Goal: Transaction & Acquisition: Book appointment/travel/reservation

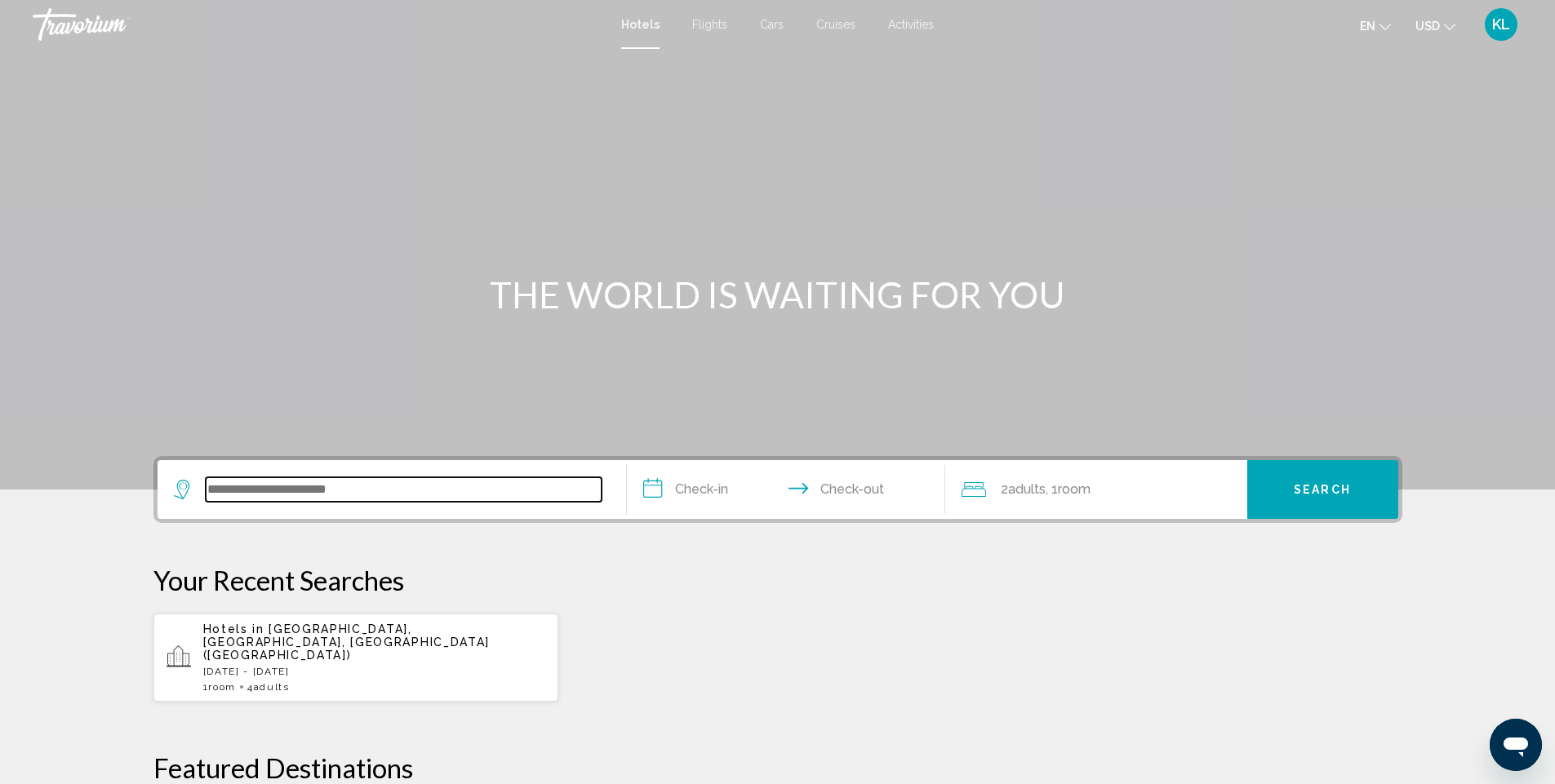
click at [332, 478] on input "Search widget" at bounding box center [404, 490] width 396 height 24
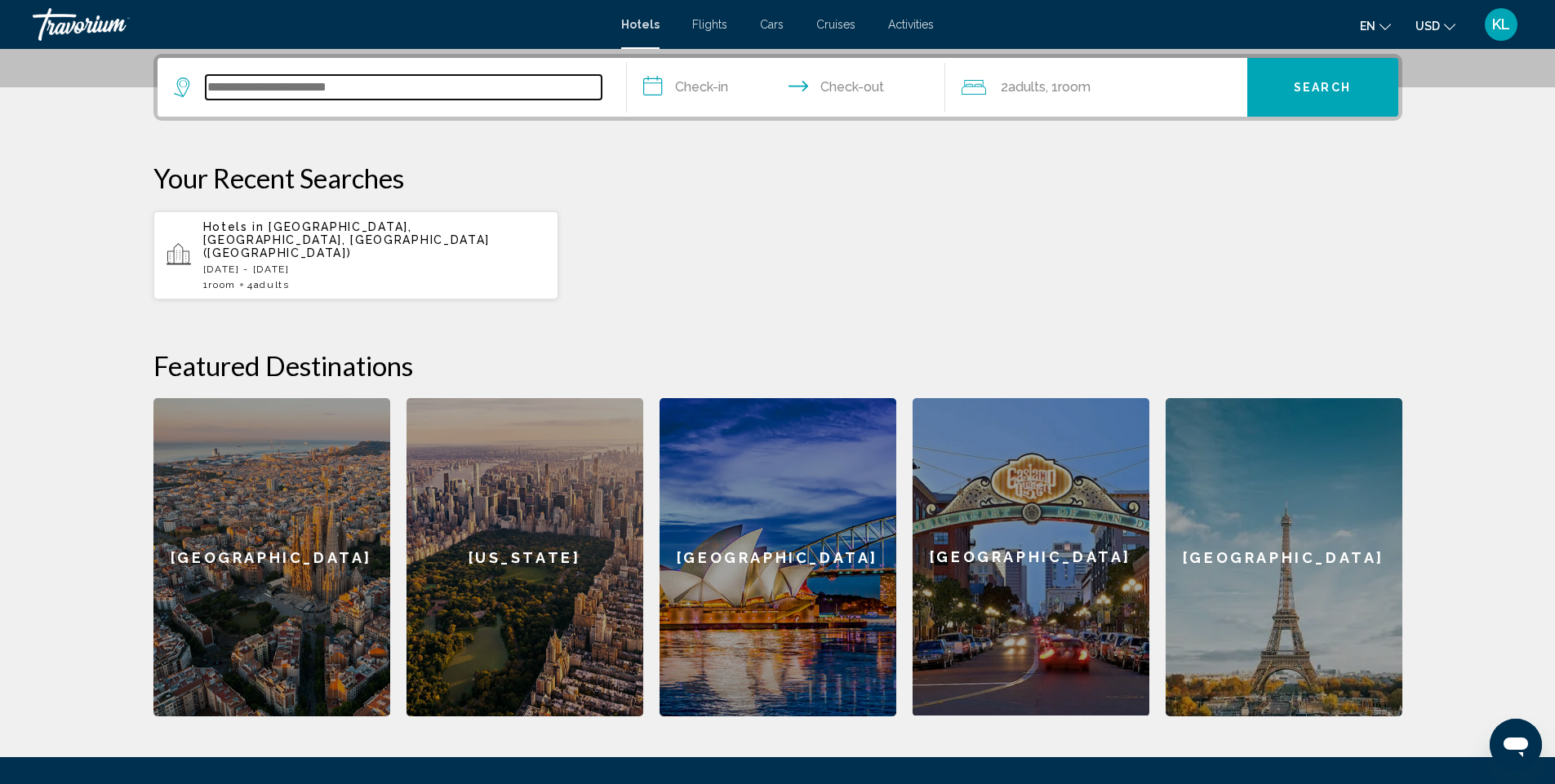
scroll to position [403, 0]
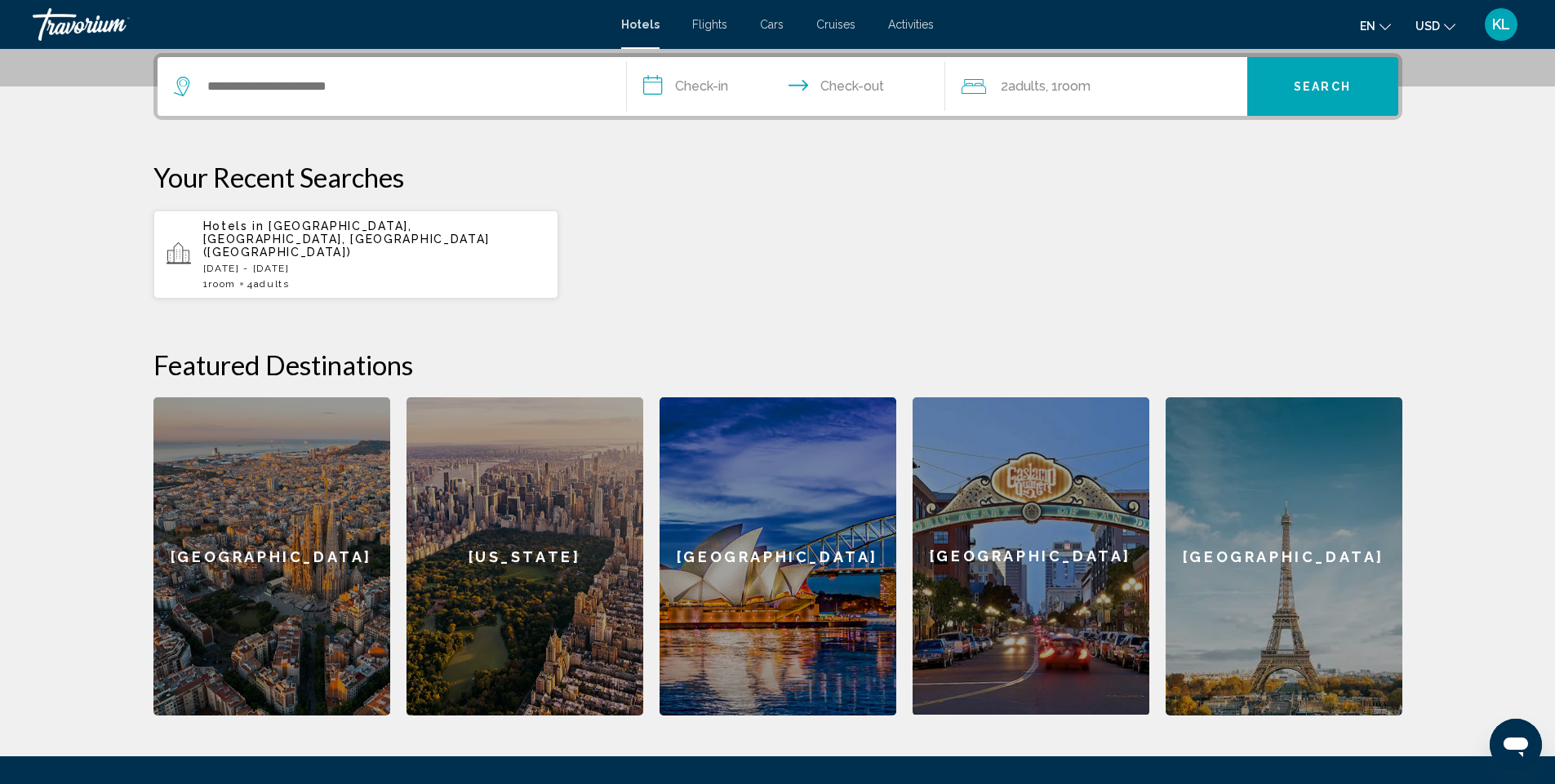
click at [323, 249] on div "Hotels in [GEOGRAPHIC_DATA], [GEOGRAPHIC_DATA], [GEOGRAPHIC_DATA] ([GEOGRAPHIC_…" at bounding box center [374, 255] width 343 height 70
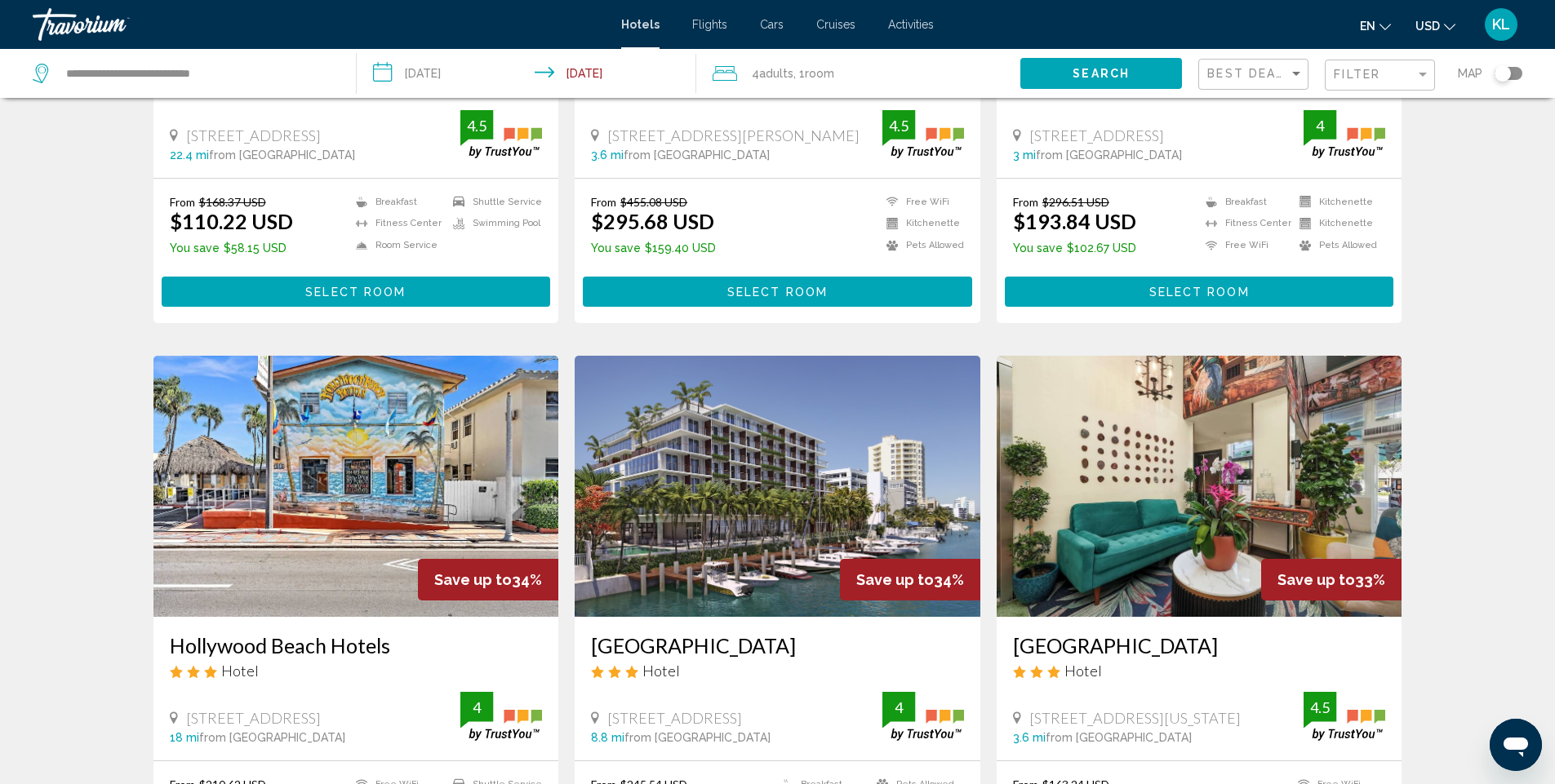
scroll to position [1469, 0]
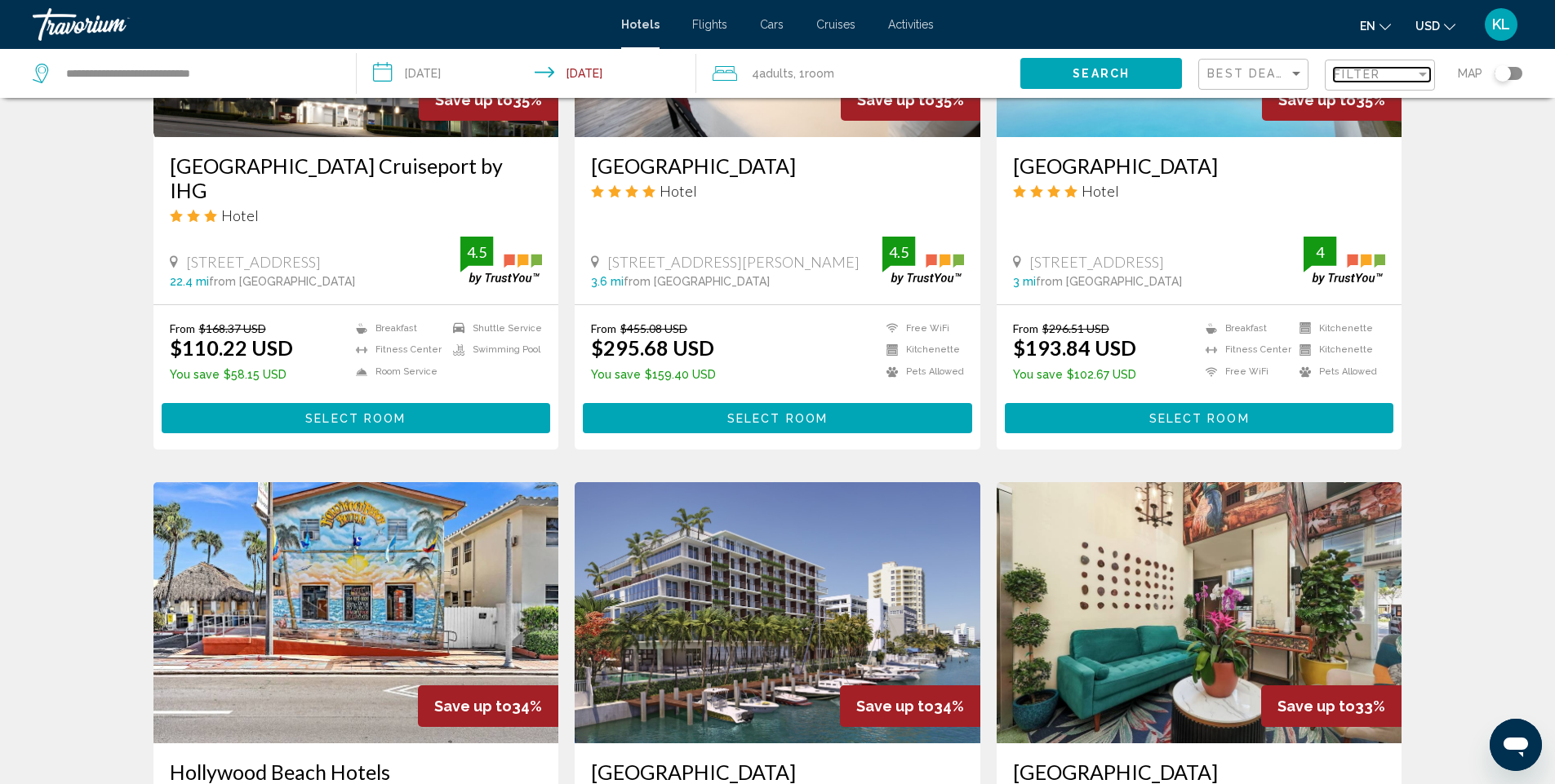
click at [1422, 73] on div "Filter" at bounding box center [1423, 75] width 8 height 4
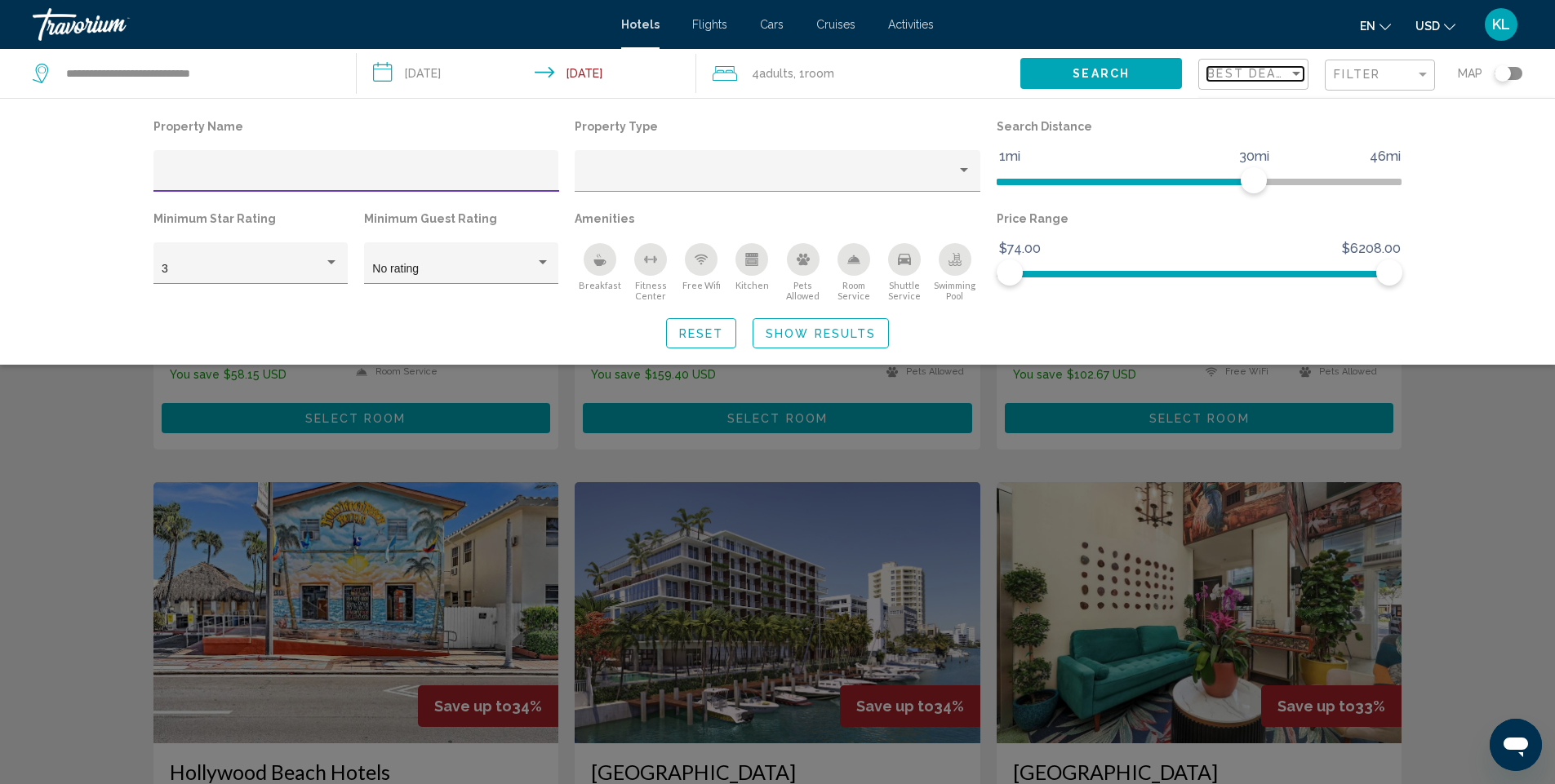
click at [1251, 73] on span "Best Deals" at bounding box center [1250, 73] width 86 height 13
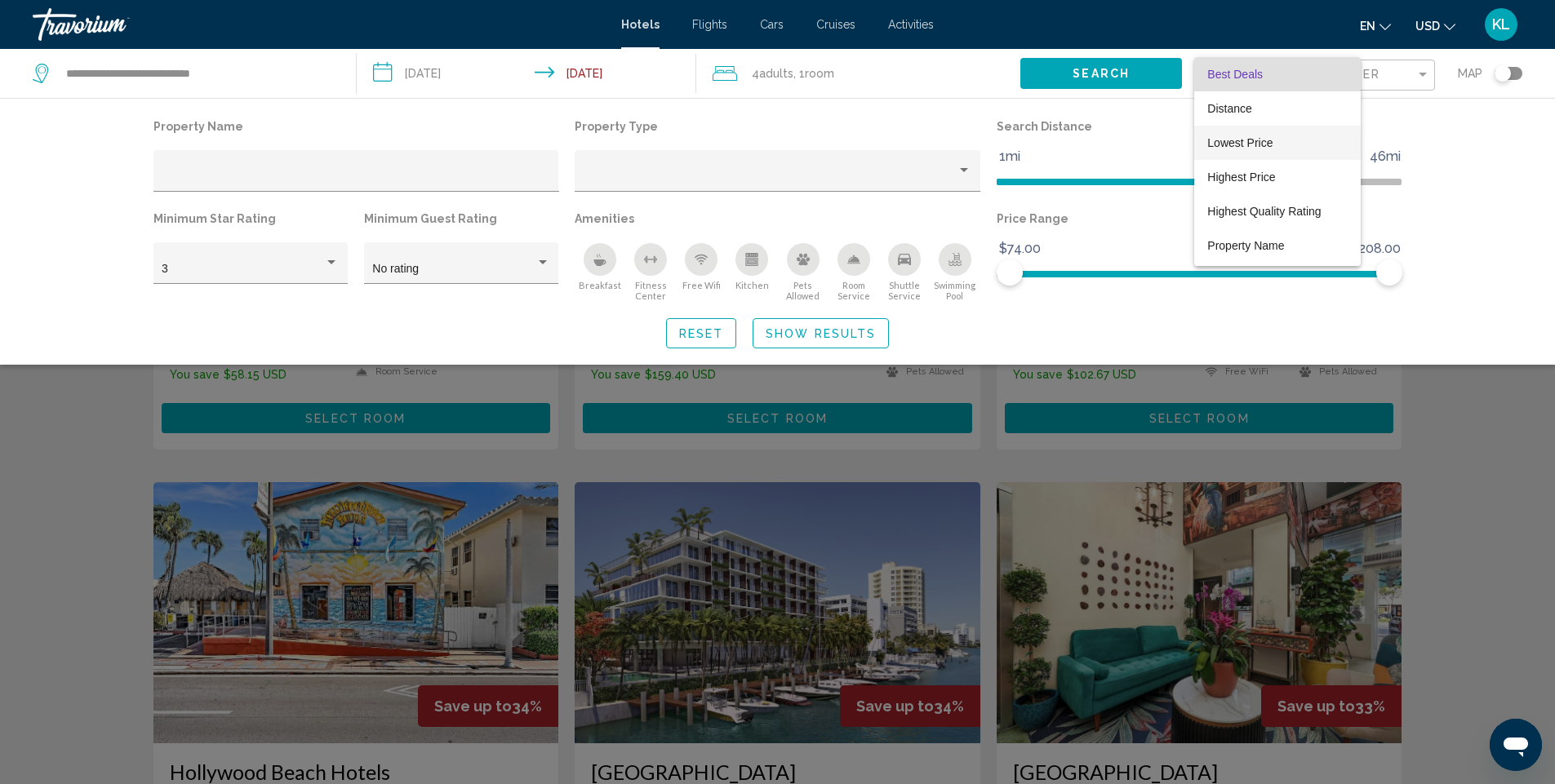
click at [1242, 142] on span "Lowest Price" at bounding box center [1239, 142] width 65 height 13
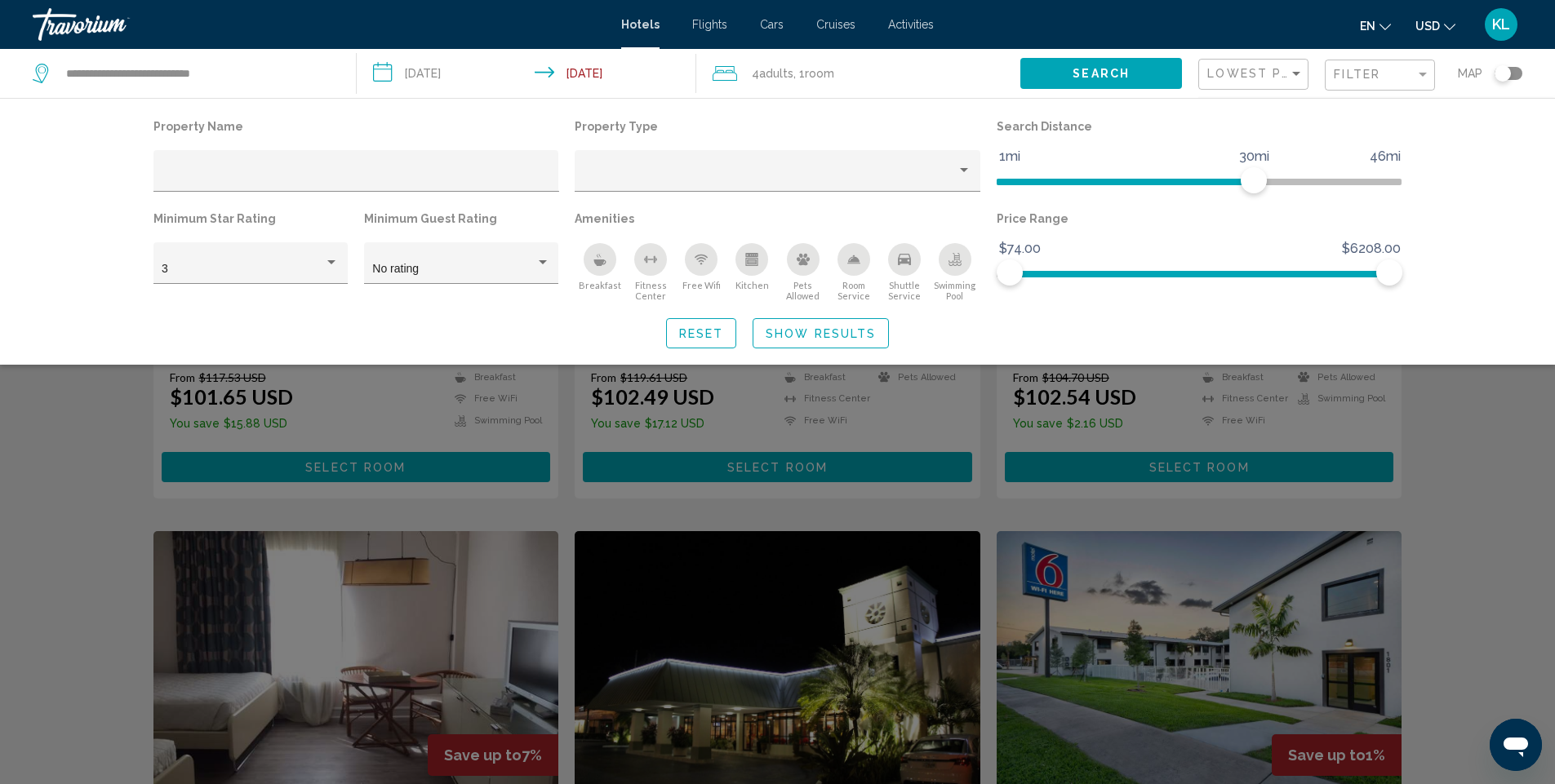
click at [1492, 404] on div "Search widget" at bounding box center [777, 515] width 1555 height 540
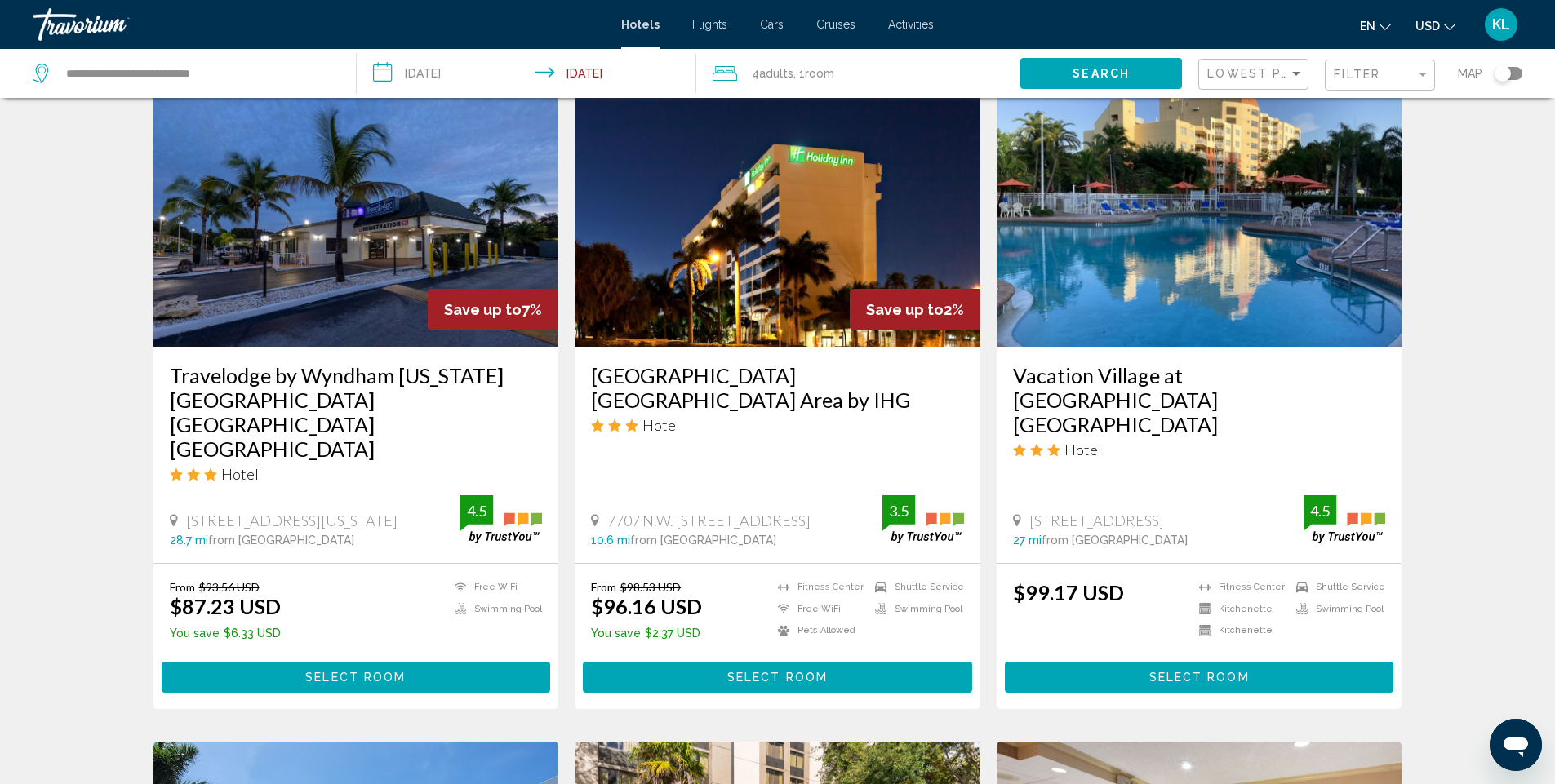
scroll to position [653, 0]
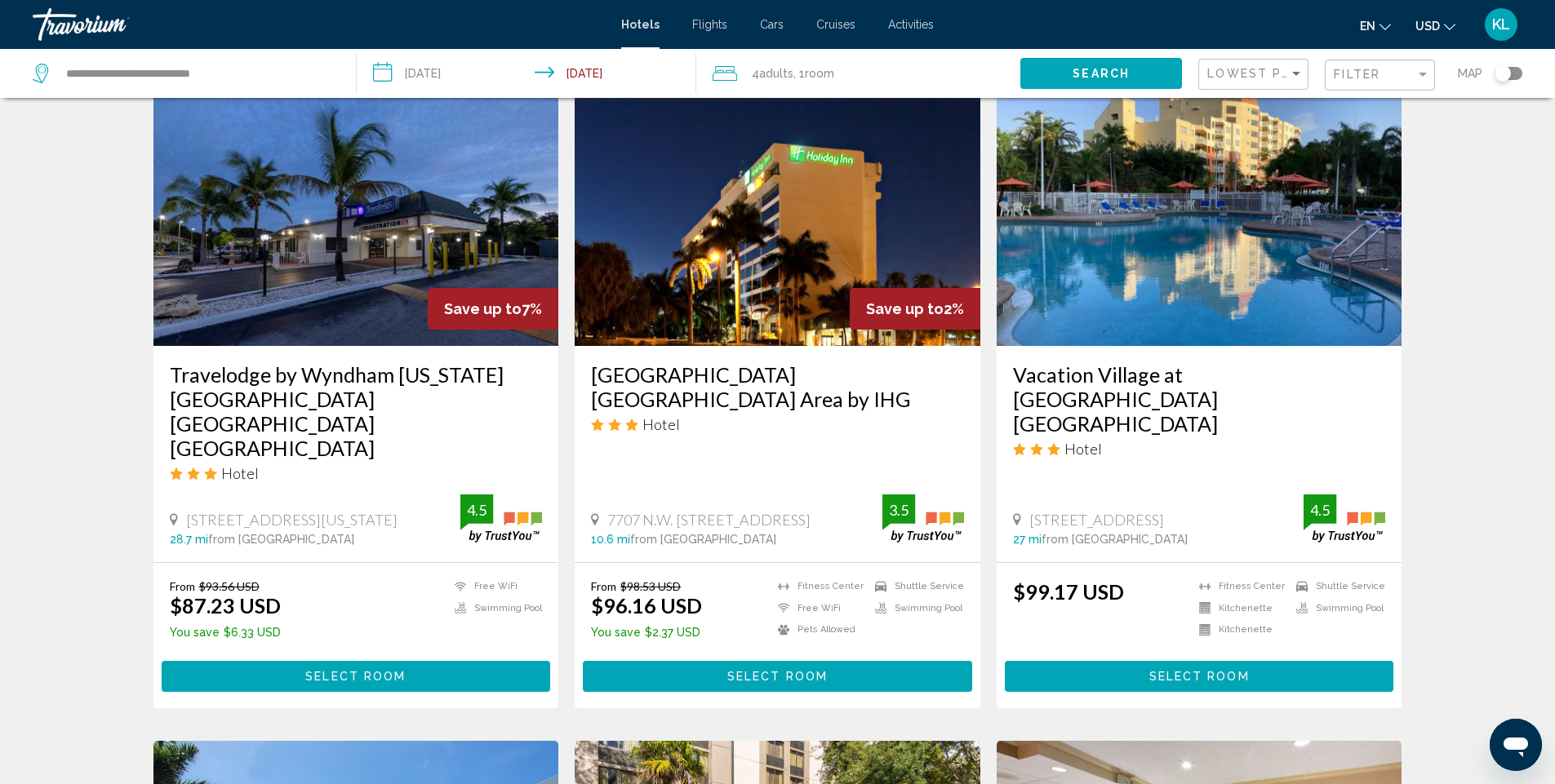
click at [789, 671] on span "Select Room" at bounding box center [777, 677] width 100 height 13
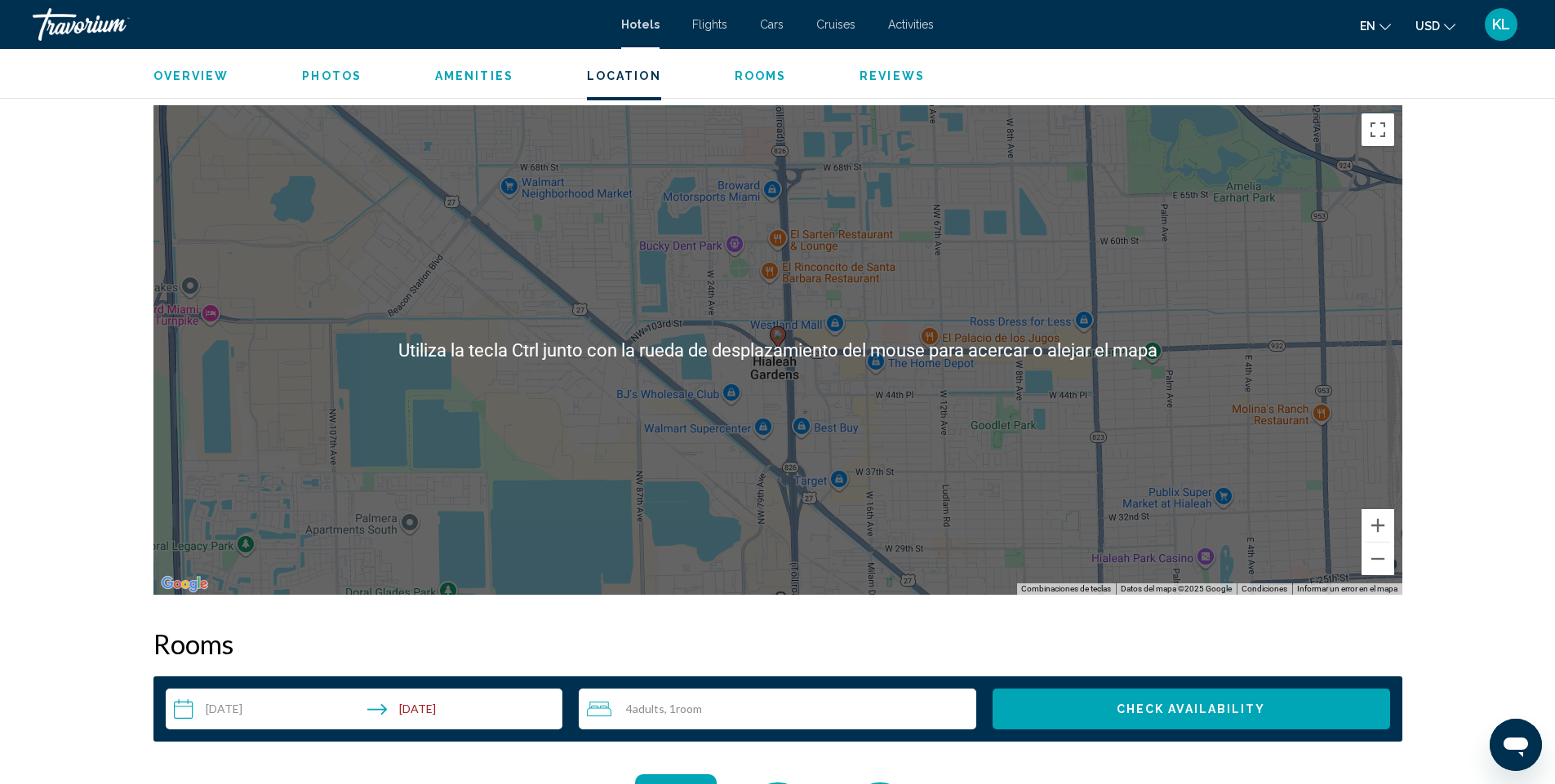
scroll to position [1551, 0]
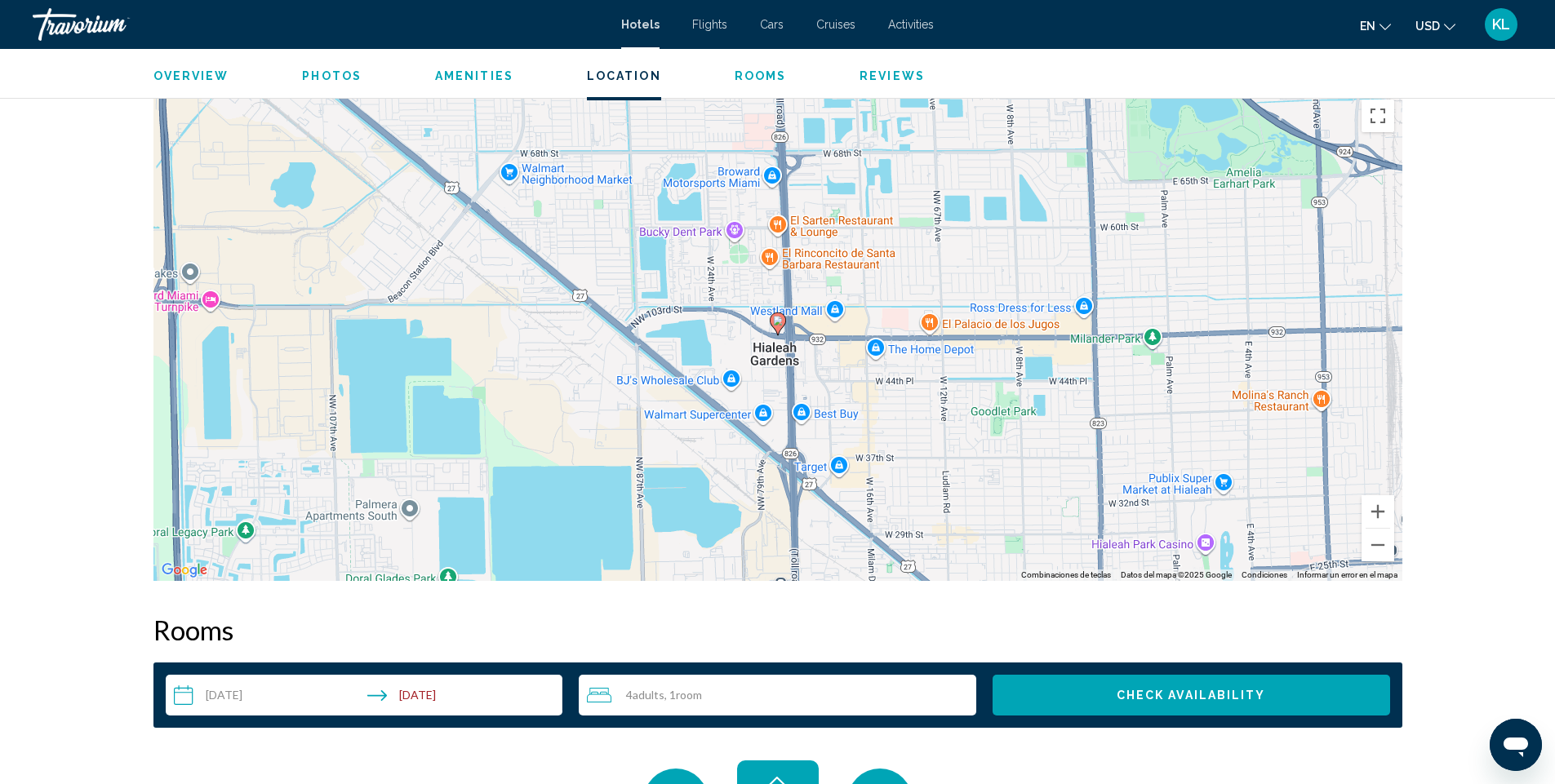
click at [916, 415] on div "Para activar la función de arrastrar con el teclado, presiona Alt + Intro. Una …" at bounding box center [777, 336] width 1249 height 490
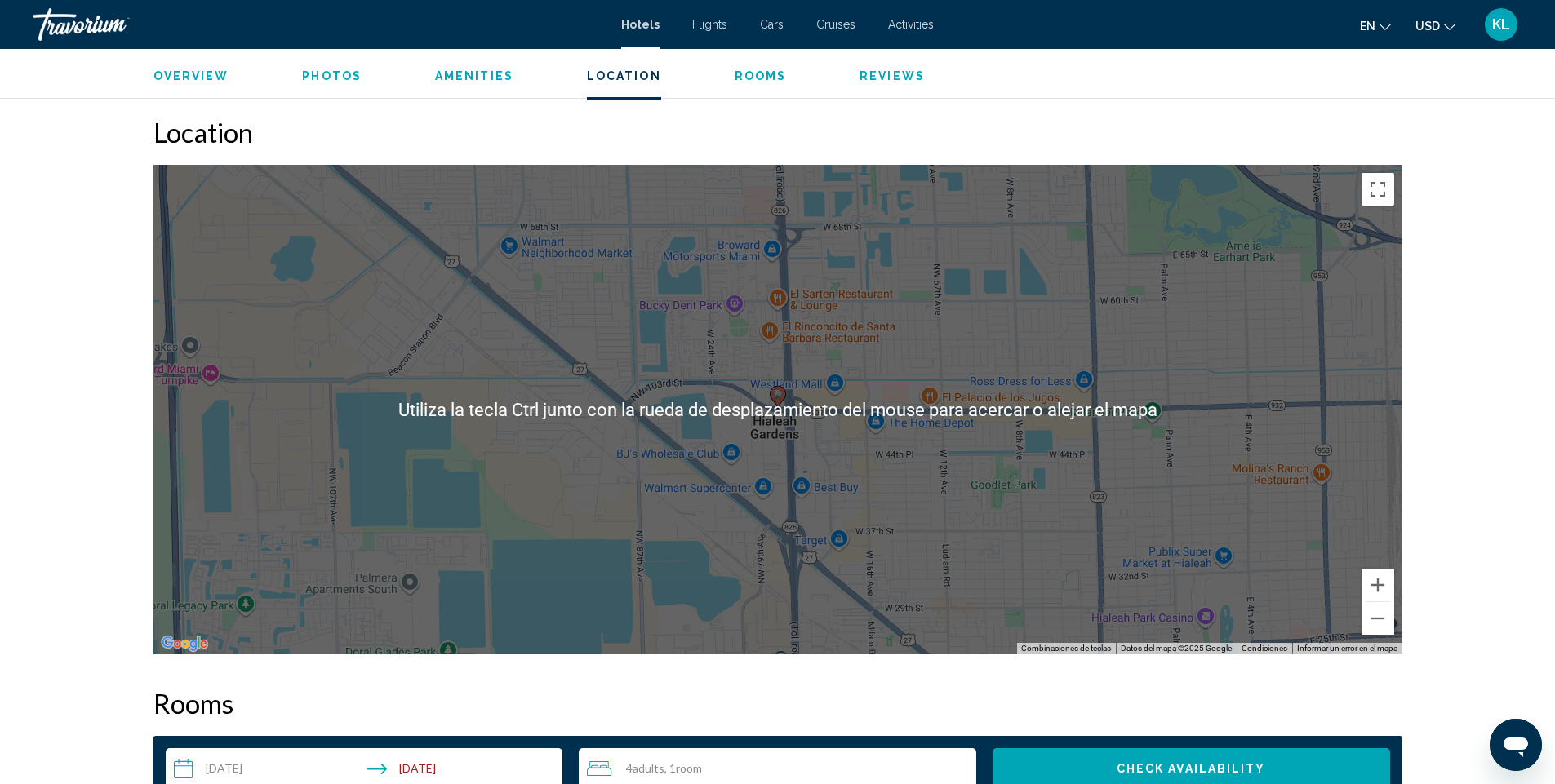
scroll to position [1469, 0]
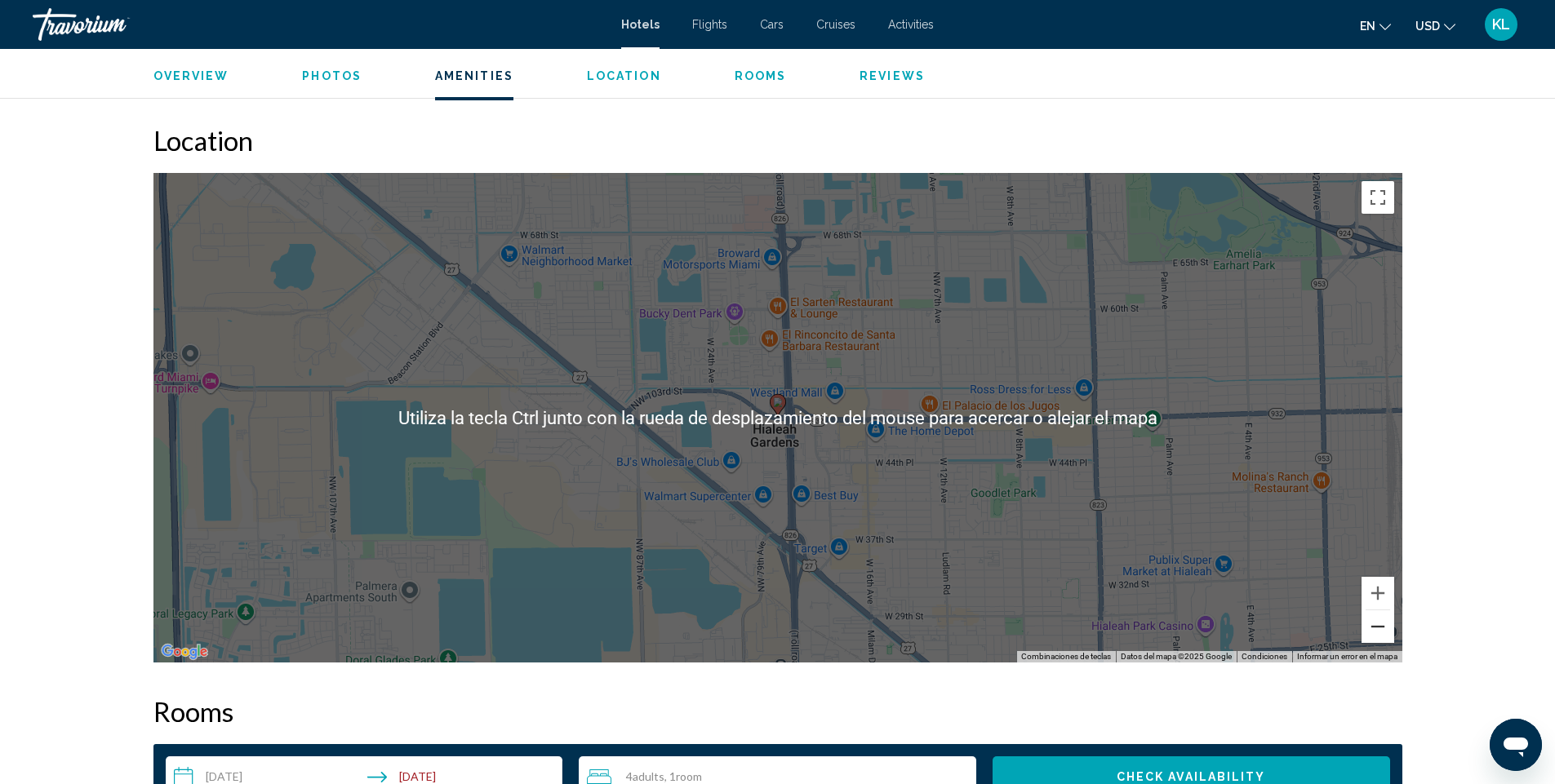
click at [1372, 636] on button "Alejar" at bounding box center [1378, 627] width 33 height 33
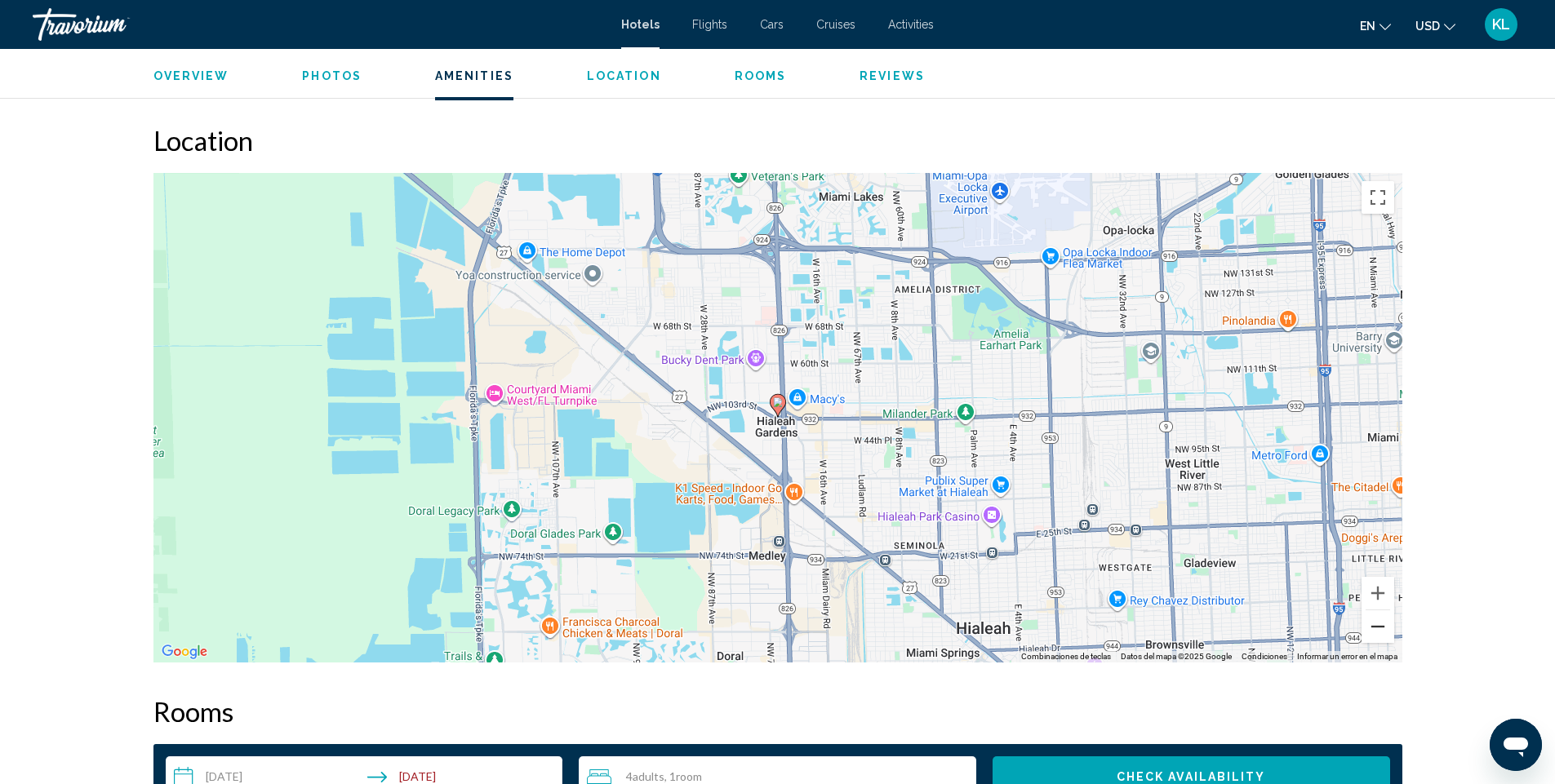
click at [1372, 636] on button "Alejar" at bounding box center [1378, 627] width 33 height 33
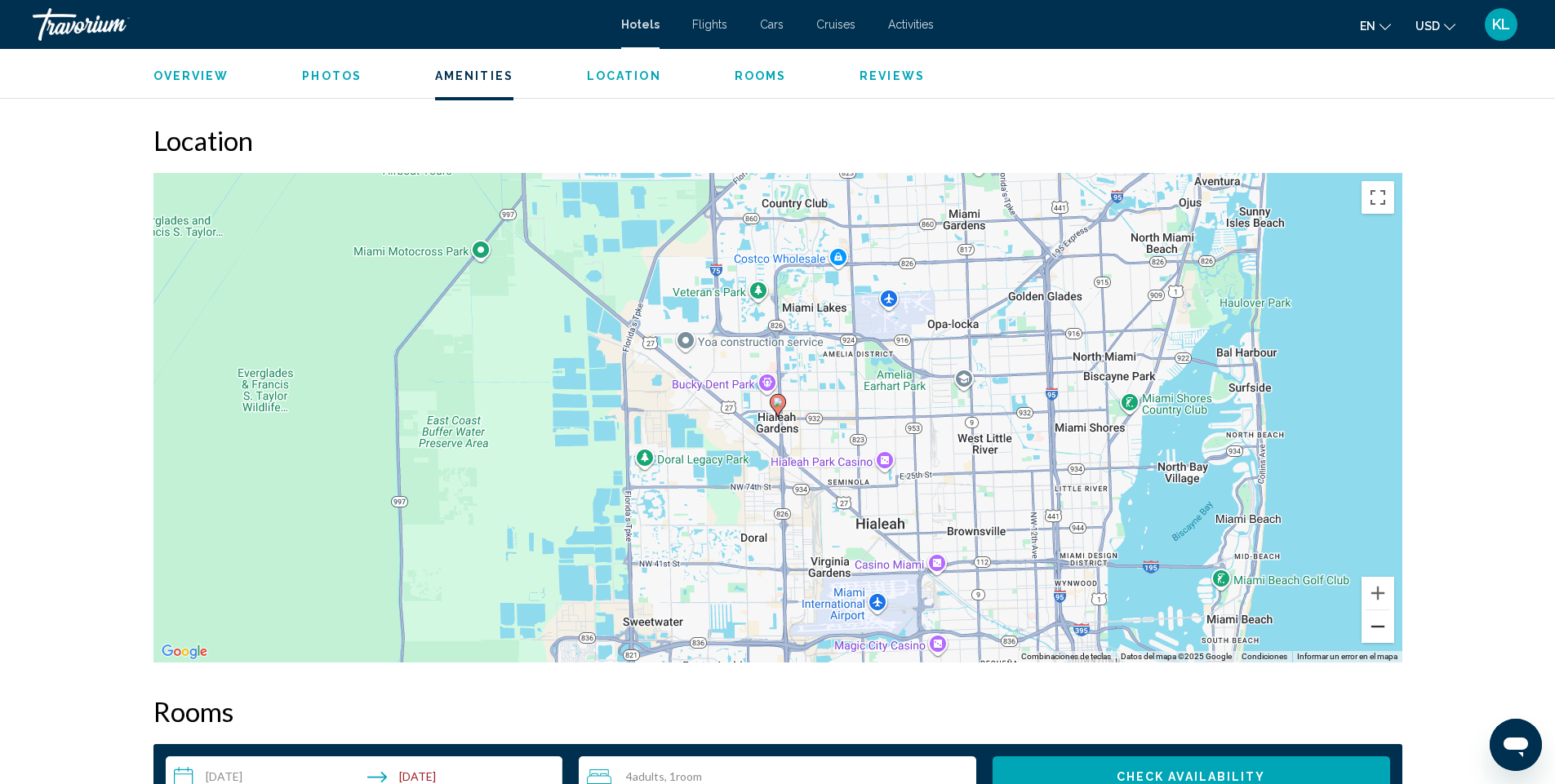
click at [1371, 636] on button "Alejar" at bounding box center [1378, 627] width 33 height 33
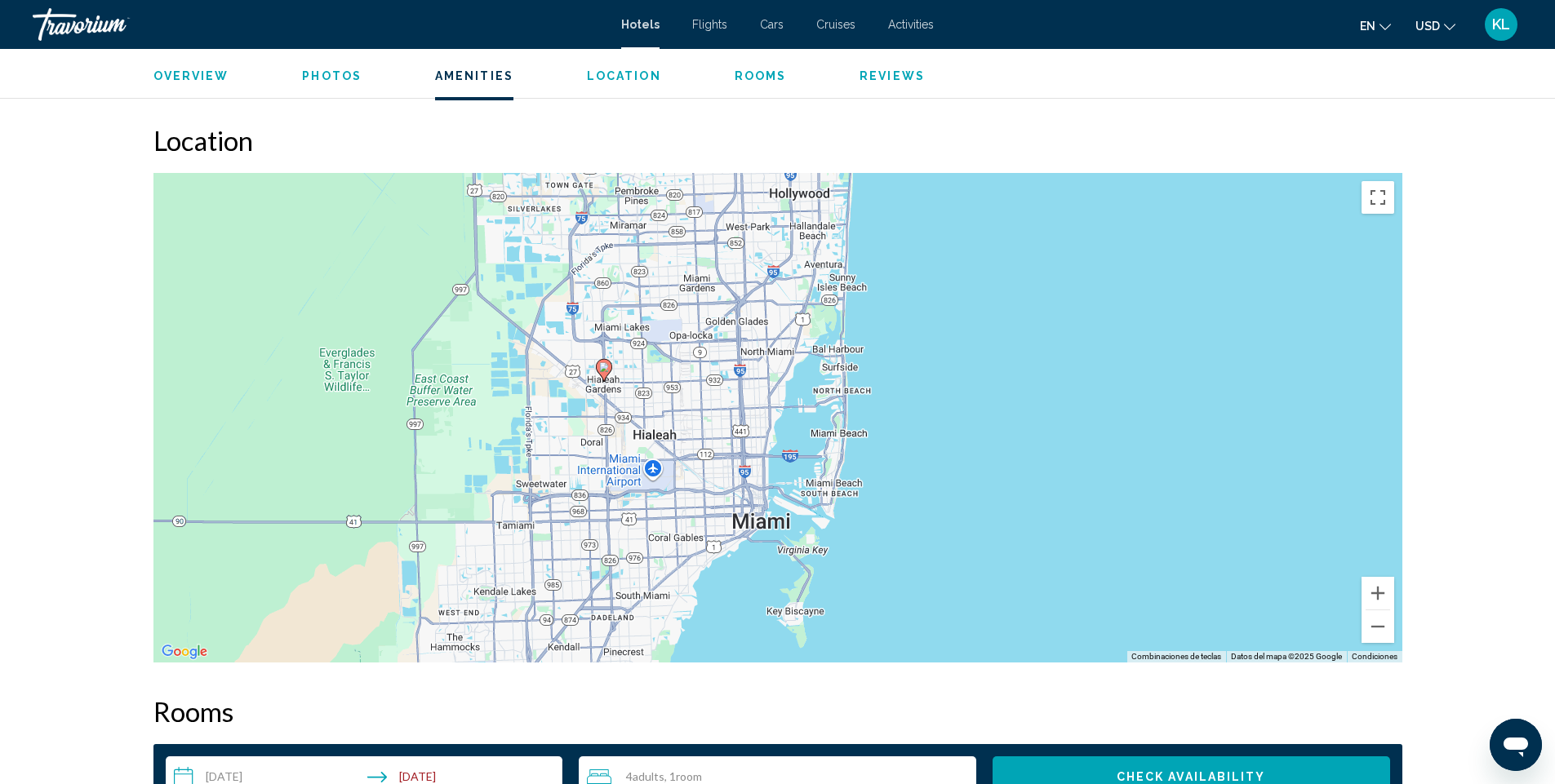
drag, startPoint x: 864, startPoint y: 465, endPoint x: 685, endPoint y: 428, distance: 183.5
click at [685, 428] on div "Para activar la función de arrastrar con el teclado, presiona Alt + Intro. Una …" at bounding box center [777, 418] width 1249 height 490
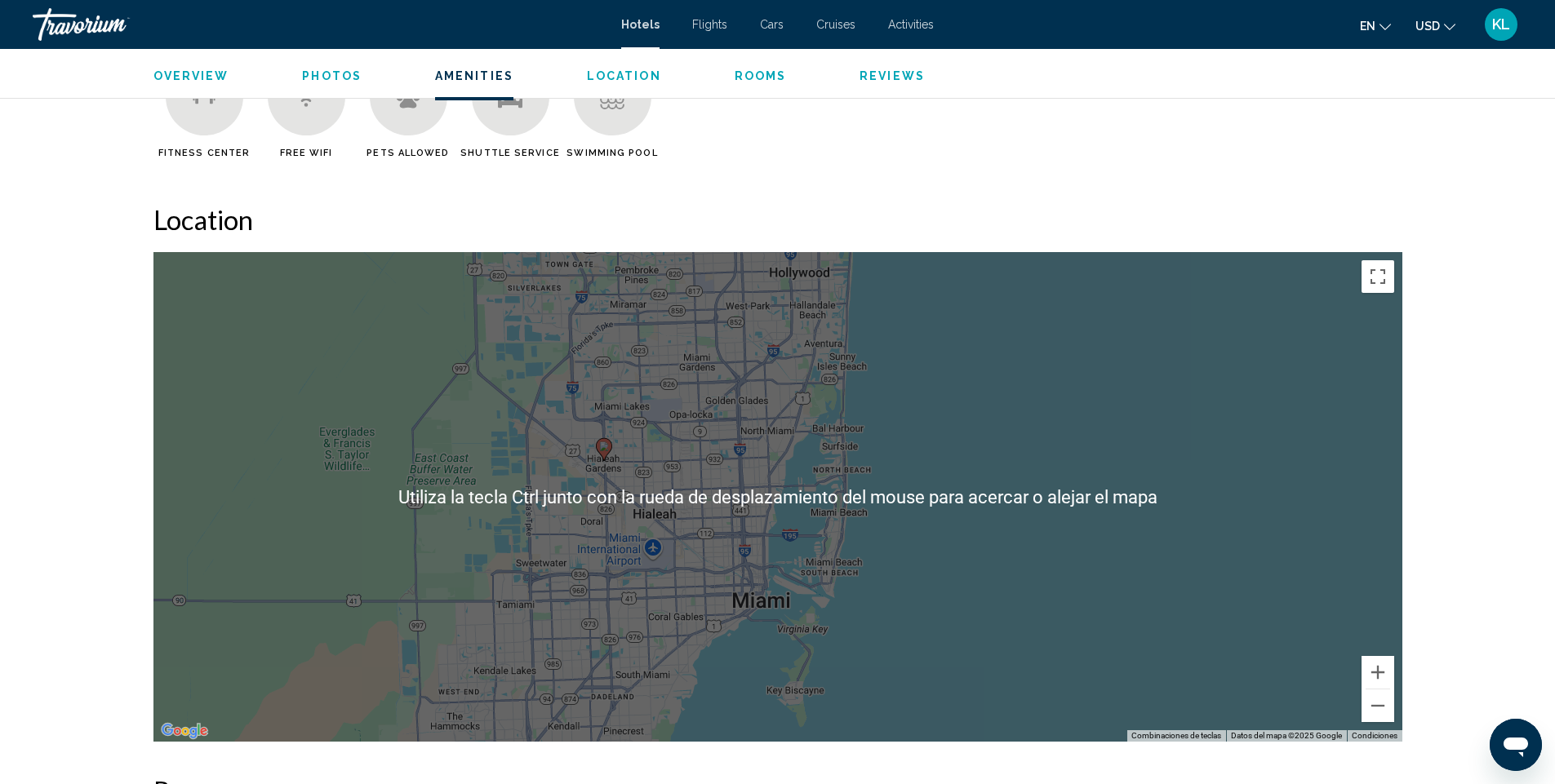
scroll to position [1306, 0]
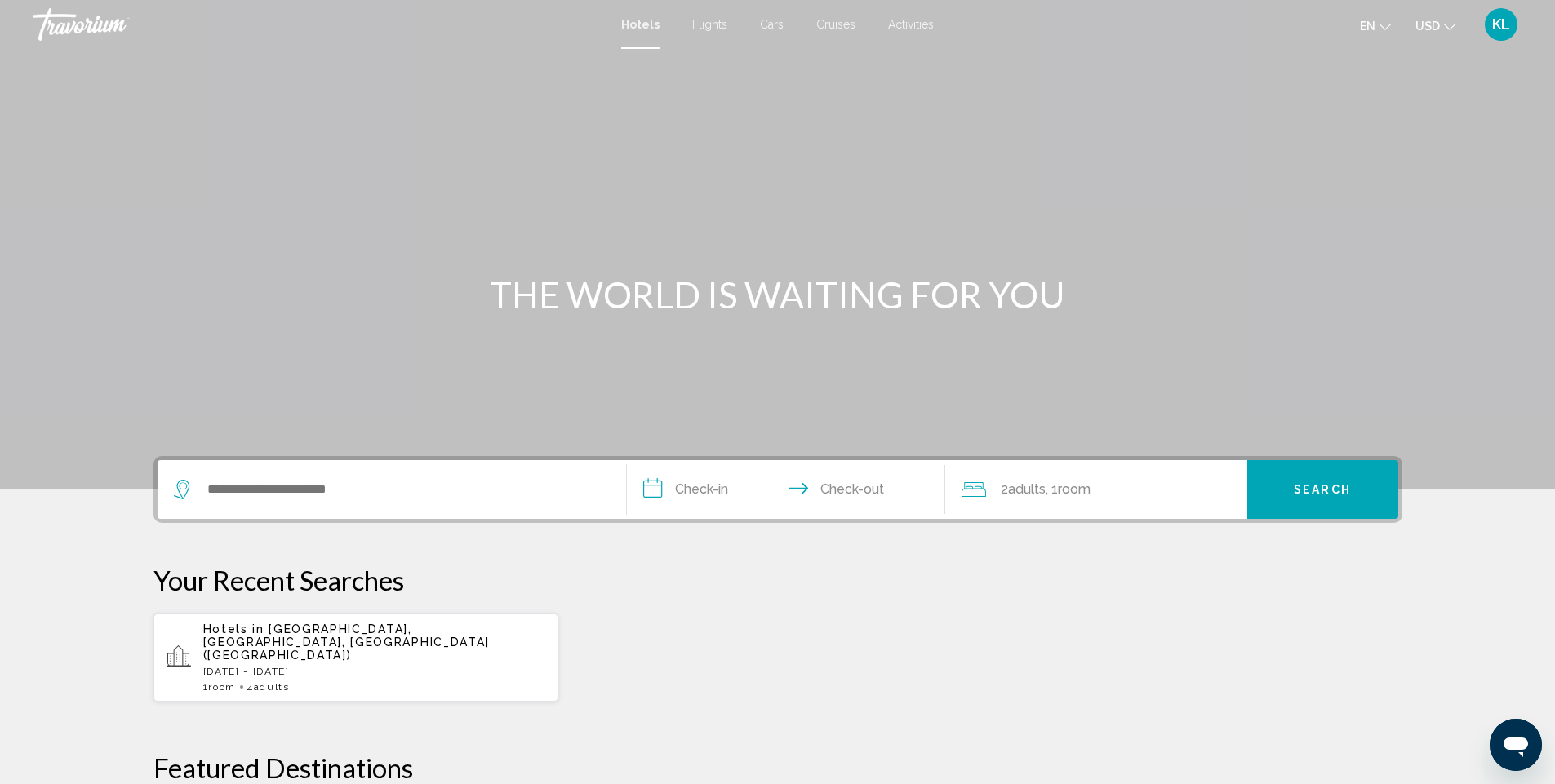
click at [322, 682] on div "1 Room rooms 4 Adult Adults" at bounding box center [374, 687] width 343 height 11
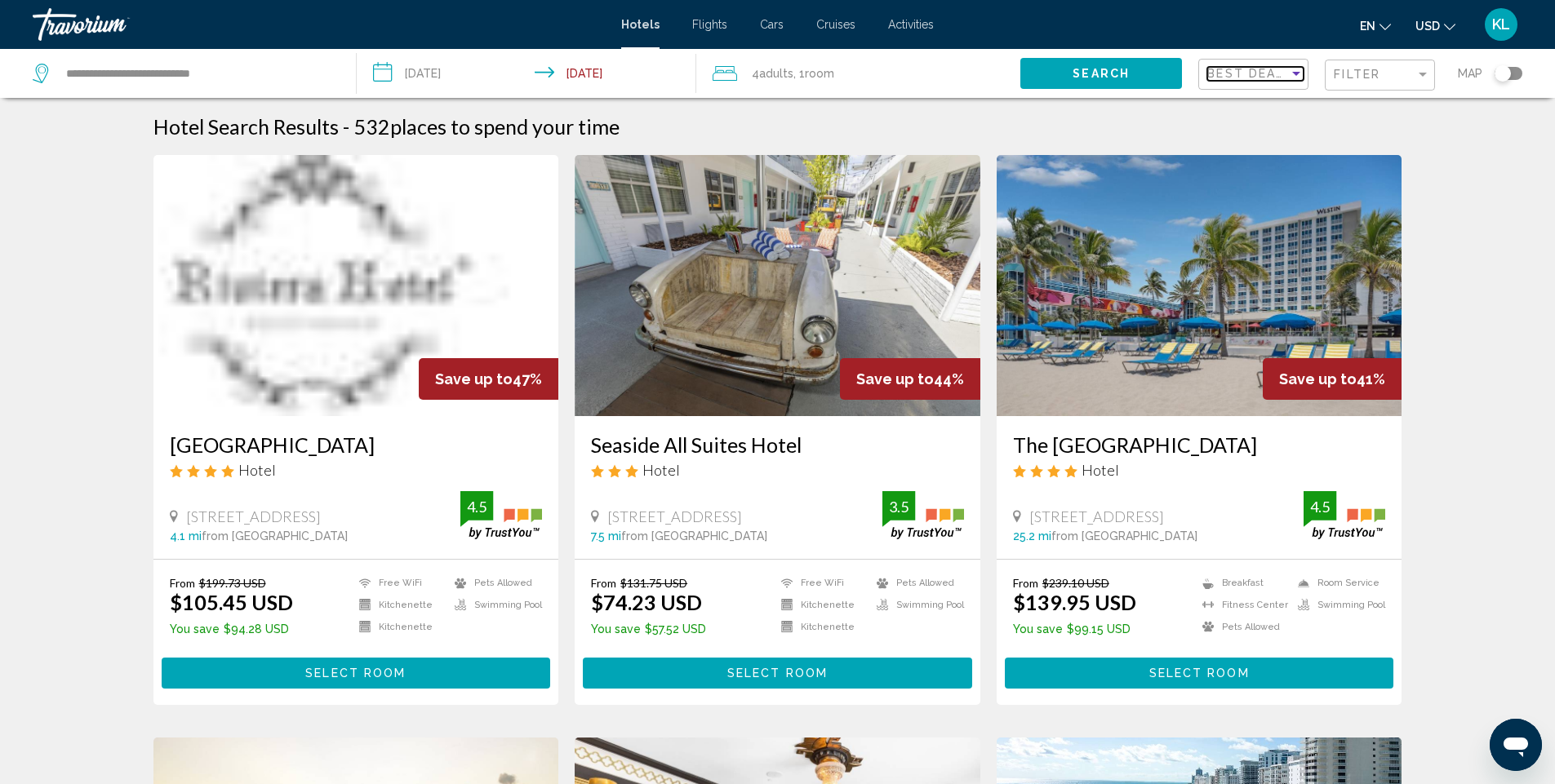
click at [1256, 73] on span "Best Deals" at bounding box center [1250, 73] width 86 height 13
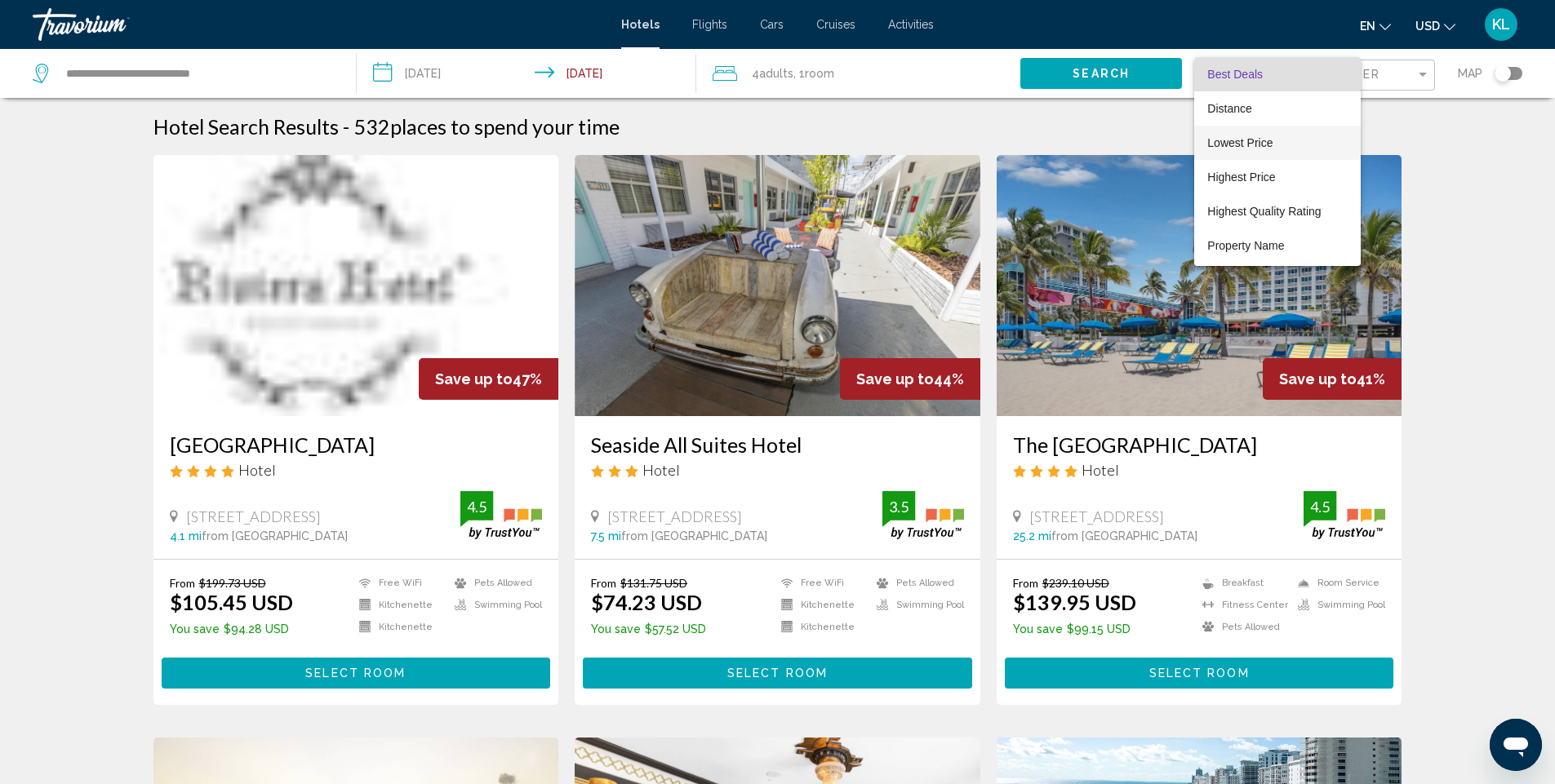
click at [1266, 136] on span "Lowest Price" at bounding box center [1239, 142] width 65 height 13
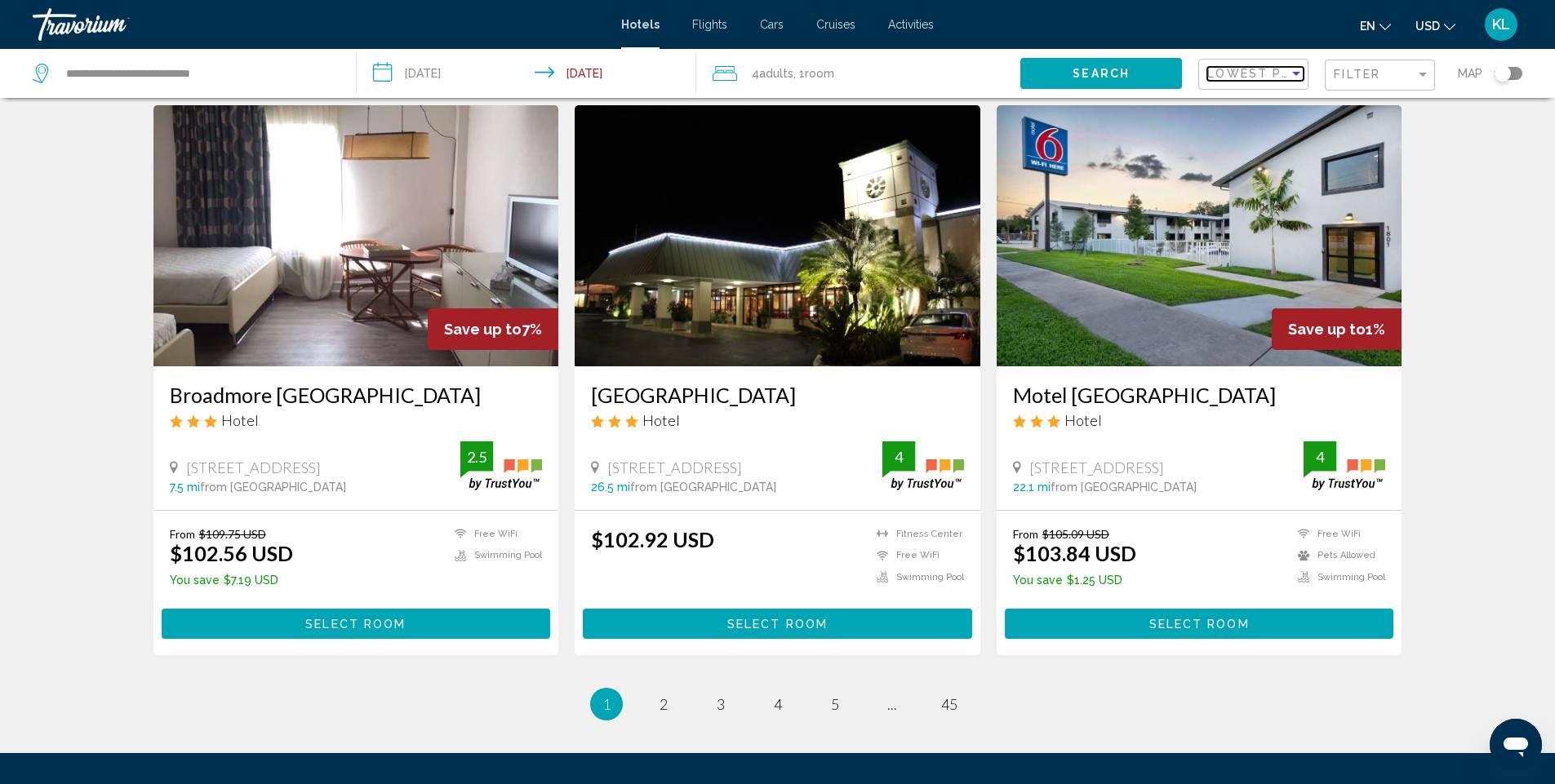
scroll to position [1959, 0]
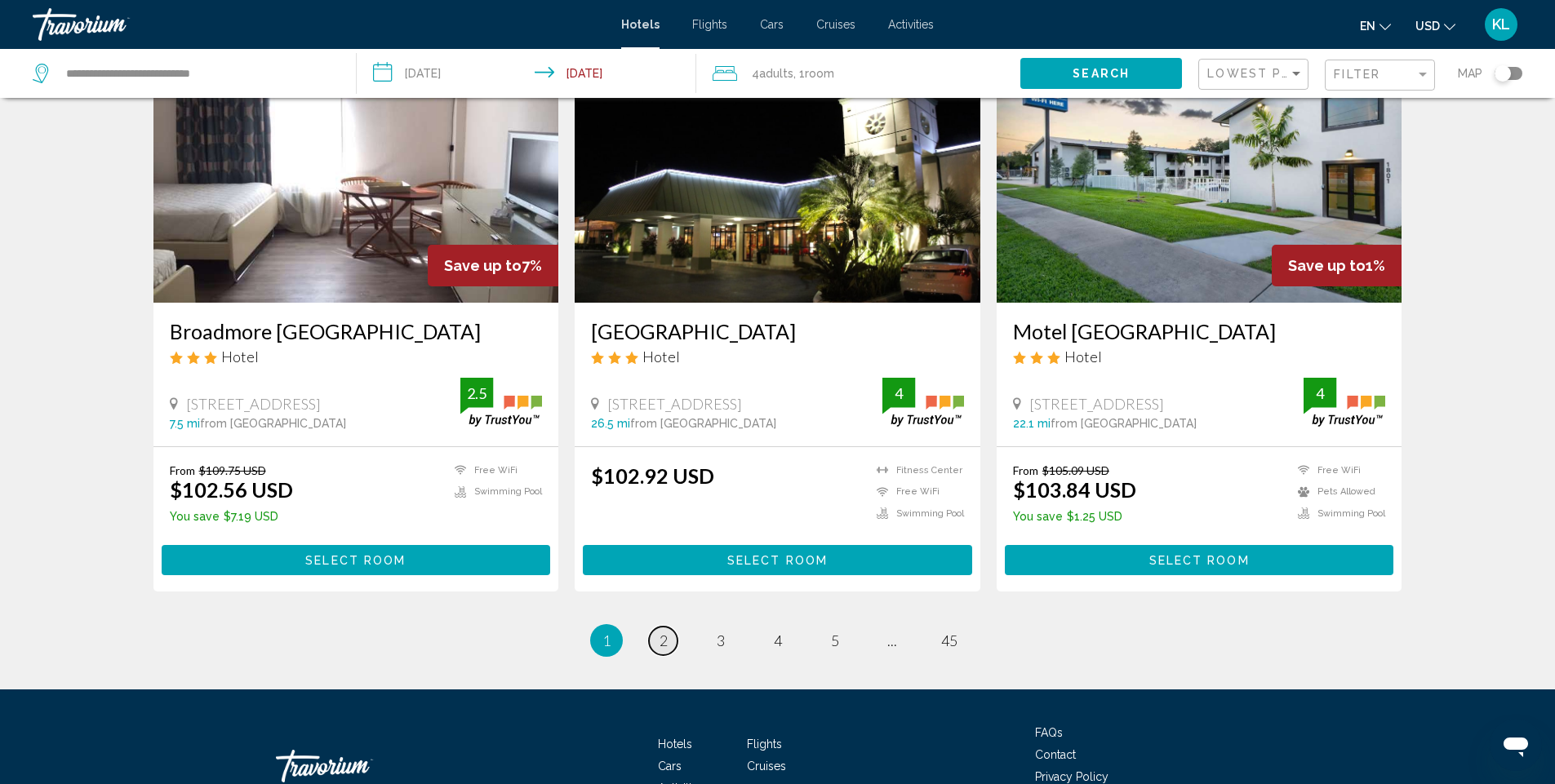
click at [663, 632] on span "2" at bounding box center [664, 641] width 8 height 18
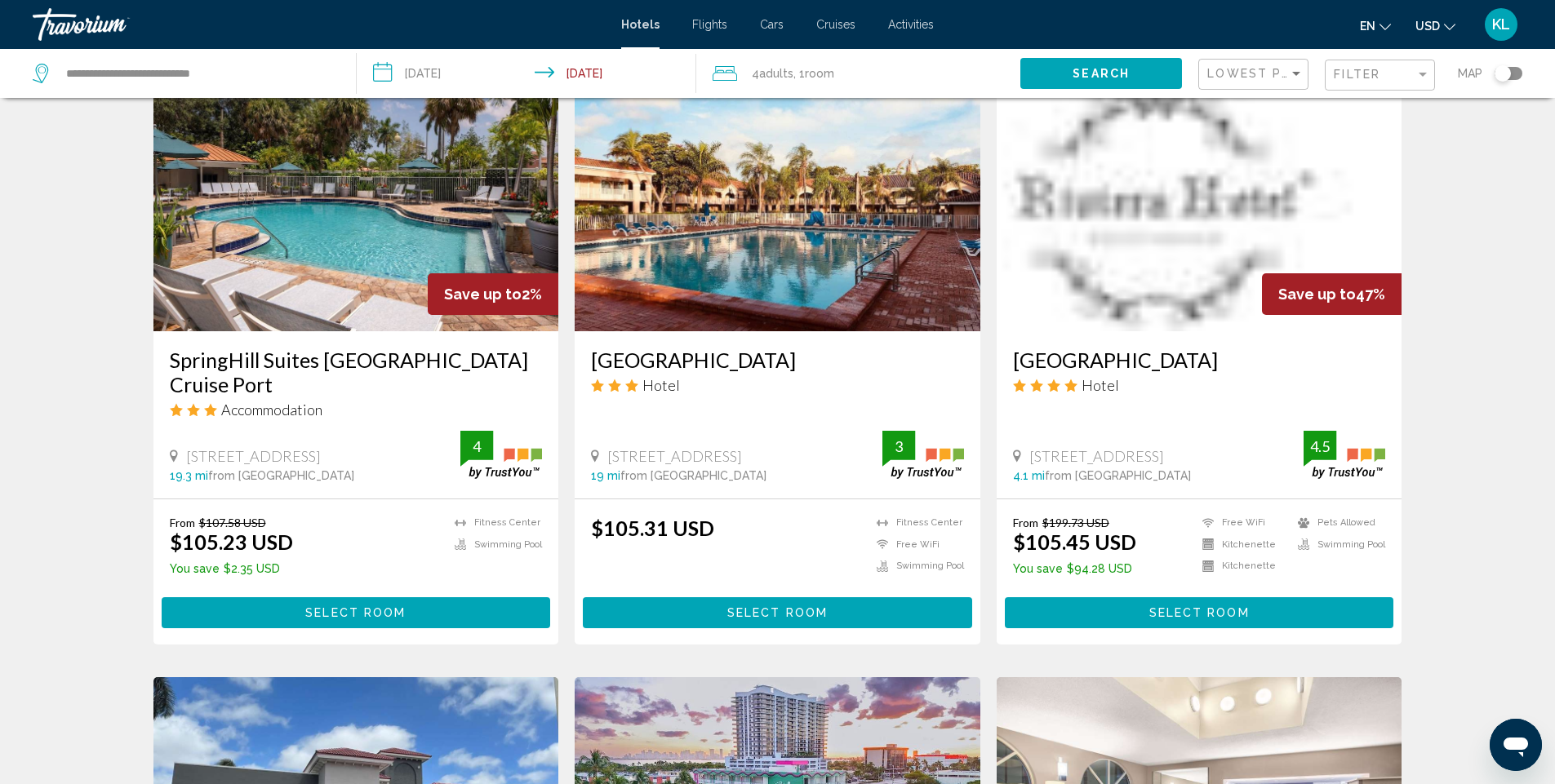
scroll to position [735, 0]
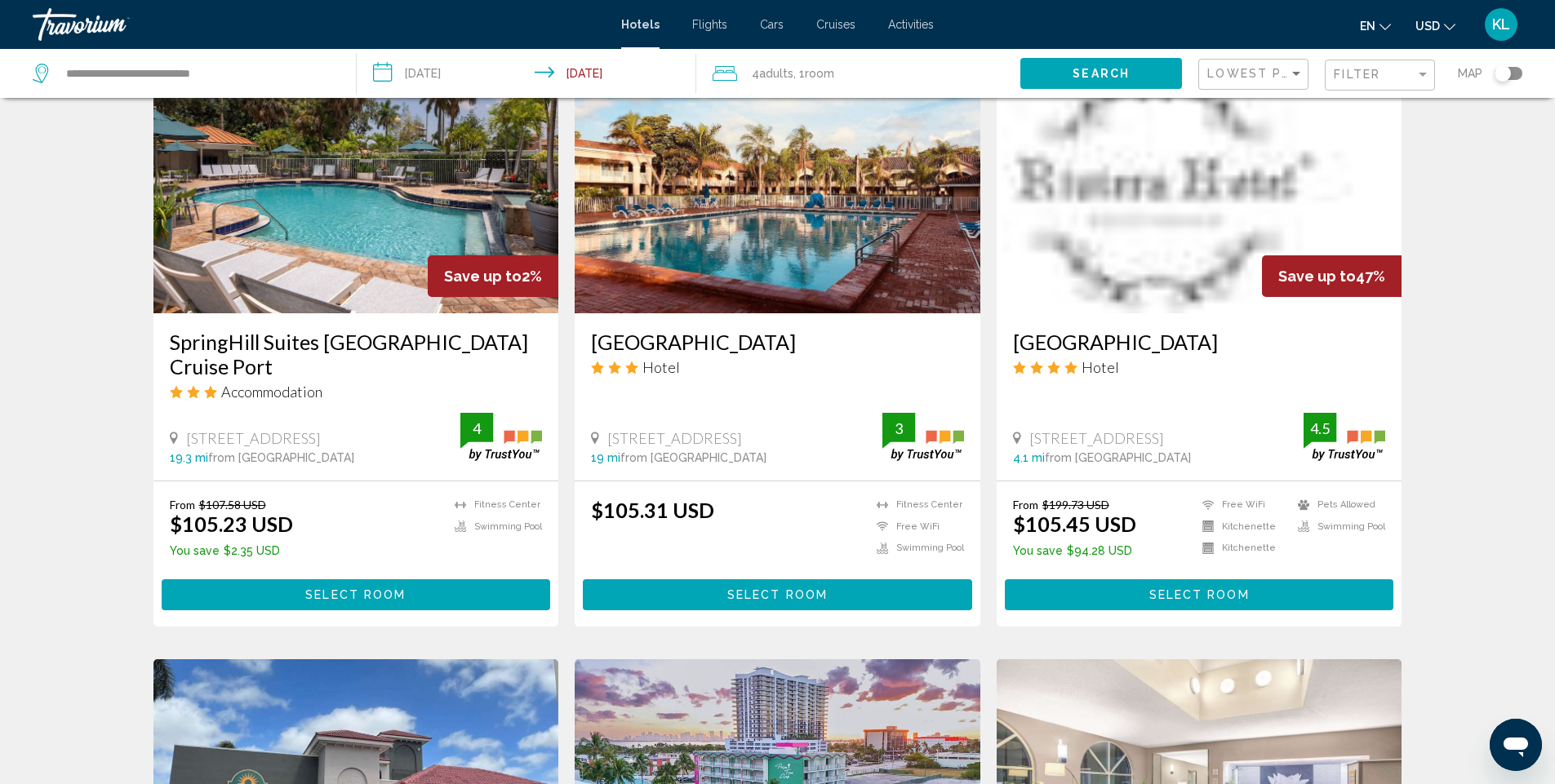
click at [1163, 589] on span "Select Room" at bounding box center [1199, 595] width 100 height 13
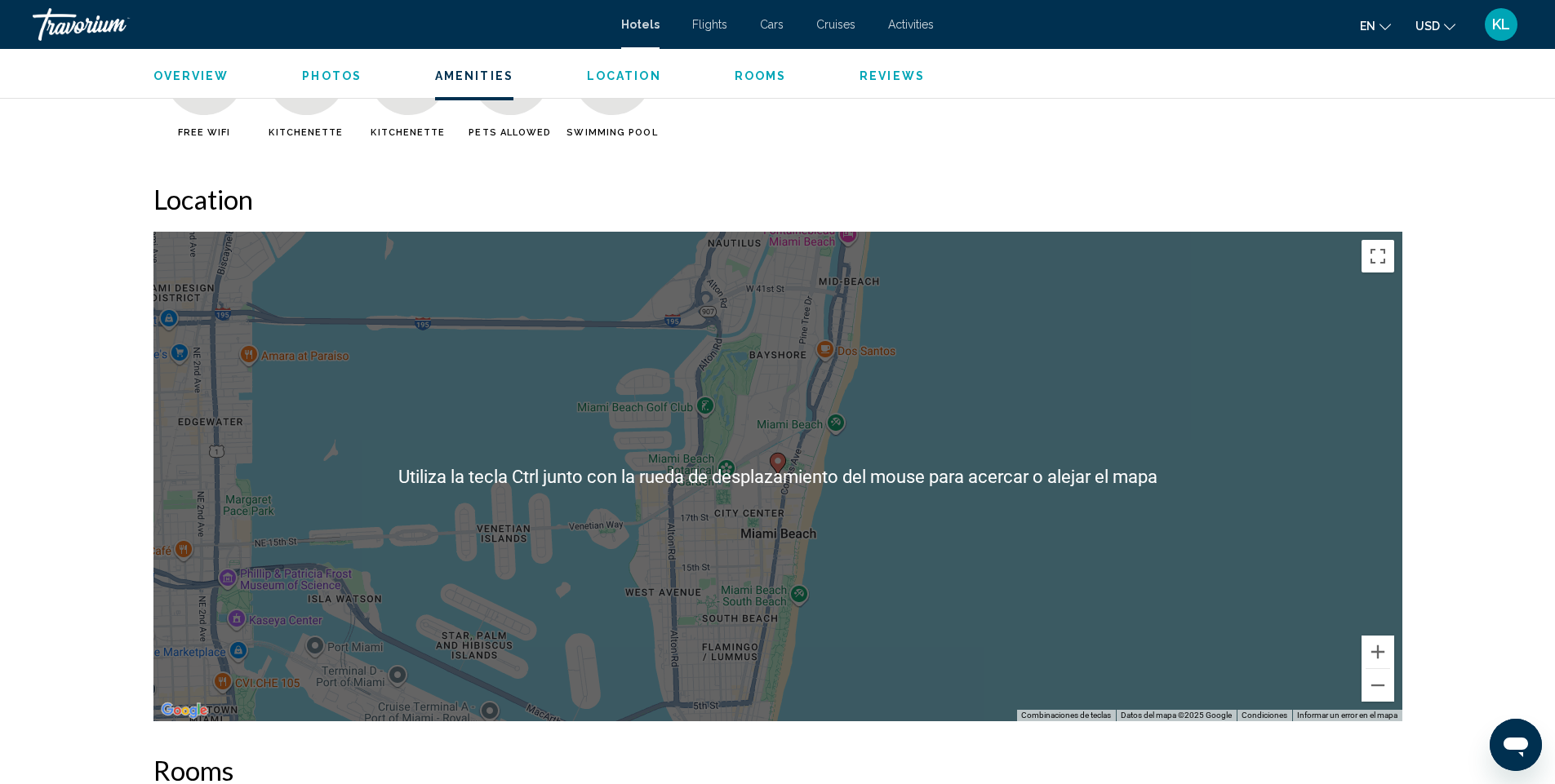
scroll to position [1469, 0]
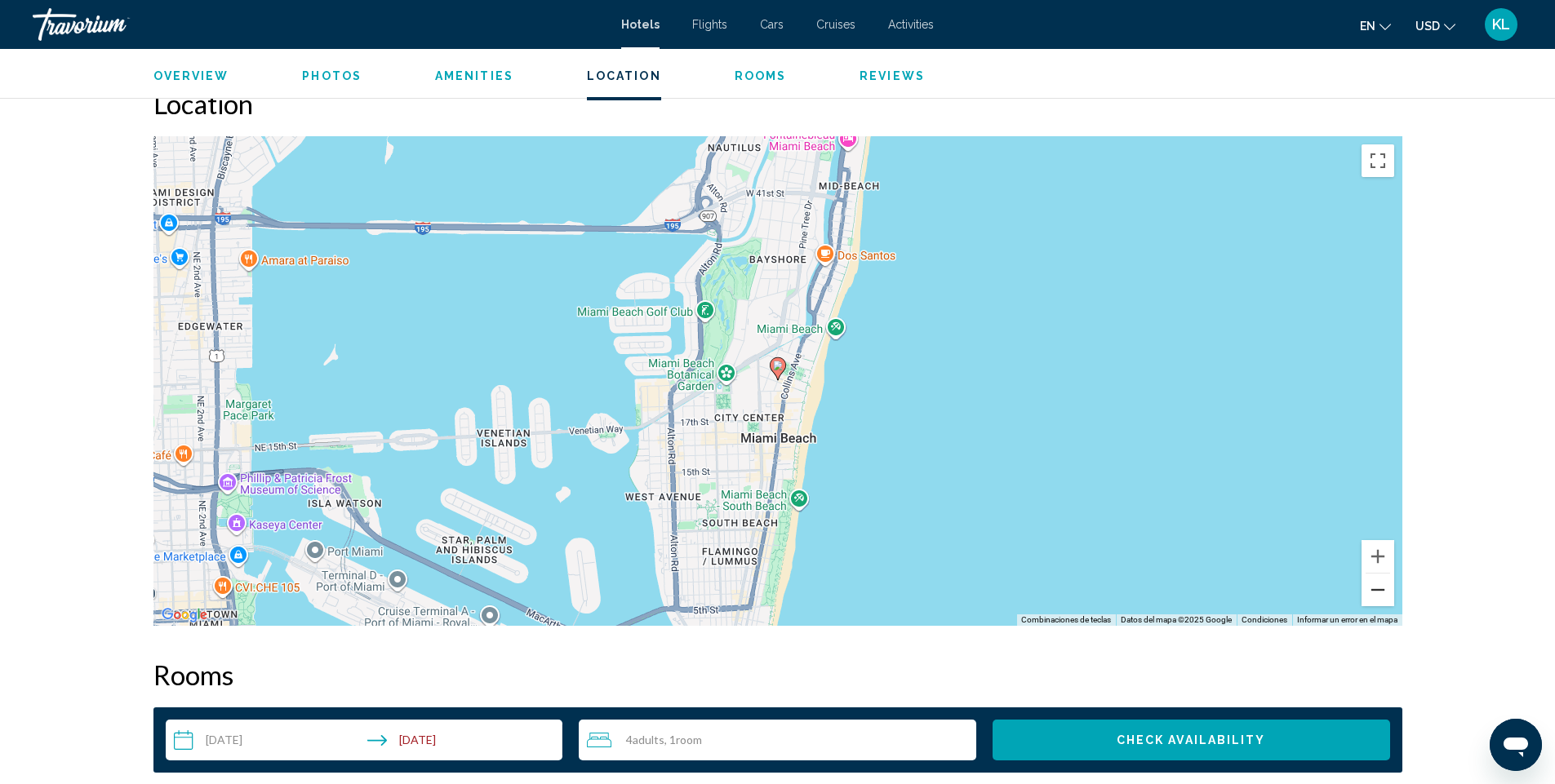
click at [1384, 580] on button "Alejar" at bounding box center [1378, 590] width 33 height 33
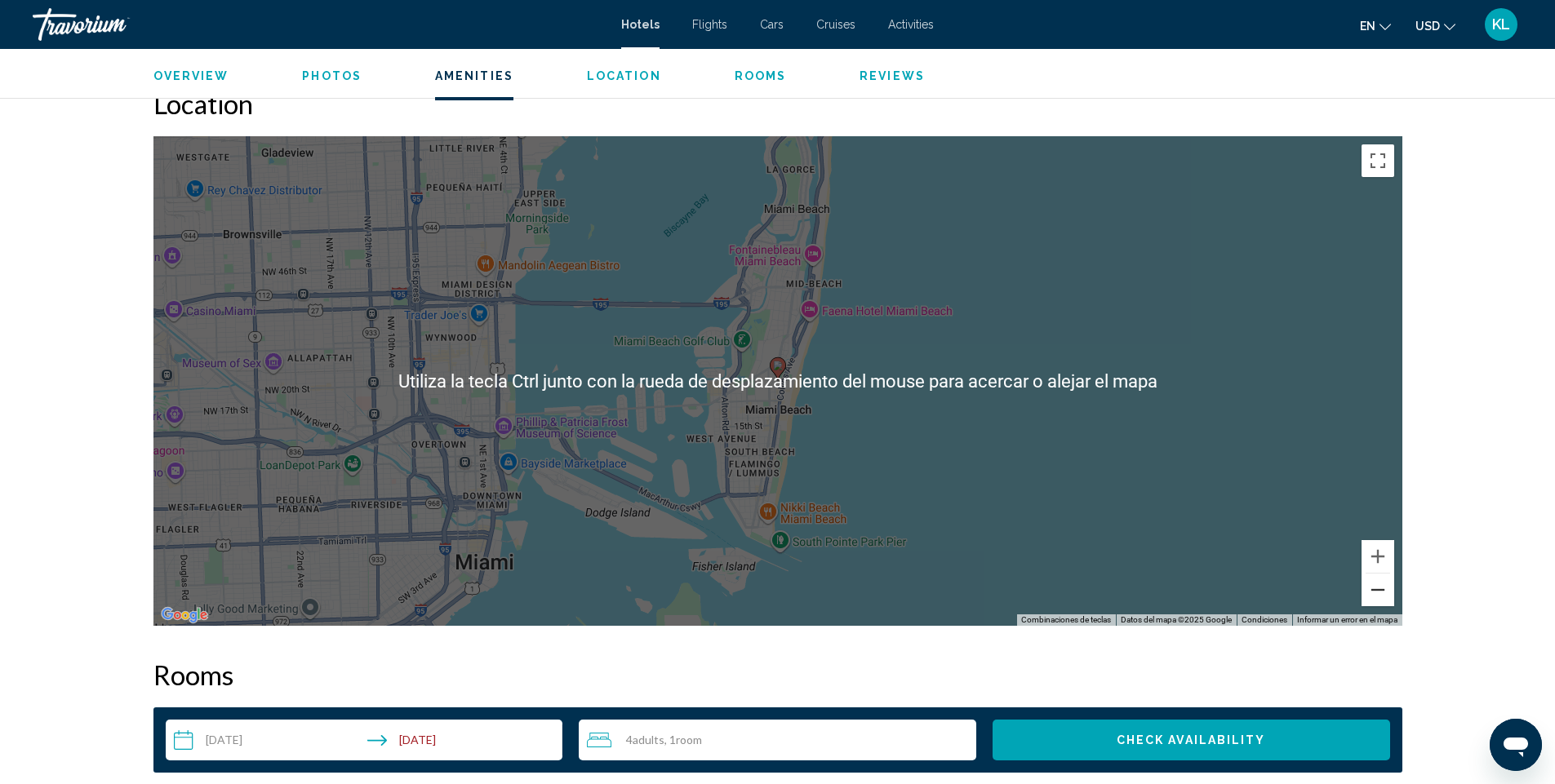
scroll to position [1306, 0]
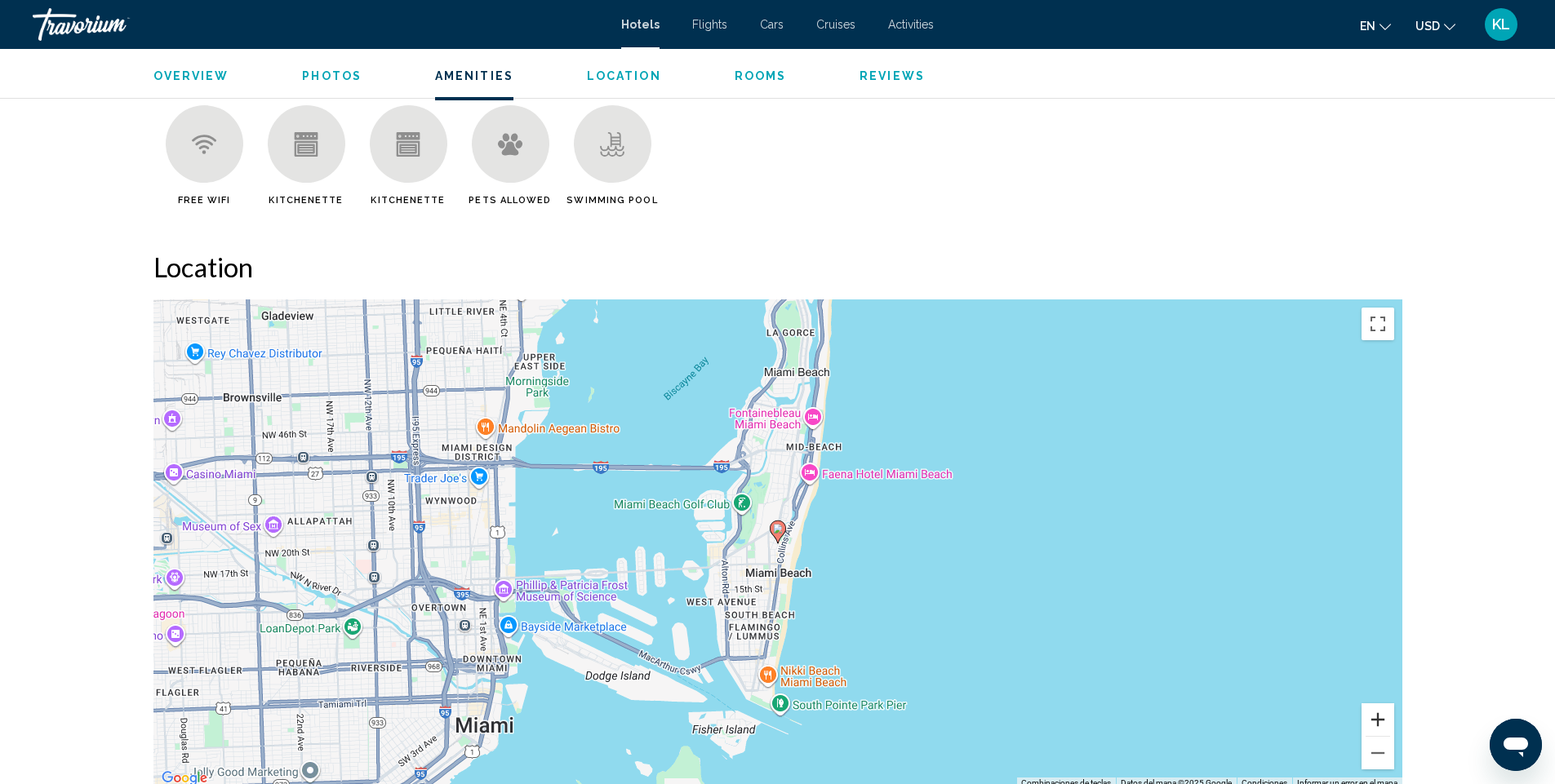
click at [1381, 710] on button "Acercar" at bounding box center [1378, 720] width 33 height 33
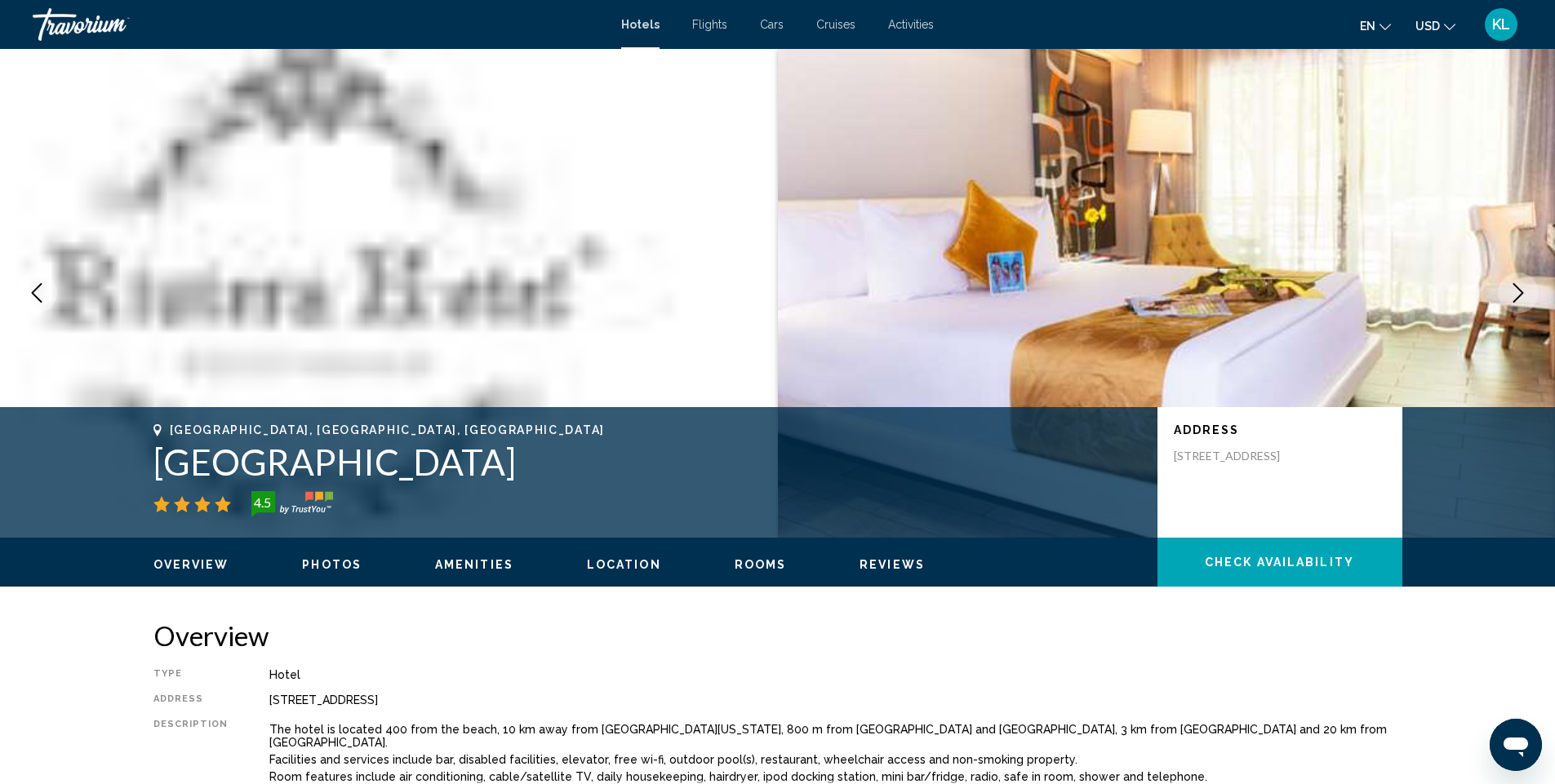
scroll to position [0, 0]
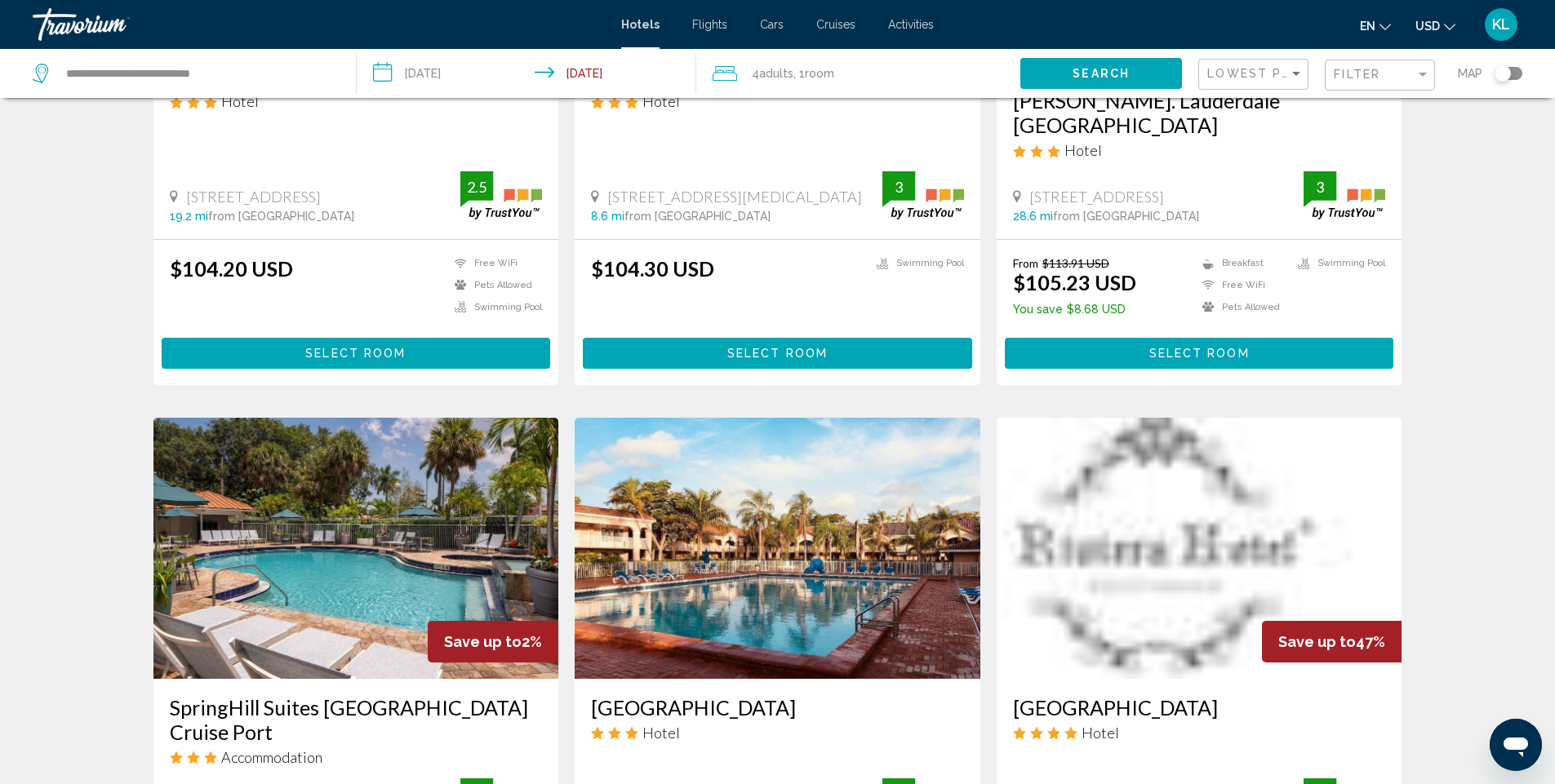
scroll to position [408, 0]
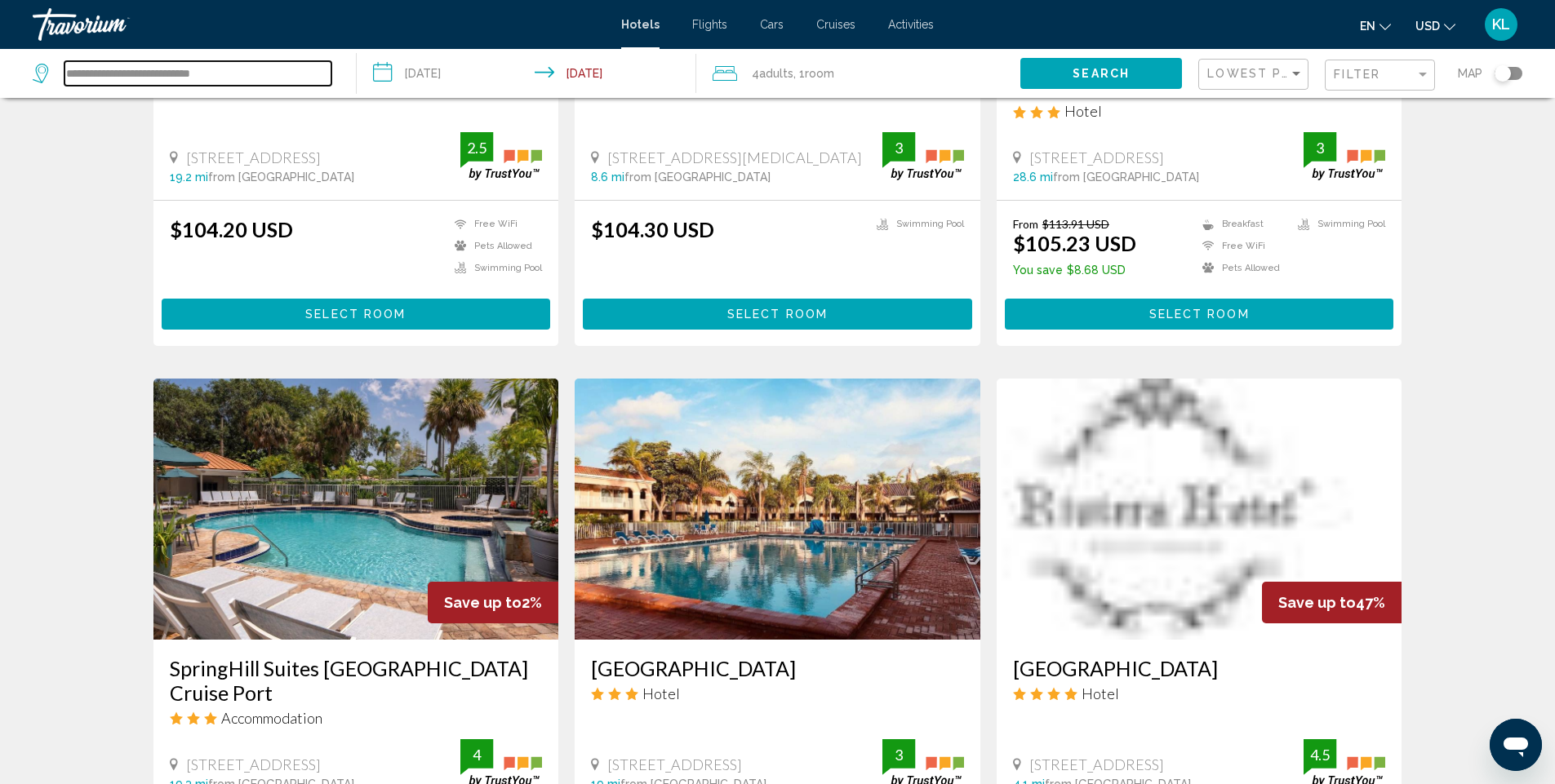
click at [238, 74] on input "**********" at bounding box center [197, 73] width 267 height 24
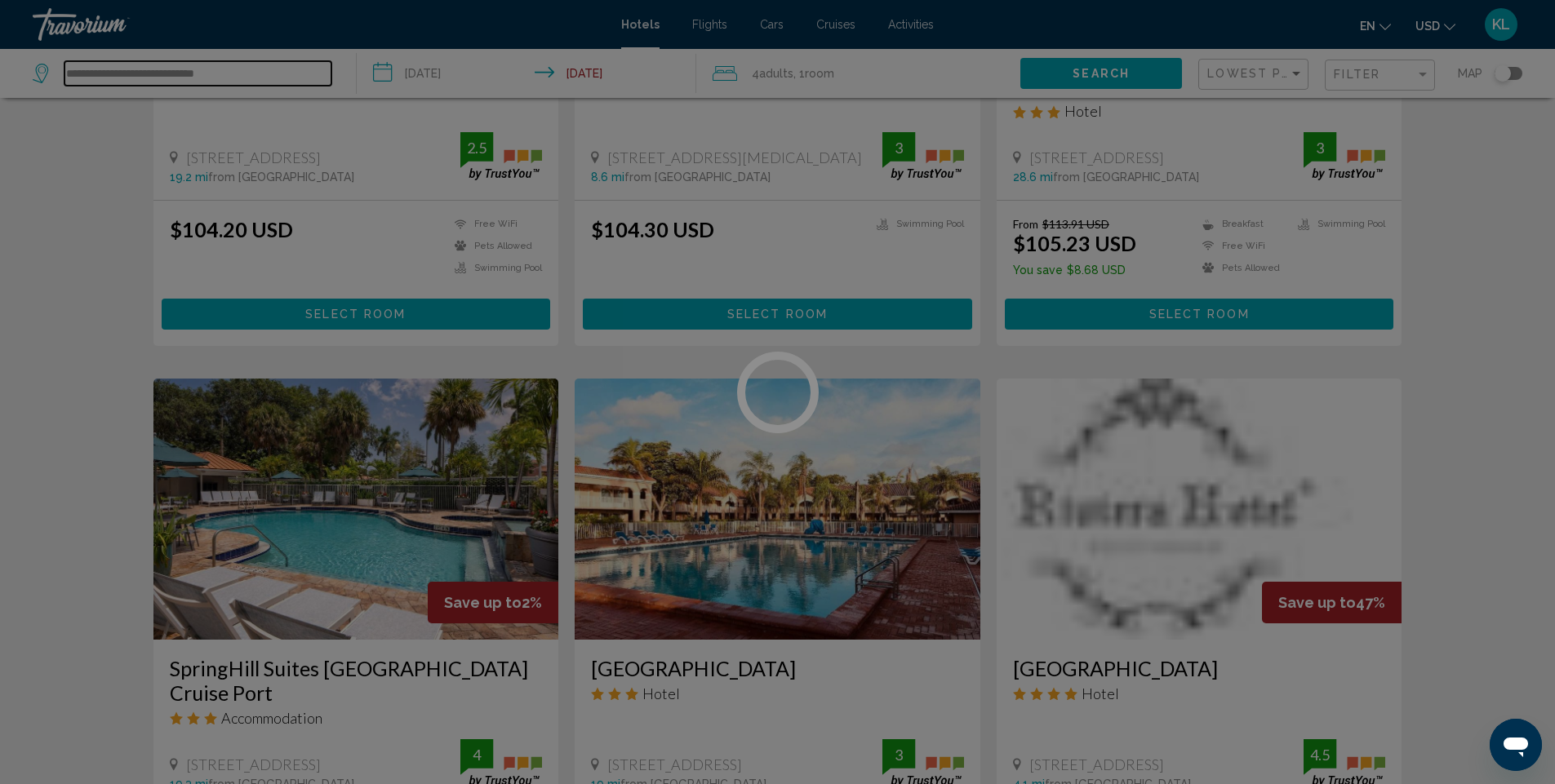
type input "**********"
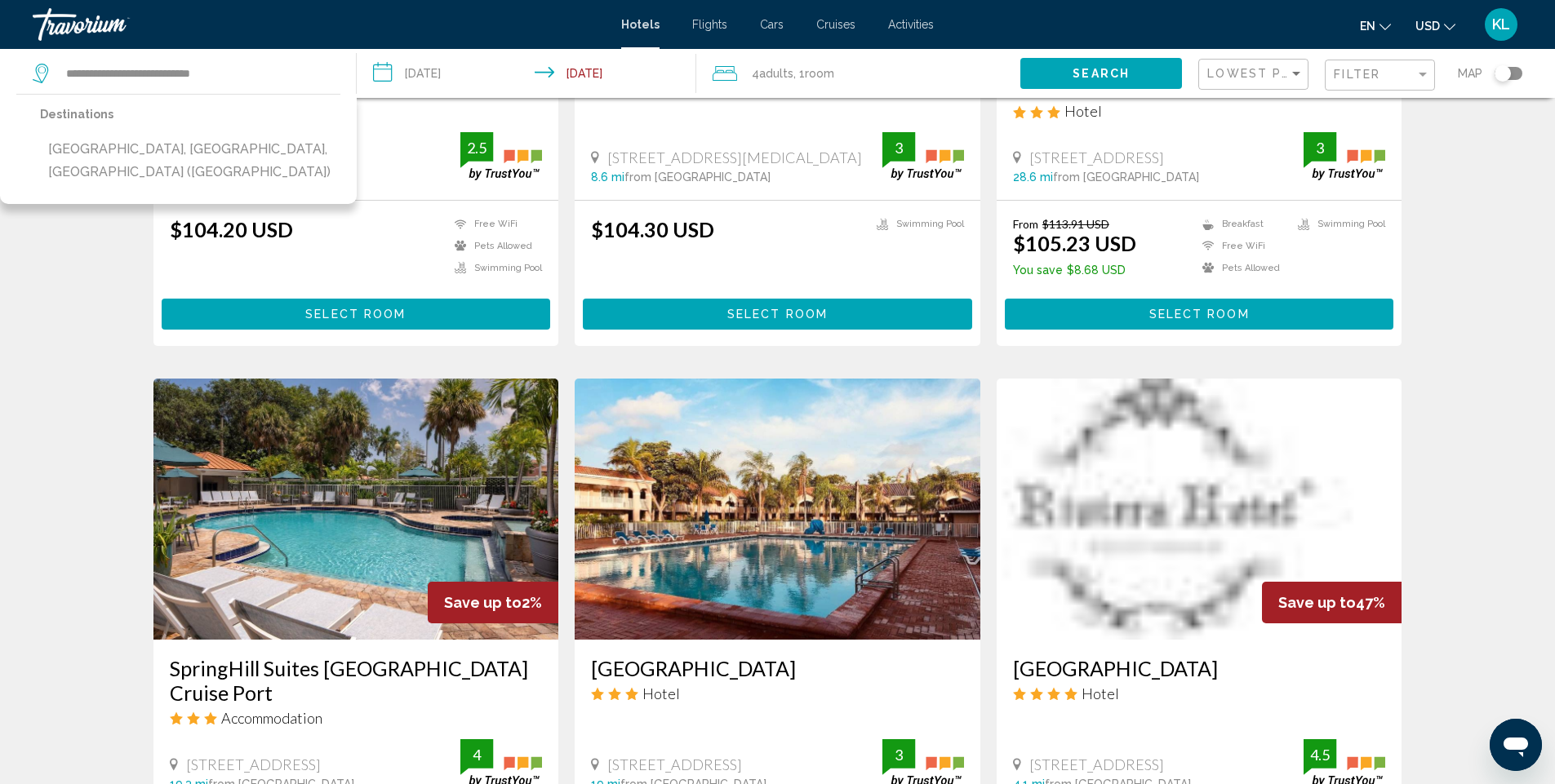
click at [238, 147] on div "Destinations Miami, FL, United States (MIA)" at bounding box center [178, 149] width 357 height 110
click at [223, 144] on button "[GEOGRAPHIC_DATA], [GEOGRAPHIC_DATA], [GEOGRAPHIC_DATA] ([GEOGRAPHIC_DATA])" at bounding box center [190, 161] width 300 height 54
click at [846, 78] on div "4 Adult Adults , 1 Room rooms" at bounding box center [867, 73] width 308 height 23
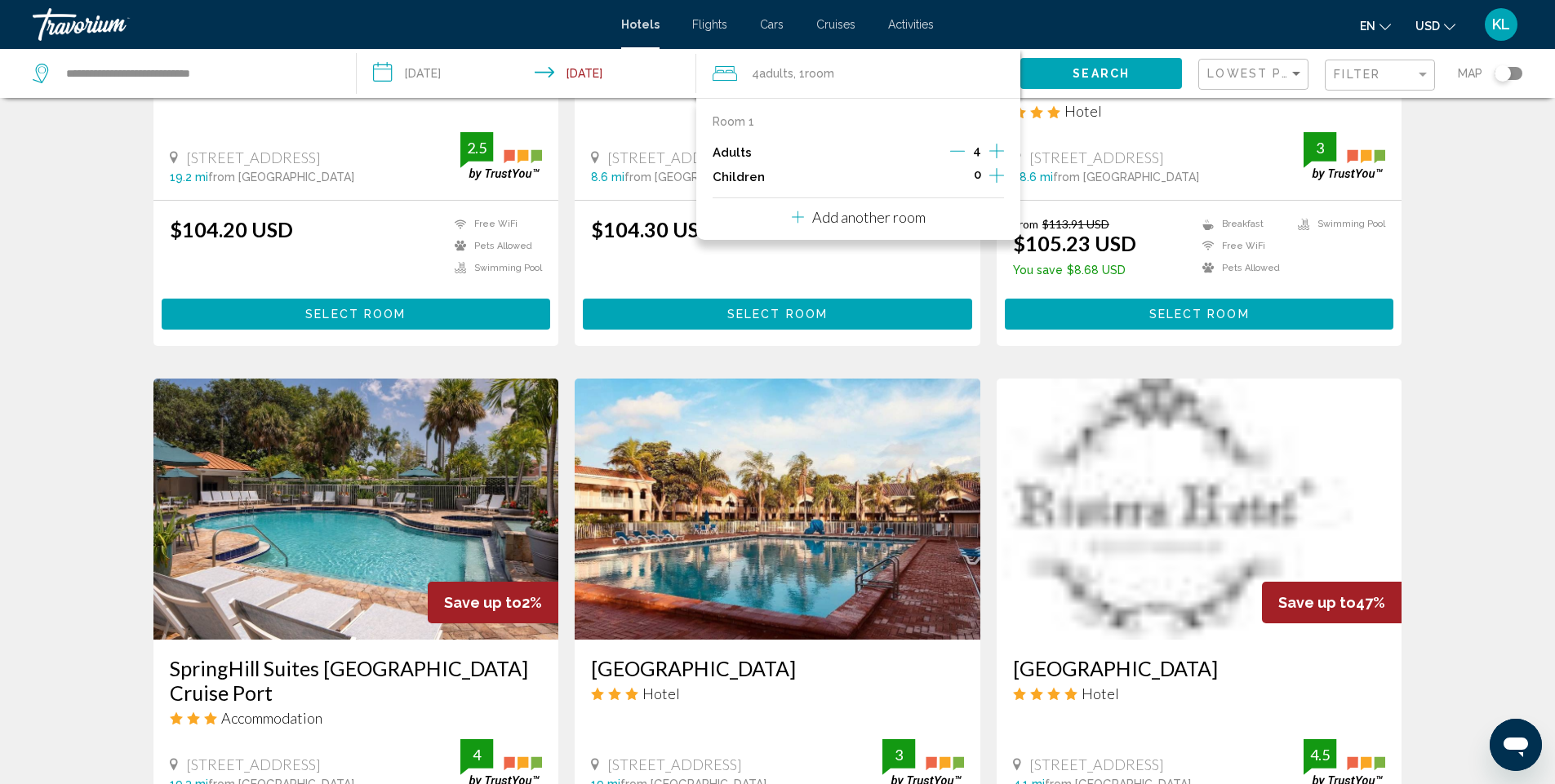
click at [904, 220] on p "Add another room" at bounding box center [868, 217] width 113 height 18
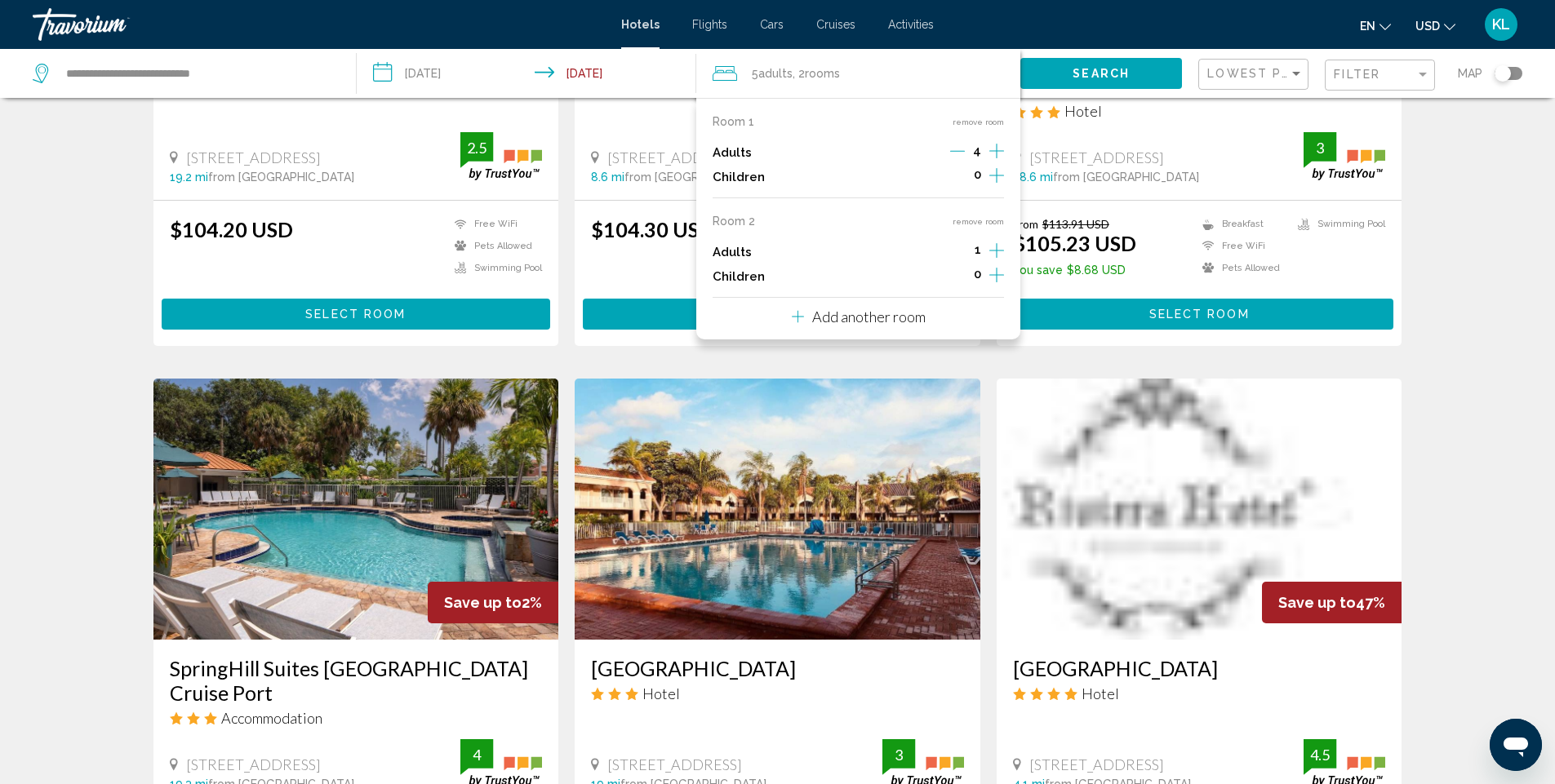
click at [994, 161] on icon "Increment adults" at bounding box center [996, 151] width 15 height 20
click at [960, 153] on icon "Decrement adults" at bounding box center [957, 151] width 15 height 15
click at [960, 153] on icon "Decrement adults" at bounding box center [959, 151] width 15 height 15
click at [1100, 75] on span "Search" at bounding box center [1101, 74] width 57 height 13
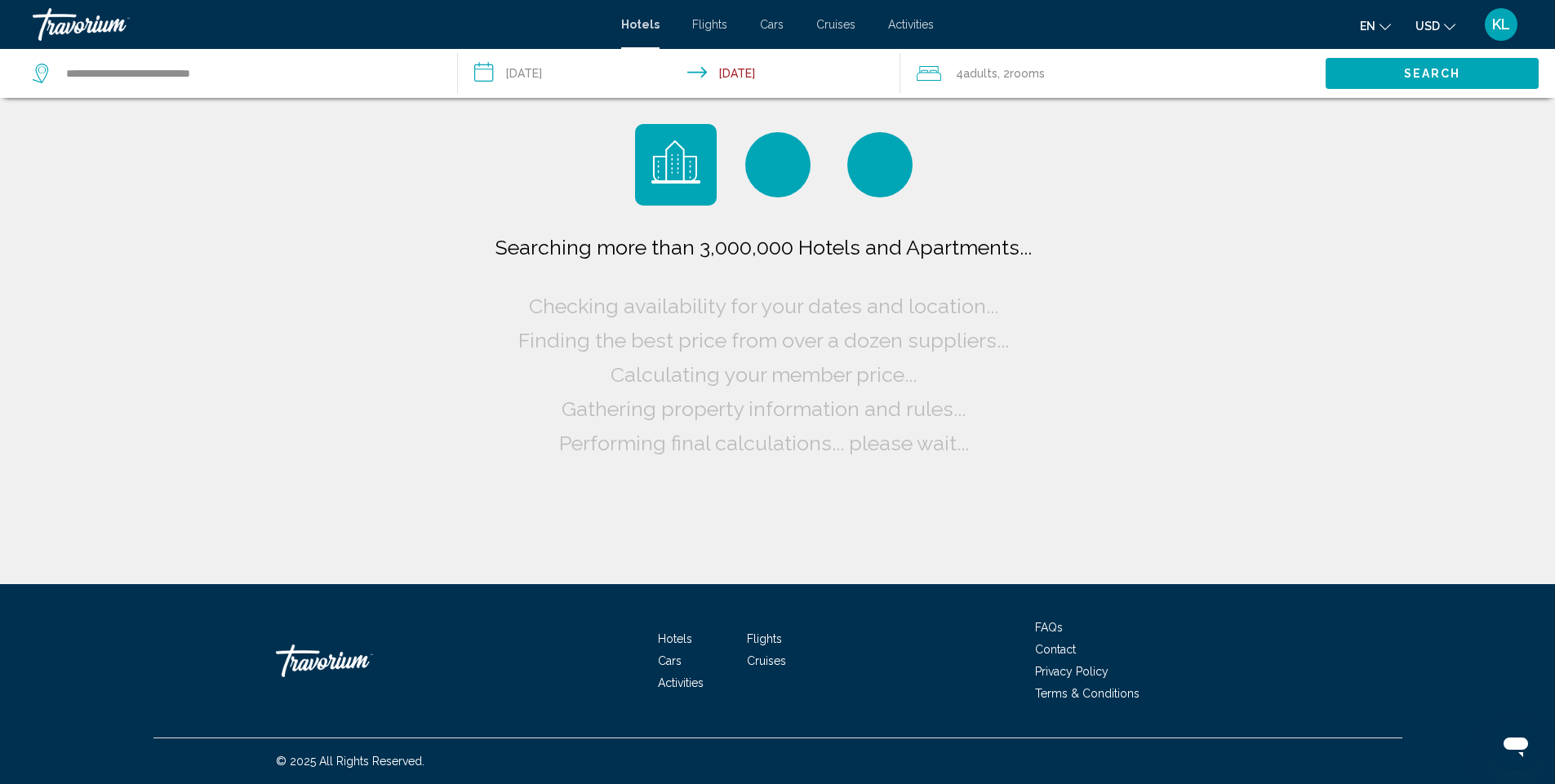
scroll to position [0, 0]
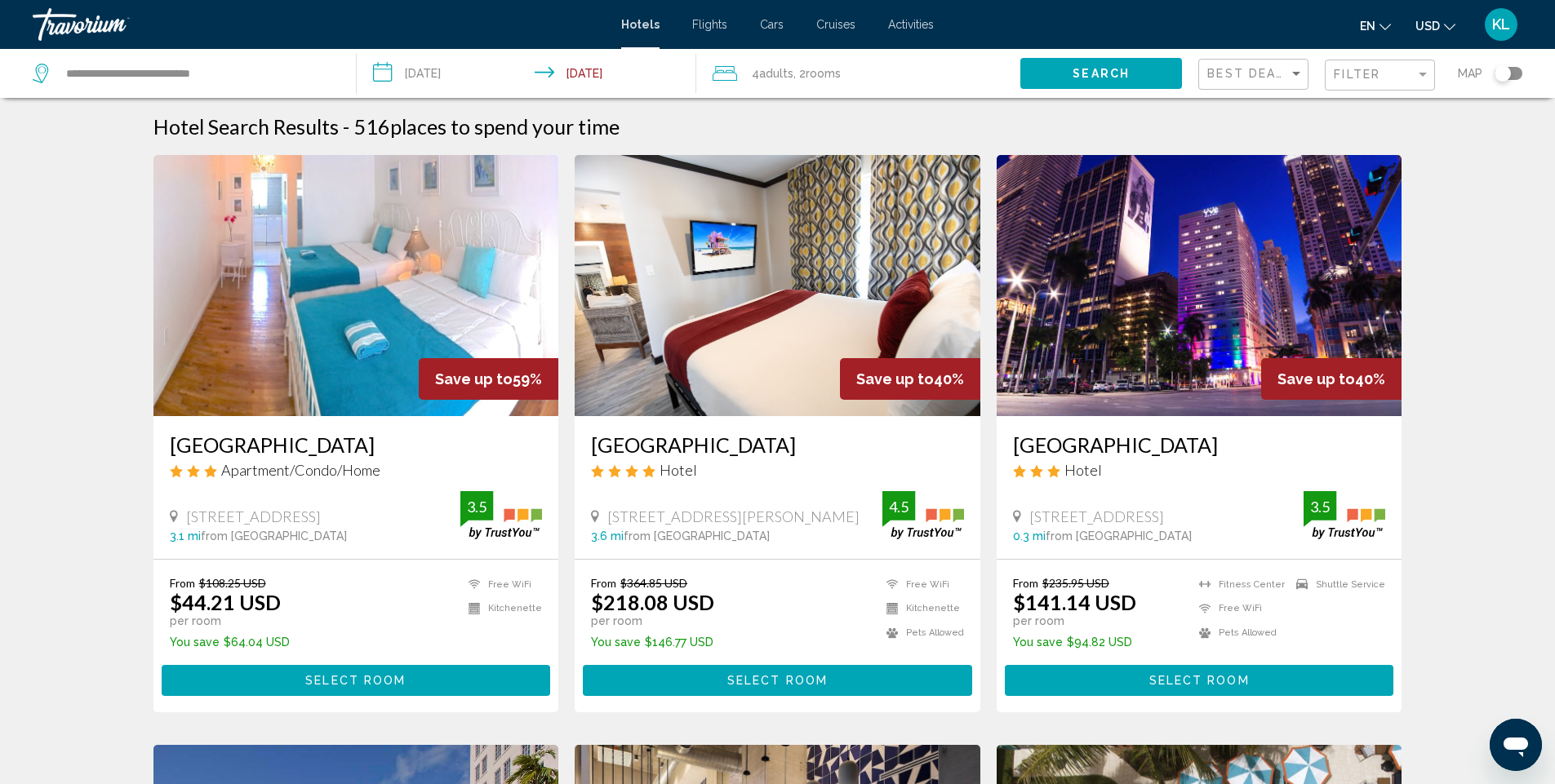
click at [378, 685] on span "Select Room" at bounding box center [355, 681] width 100 height 13
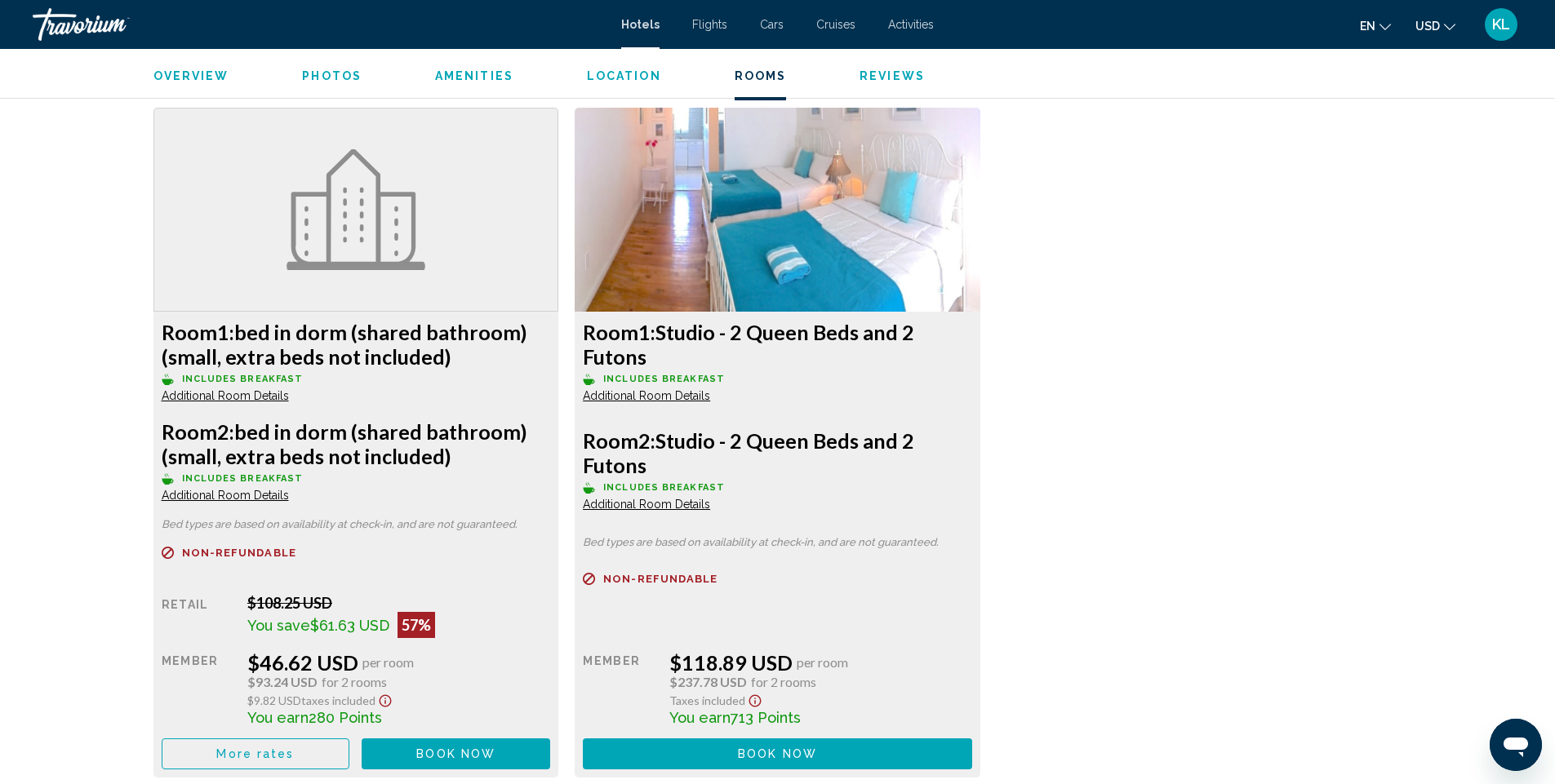
scroll to position [2857, 0]
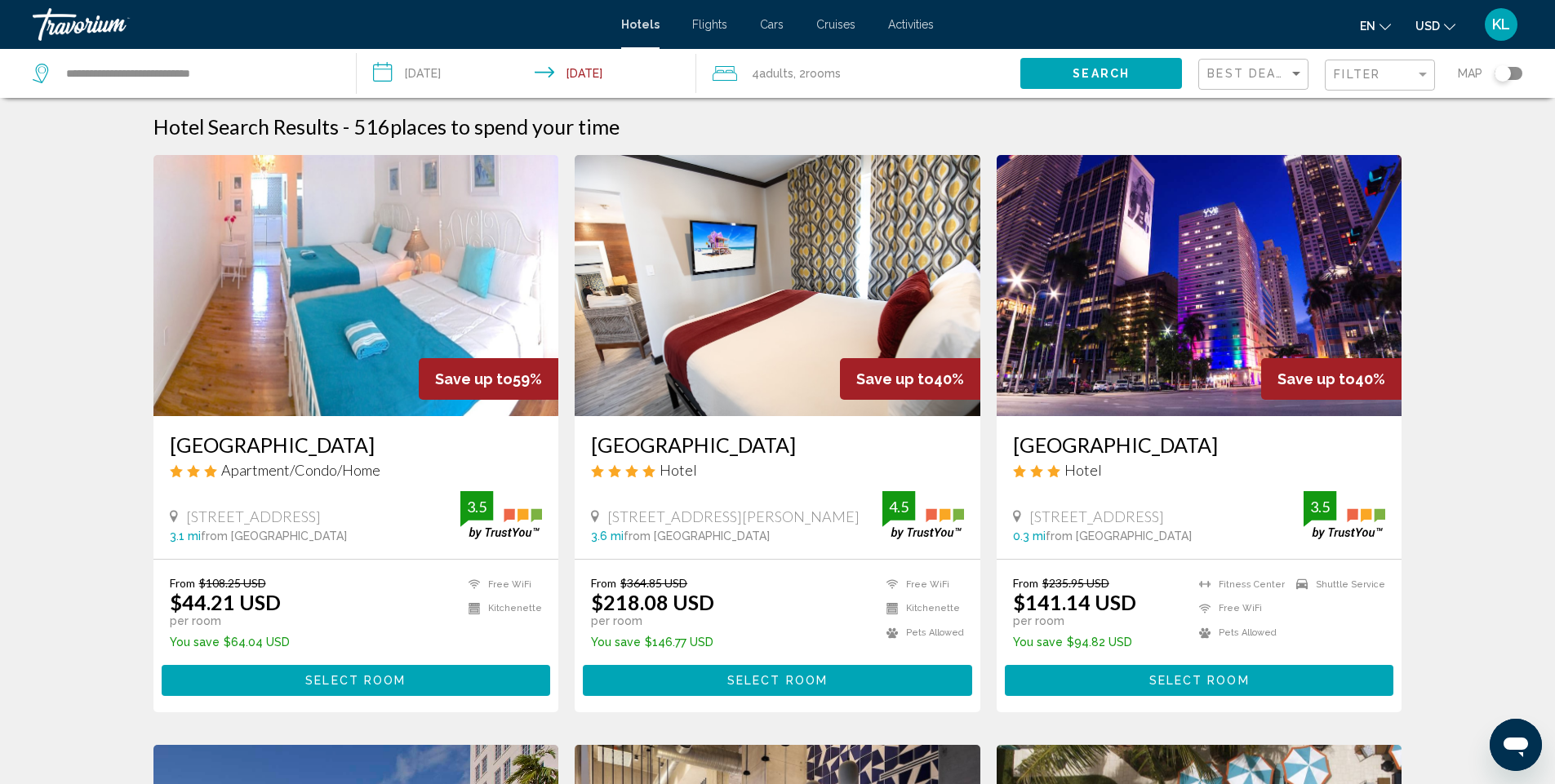
click at [664, 447] on h3 "[GEOGRAPHIC_DATA]" at bounding box center [777, 445] width 373 height 24
click at [786, 70] on span "Adults" at bounding box center [776, 73] width 34 height 13
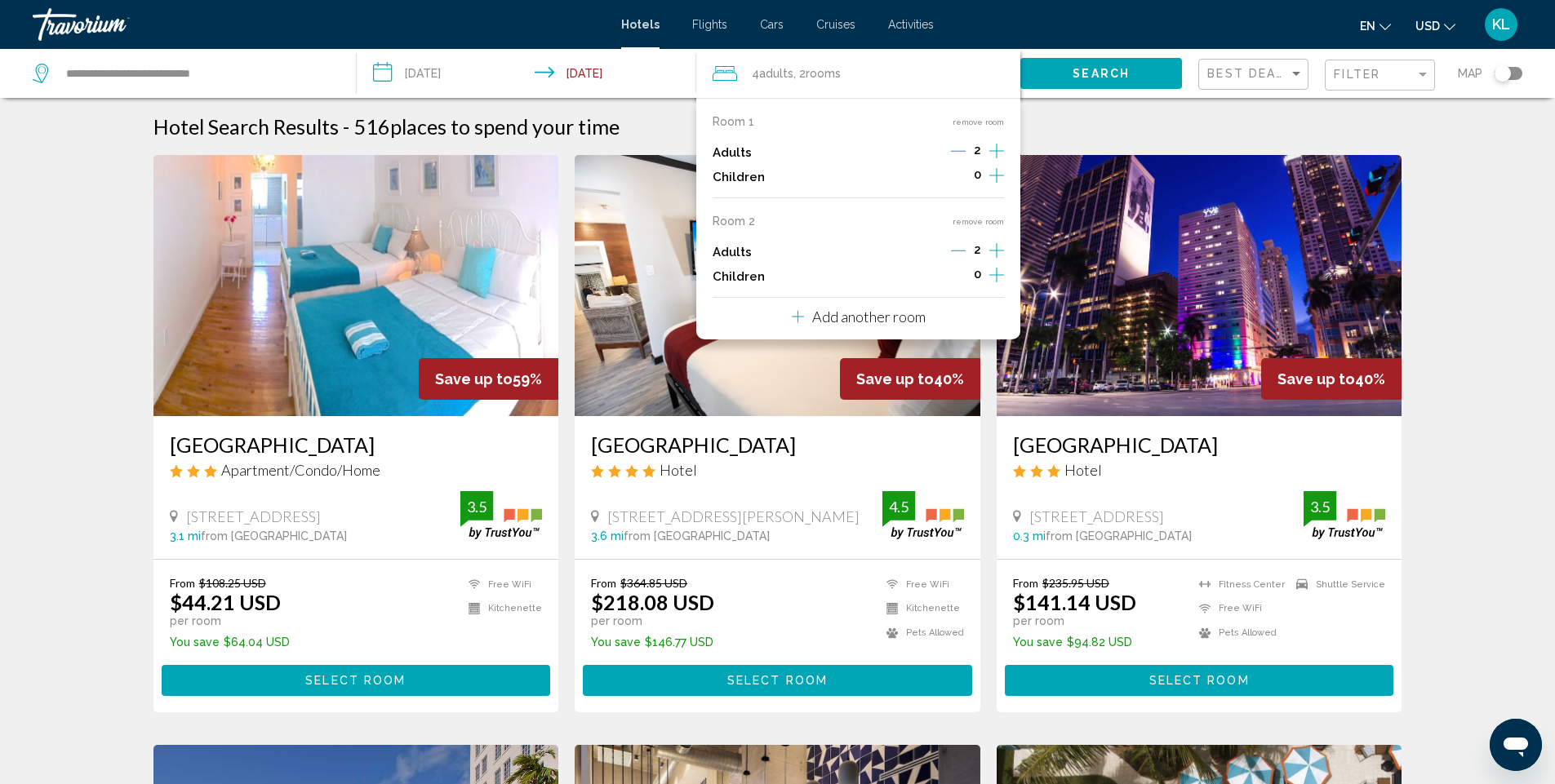
click at [960, 253] on icon "Decrement adults" at bounding box center [958, 250] width 15 height 15
click at [971, 223] on button "remove room" at bounding box center [978, 221] width 51 height 11
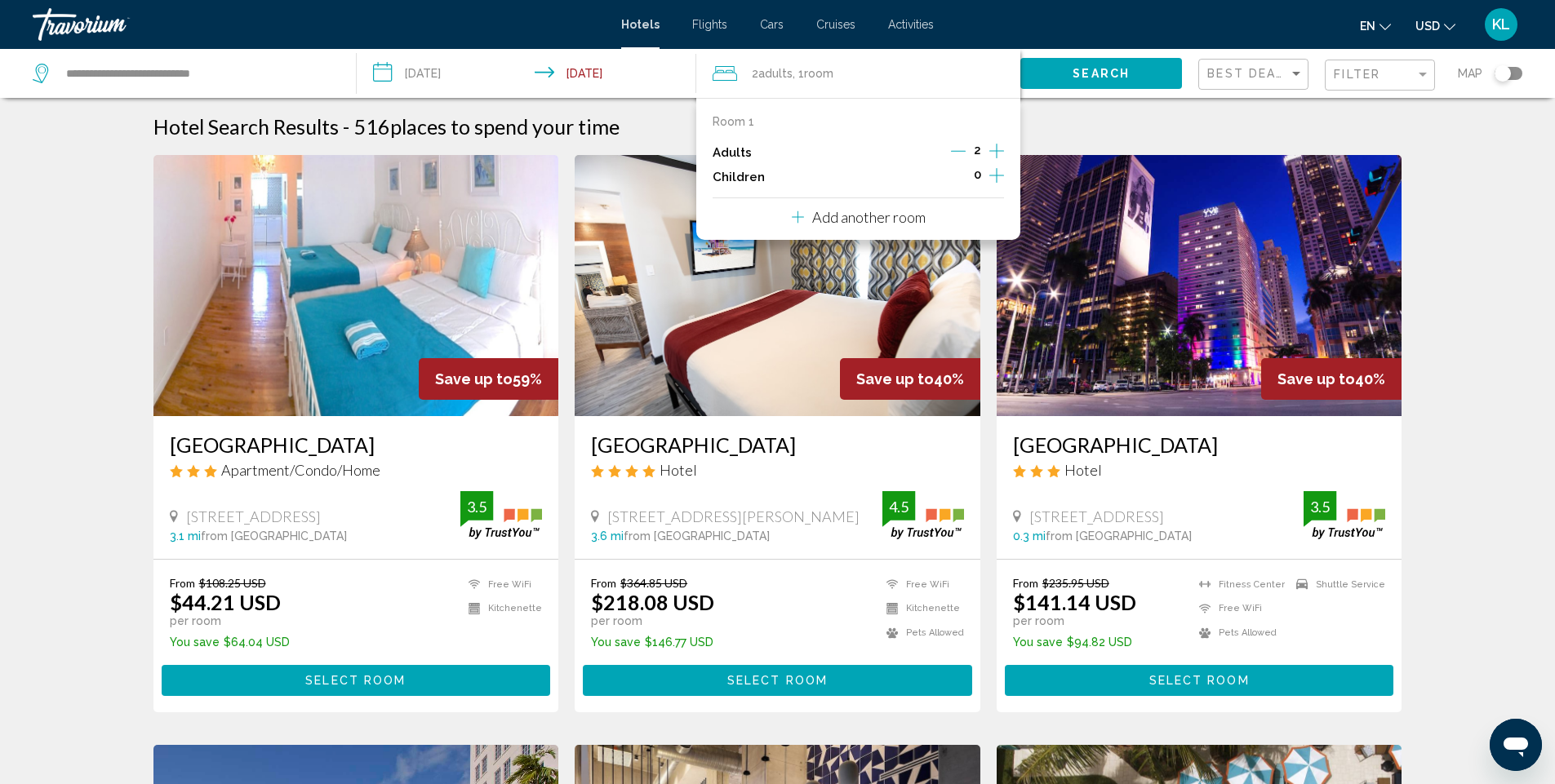
click at [996, 151] on icon "Increment adults" at bounding box center [996, 151] width 15 height 15
click at [1066, 80] on button "Search" at bounding box center [1101, 73] width 162 height 30
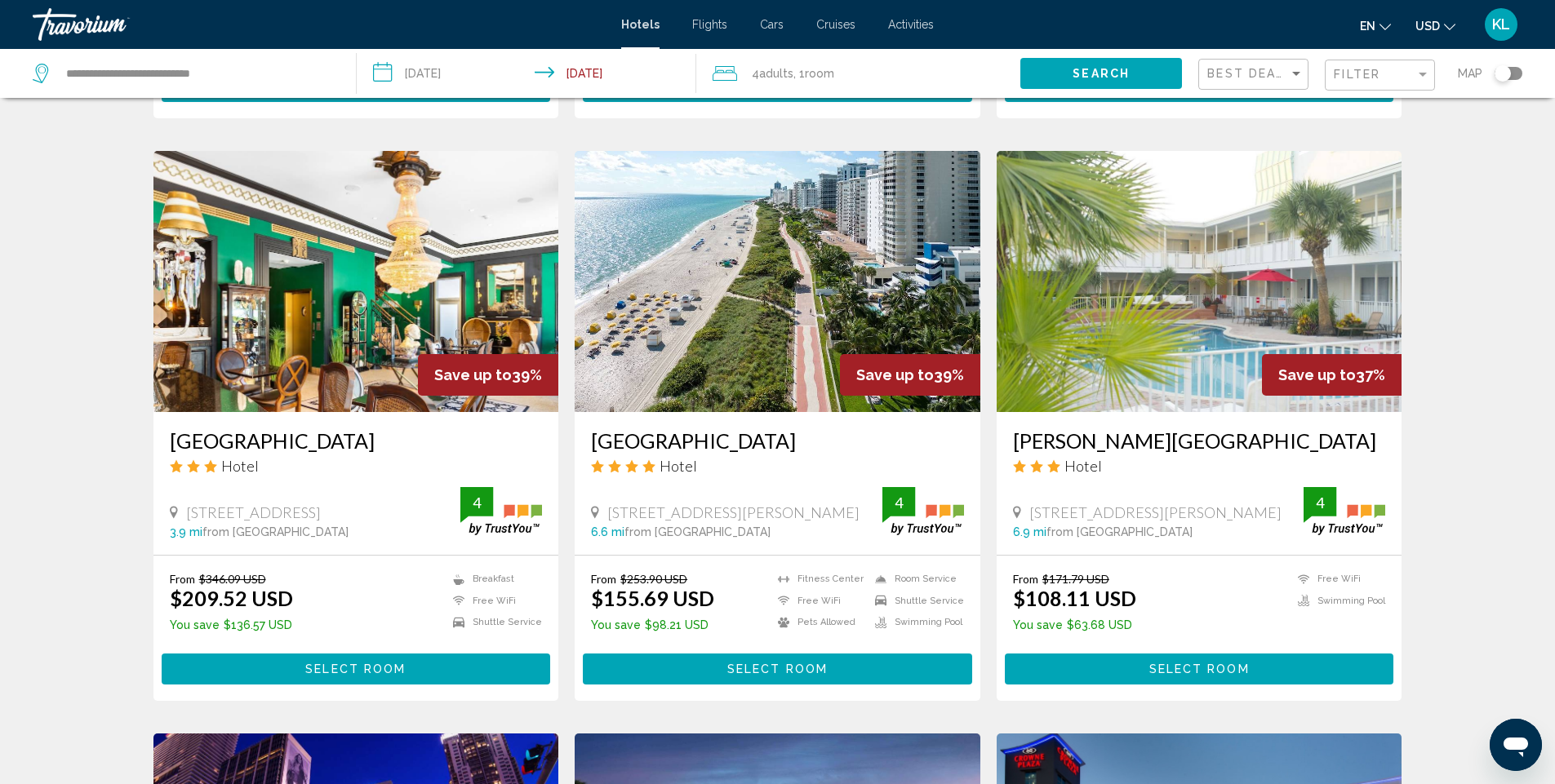
scroll to position [344, 0]
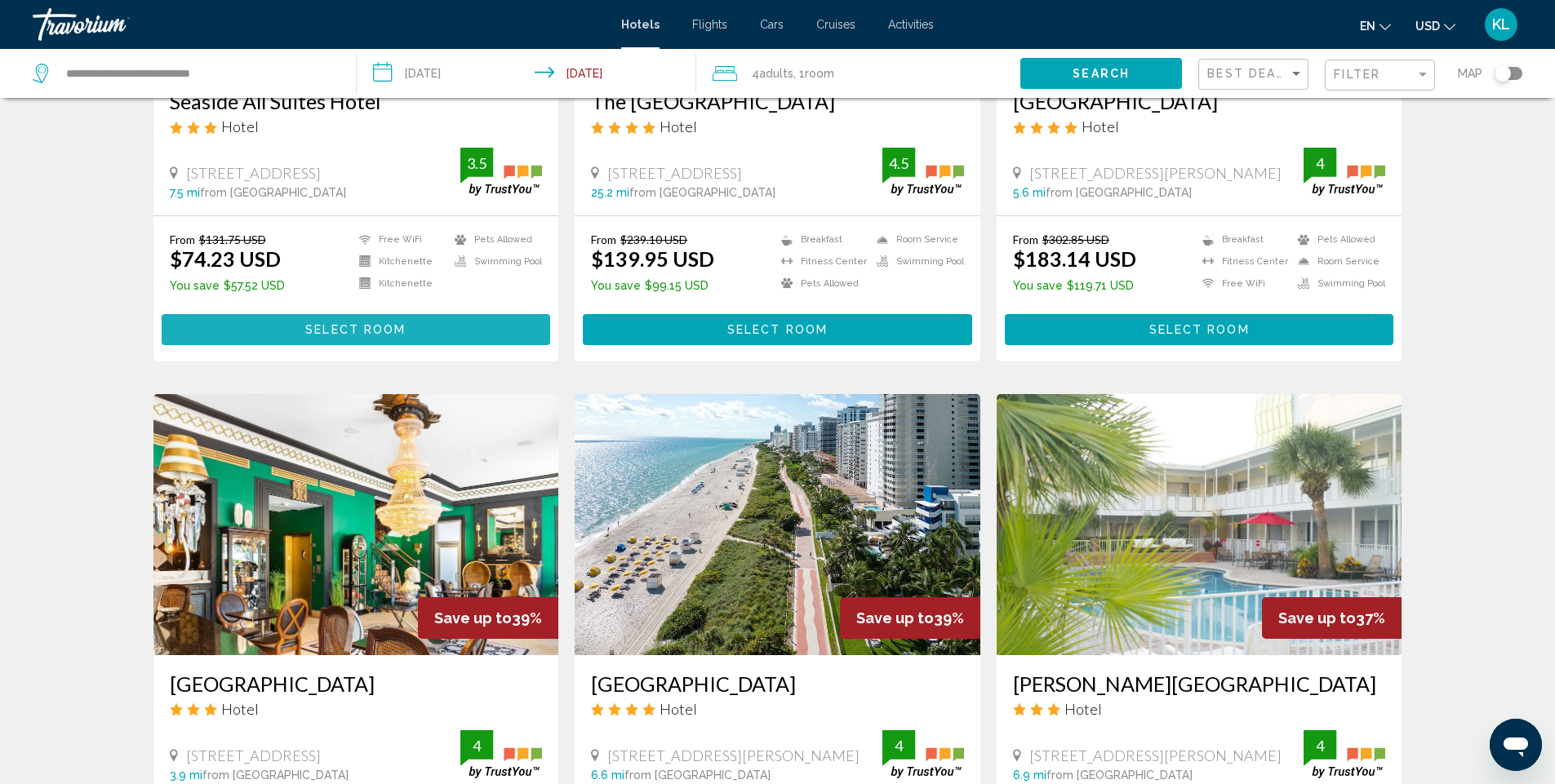
click at [344, 322] on button "Select Room" at bounding box center [356, 329] width 389 height 30
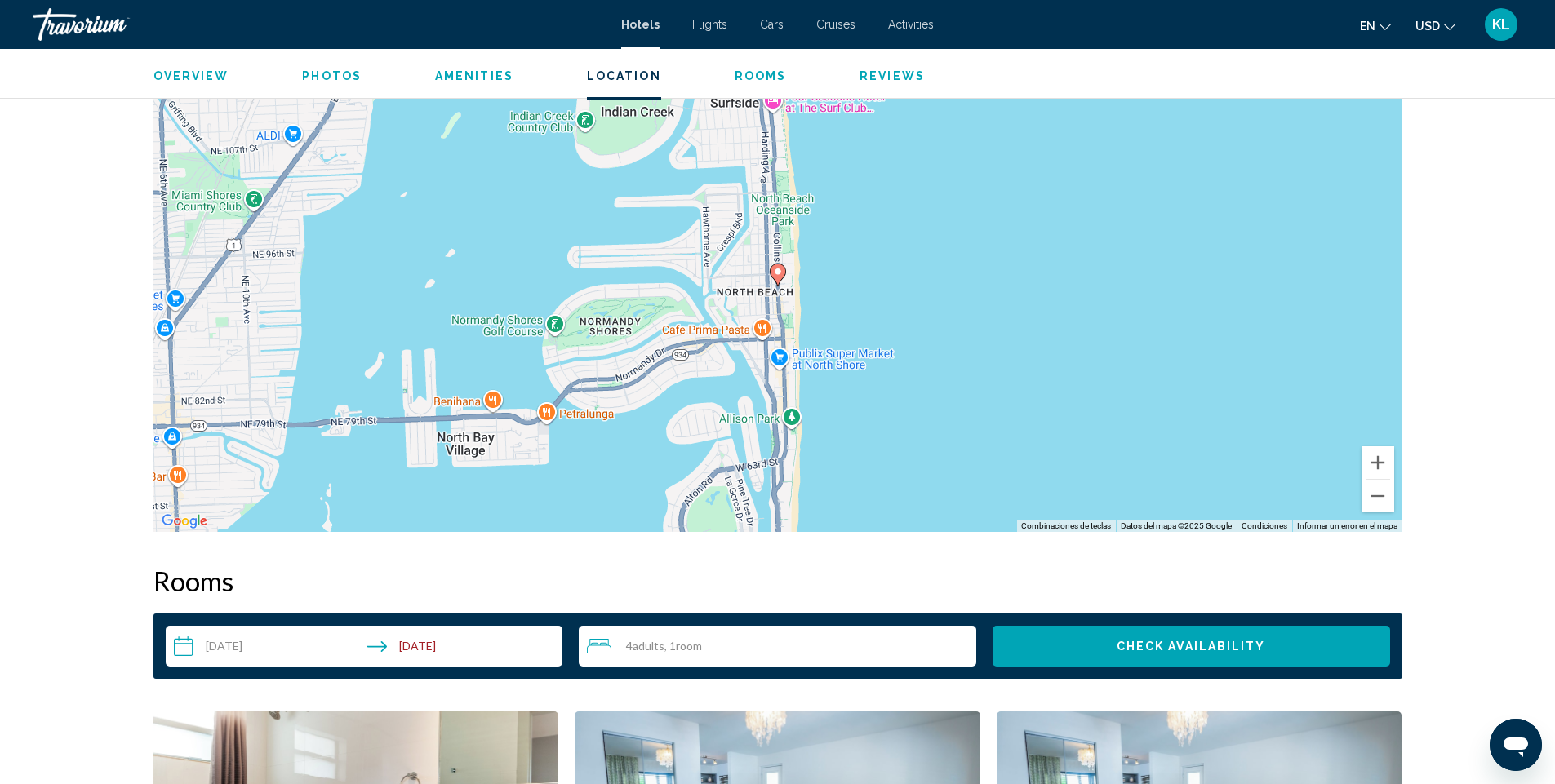
scroll to position [1551, 0]
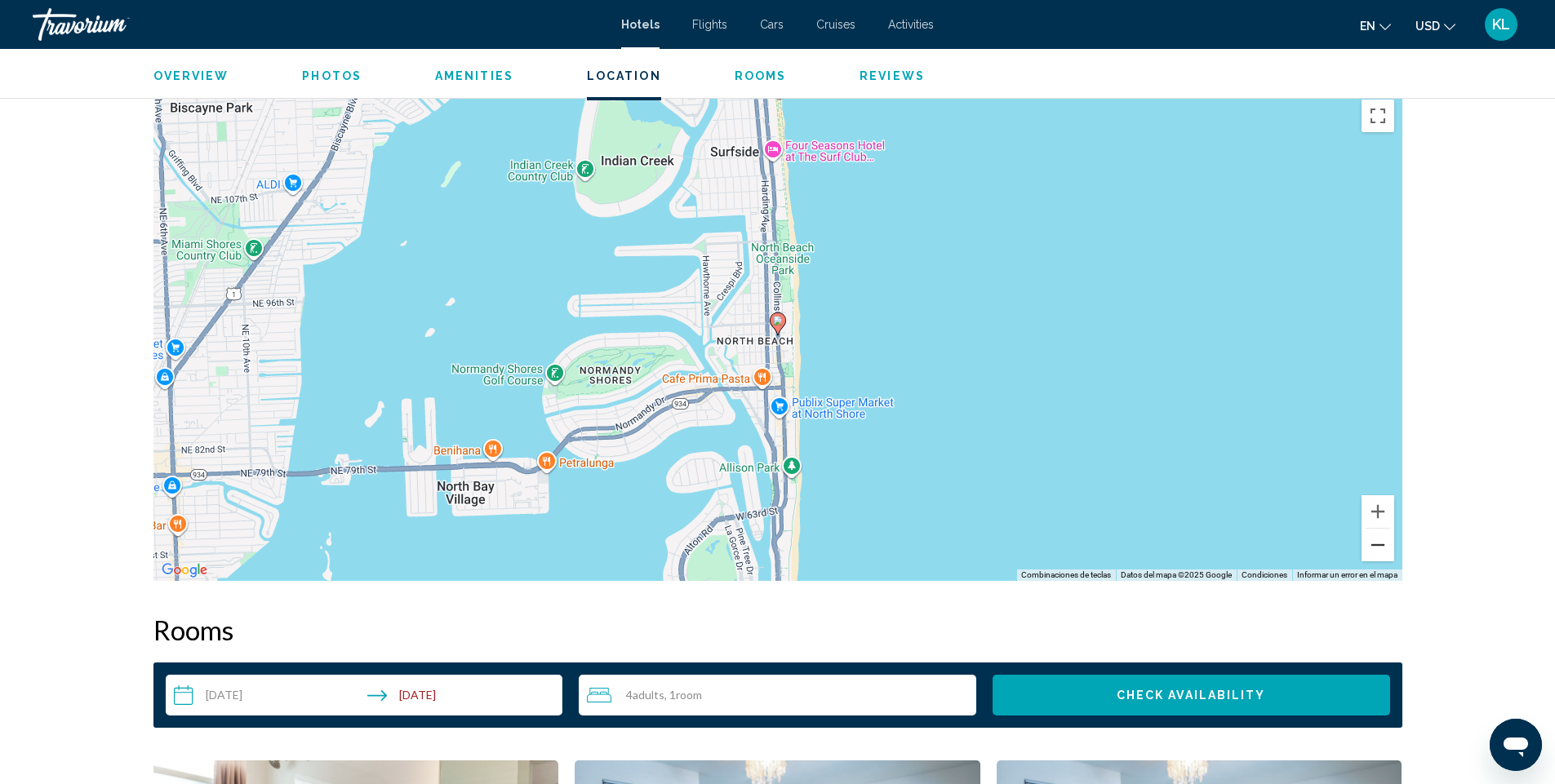
click at [1376, 548] on button "Alejar" at bounding box center [1378, 545] width 33 height 33
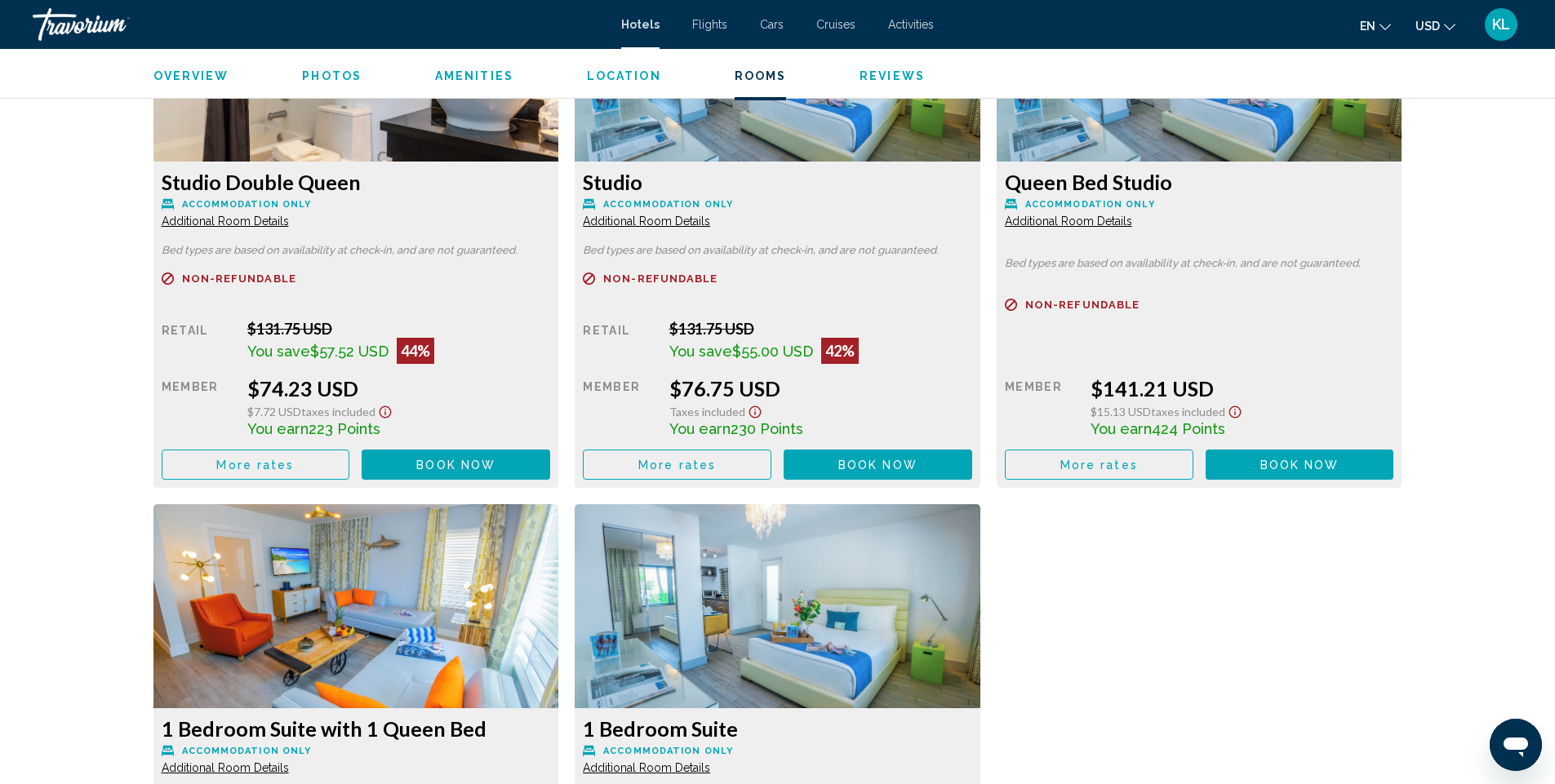
scroll to position [2204, 0]
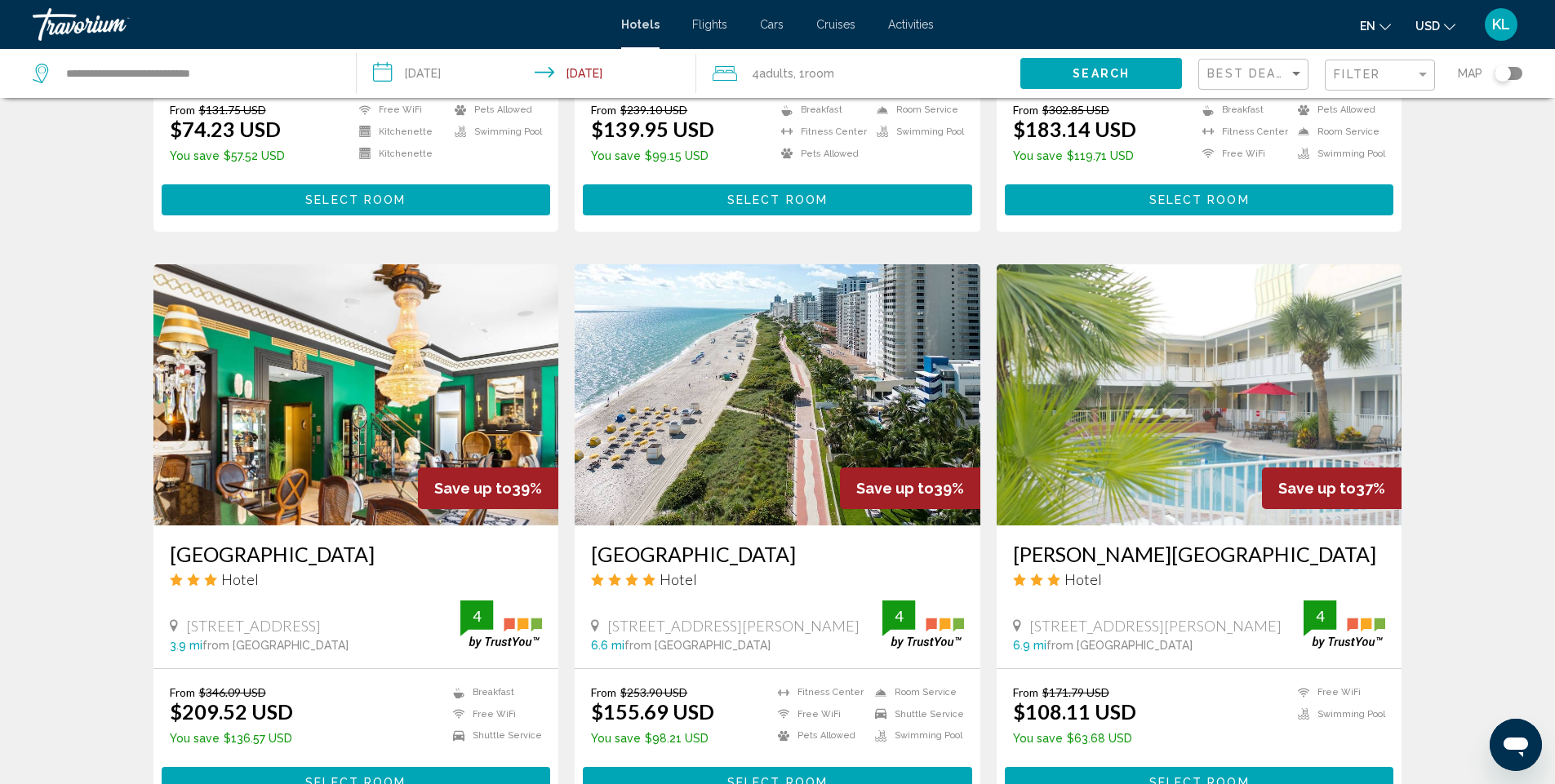
scroll to position [490, 0]
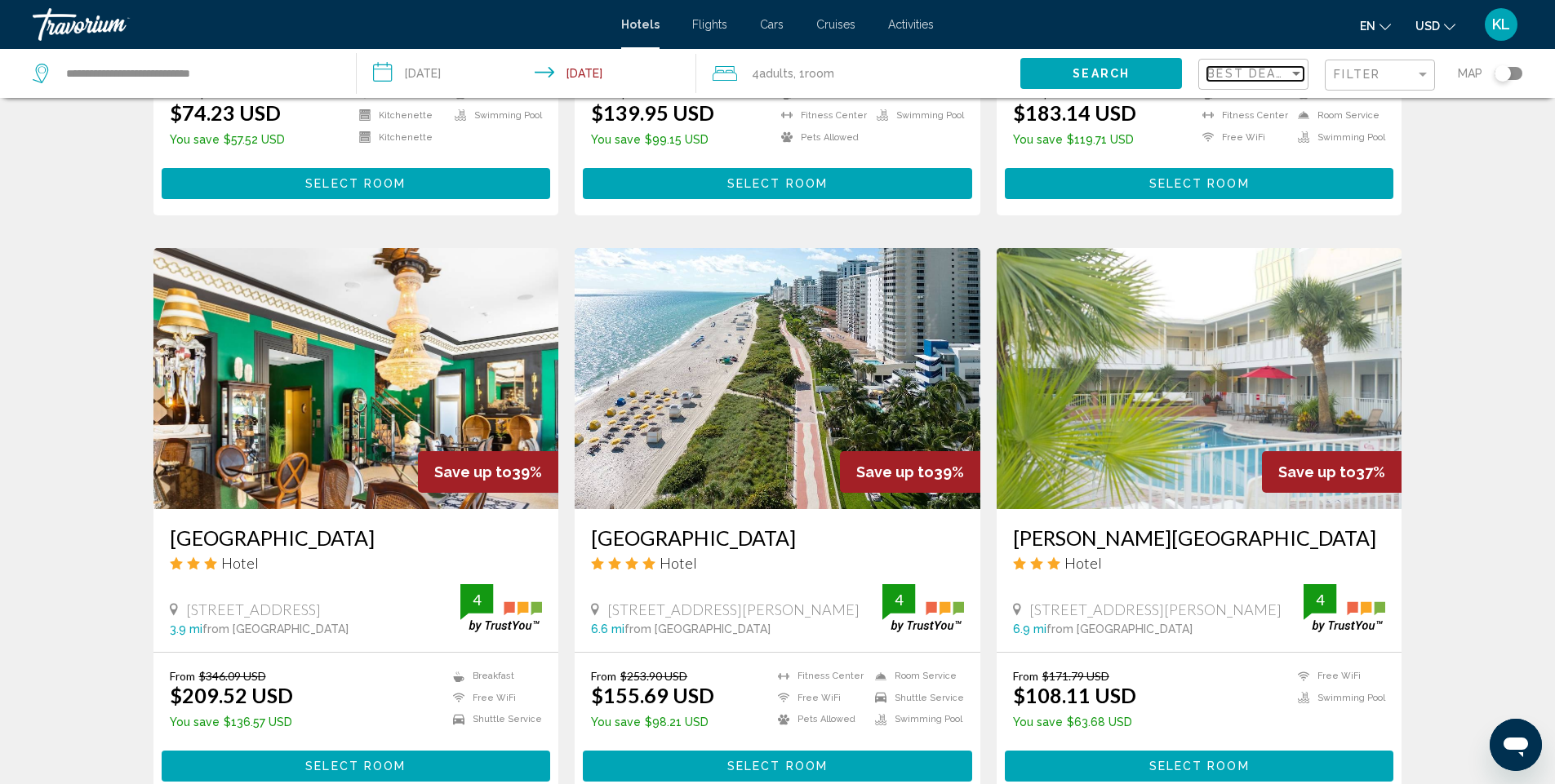
click at [1275, 71] on span "Best Deals" at bounding box center [1250, 73] width 86 height 13
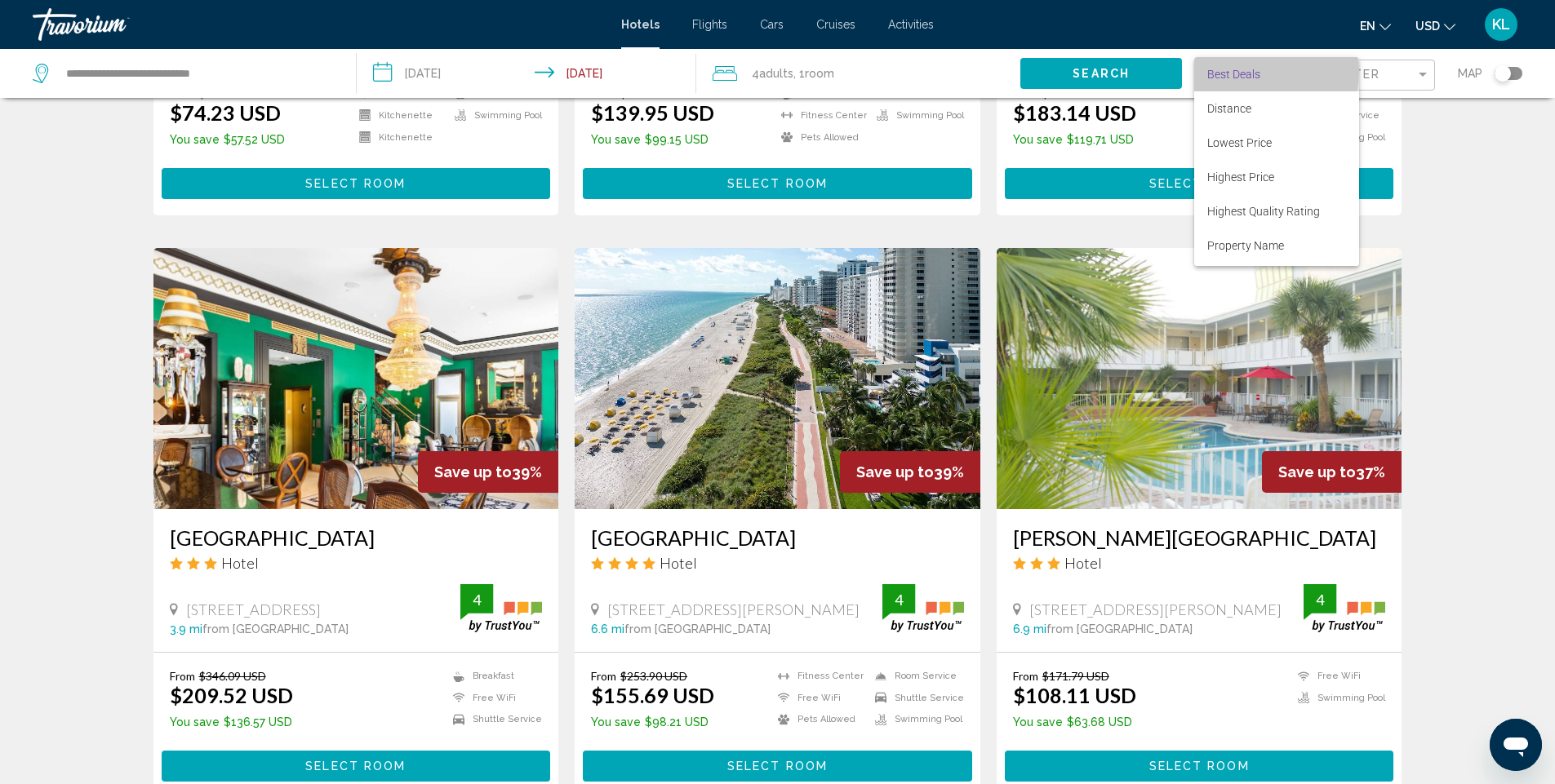
click at [1252, 72] on span "Best Deals" at bounding box center [1233, 74] width 53 height 13
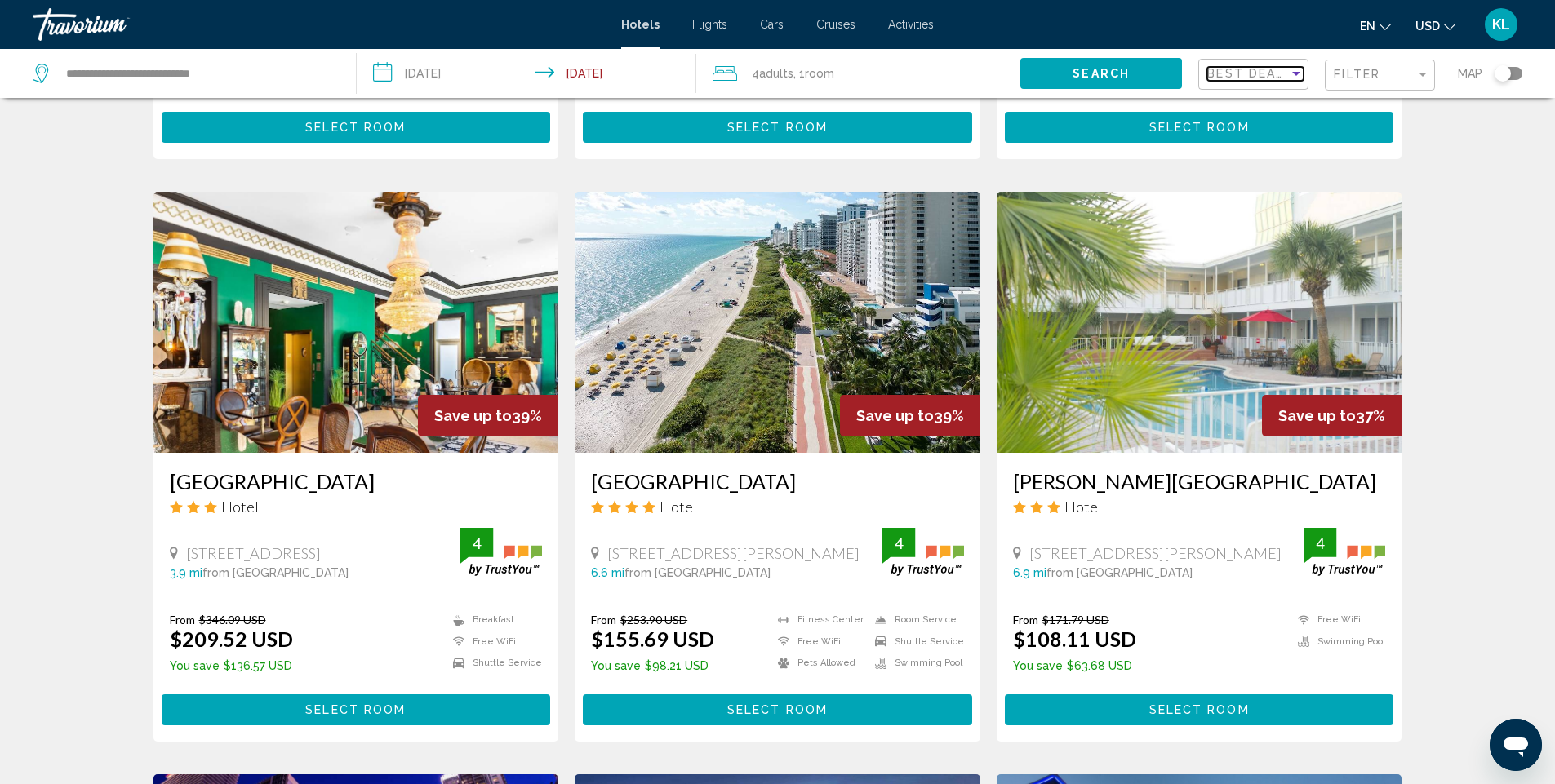
scroll to position [653, 0]
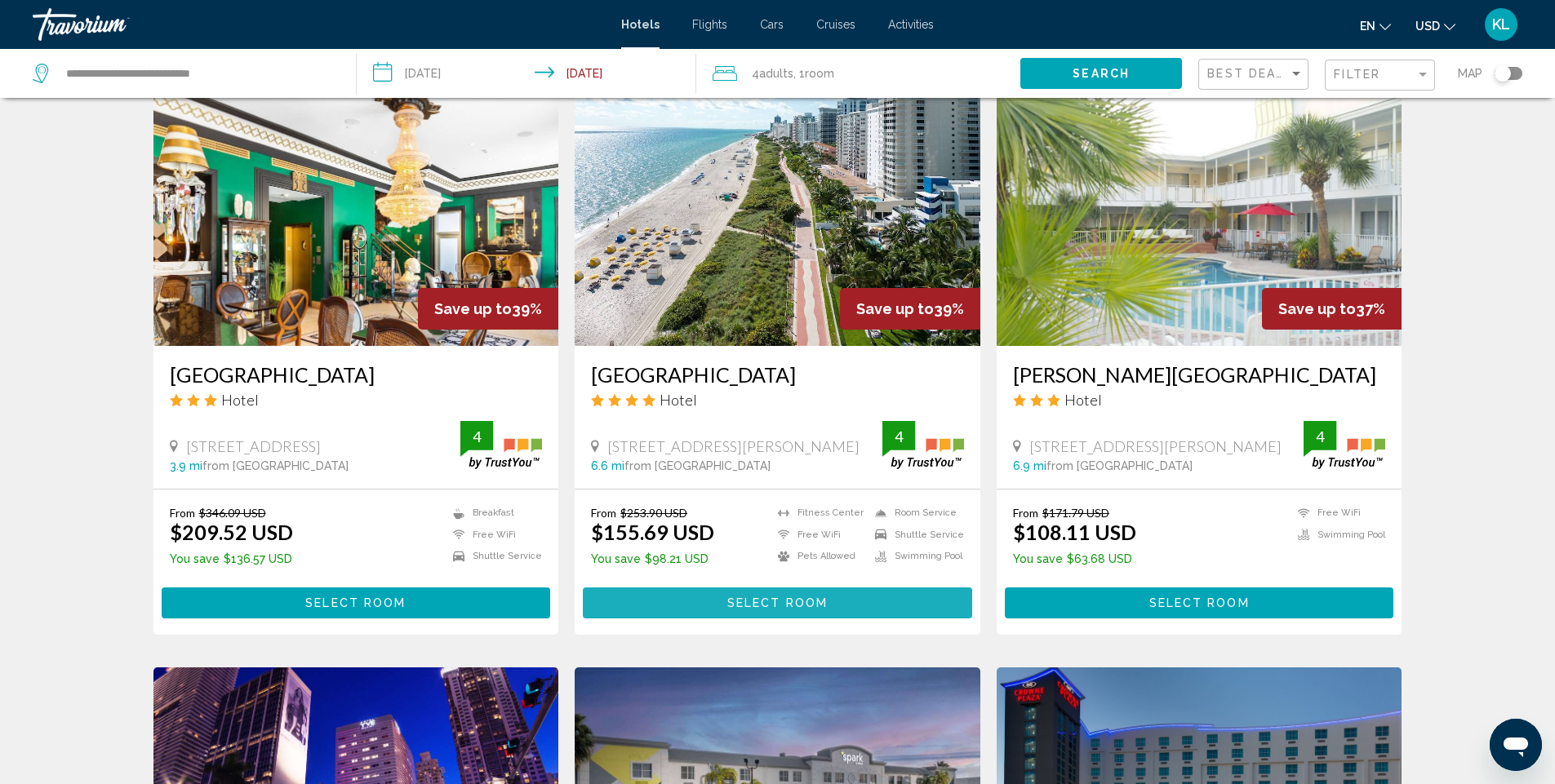
click at [749, 603] on span "Select Room" at bounding box center [777, 604] width 100 height 13
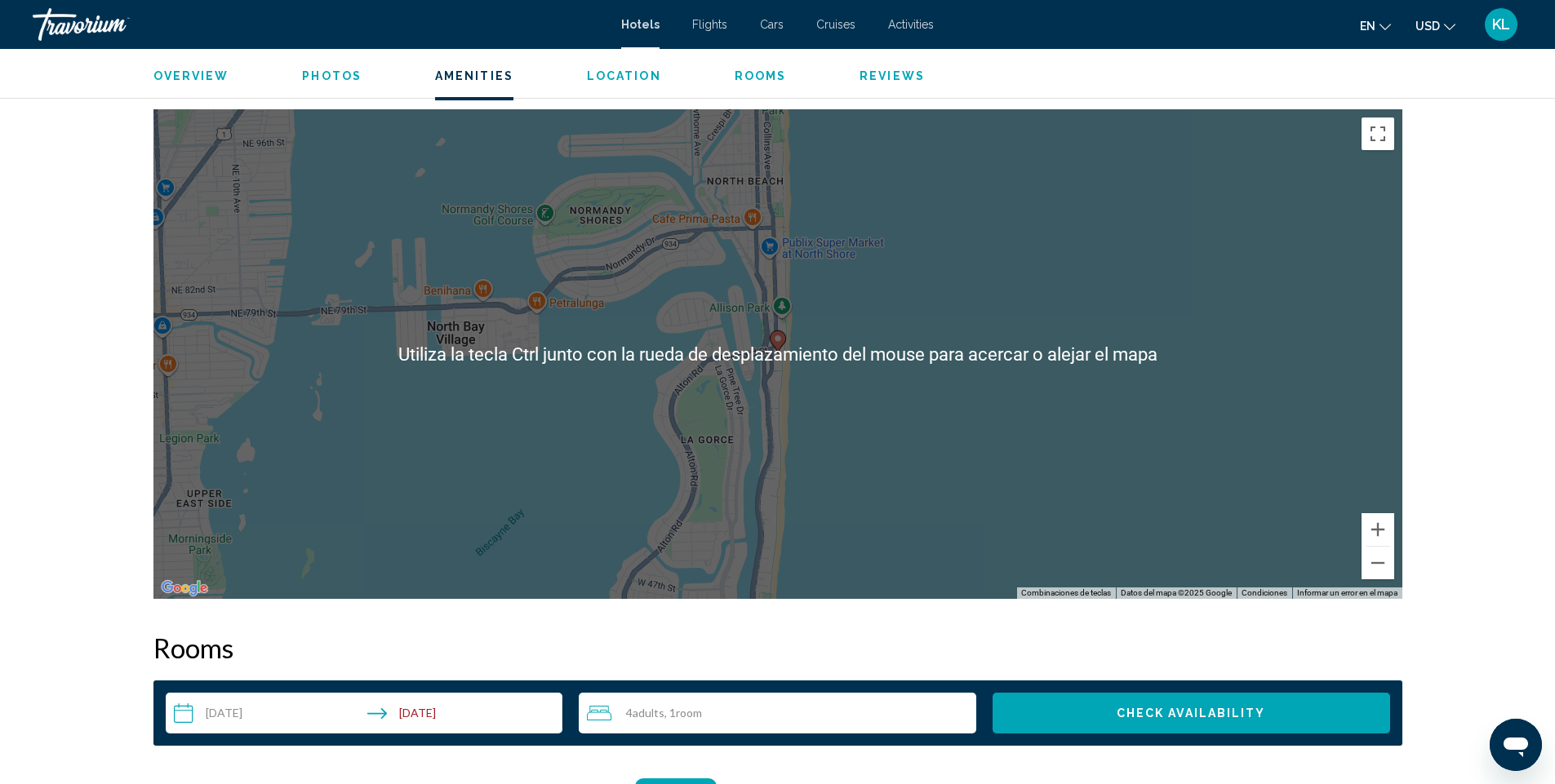
scroll to position [1551, 0]
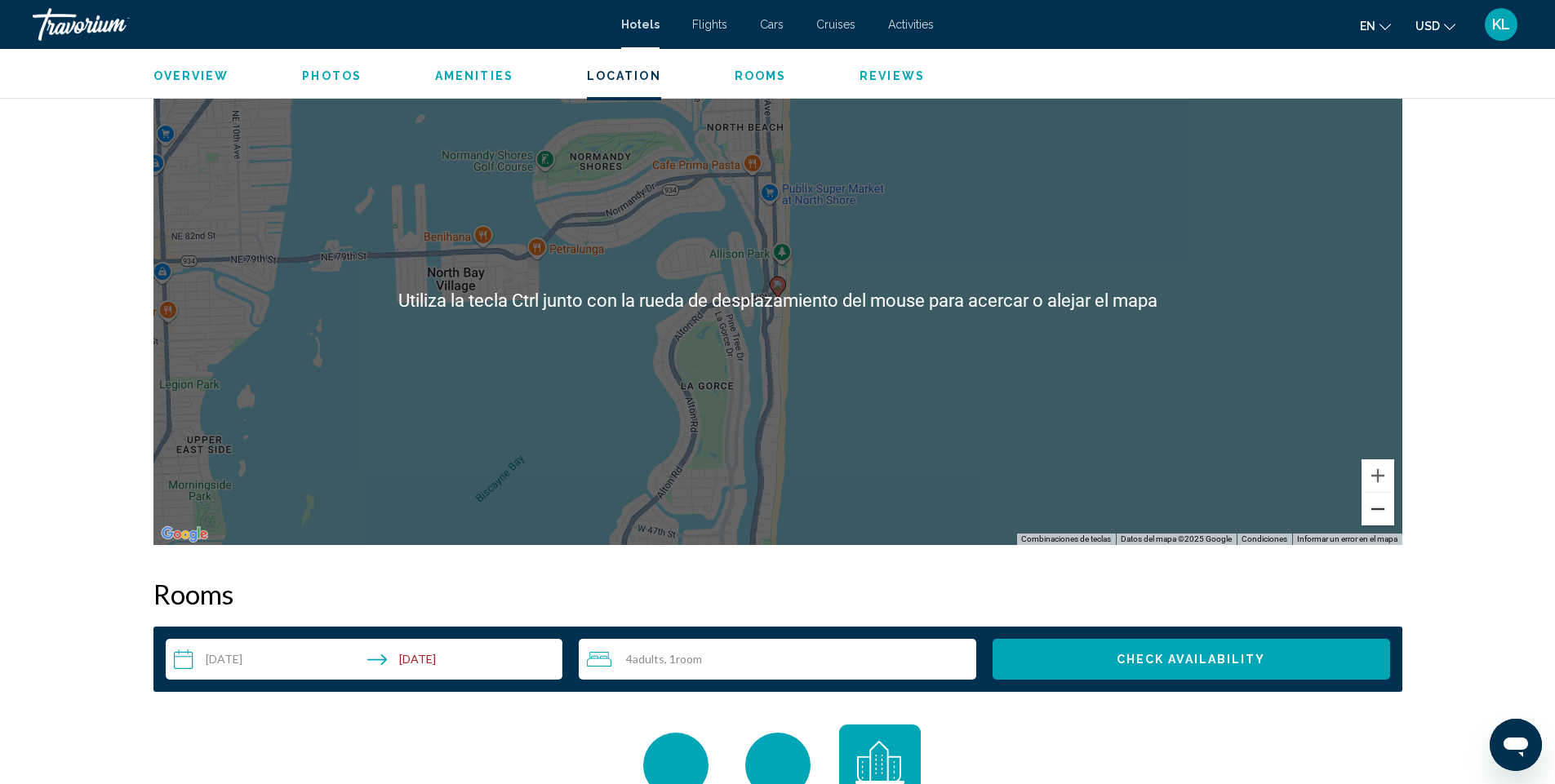
click at [1372, 504] on button "Alejar" at bounding box center [1378, 509] width 33 height 33
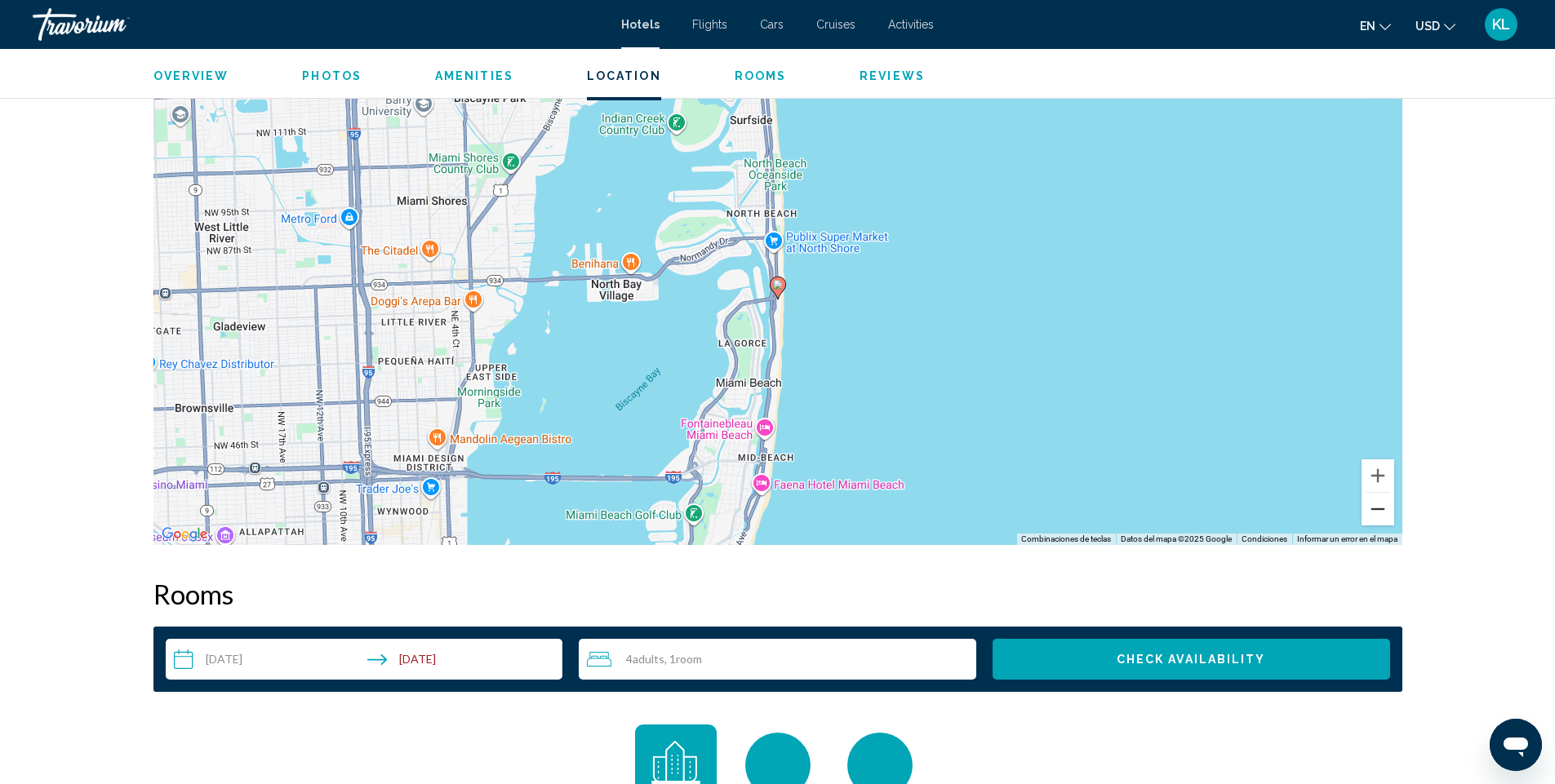
click at [1373, 504] on button "Alejar" at bounding box center [1378, 509] width 33 height 33
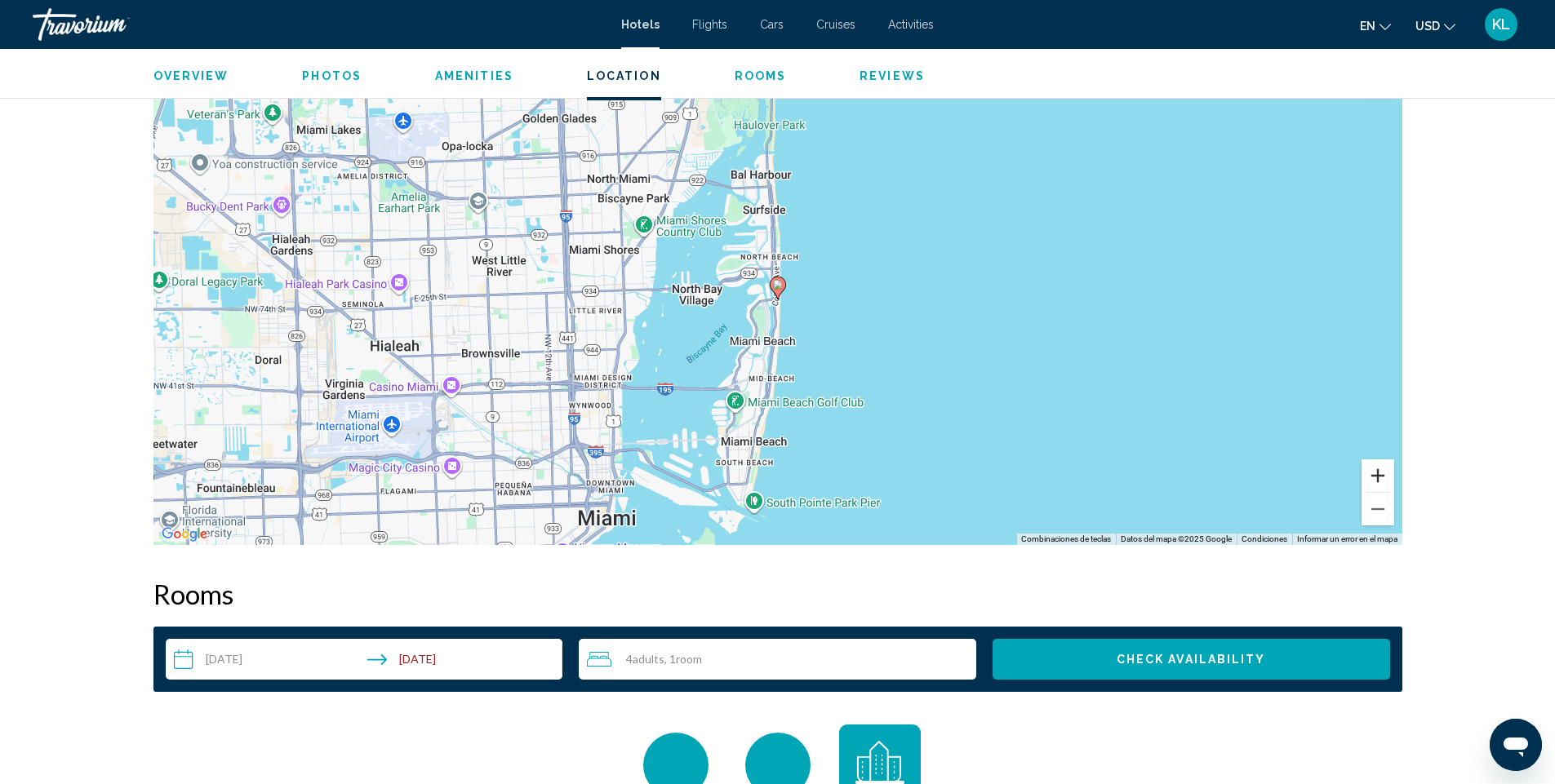
click at [1372, 469] on button "Acercar" at bounding box center [1378, 476] width 33 height 33
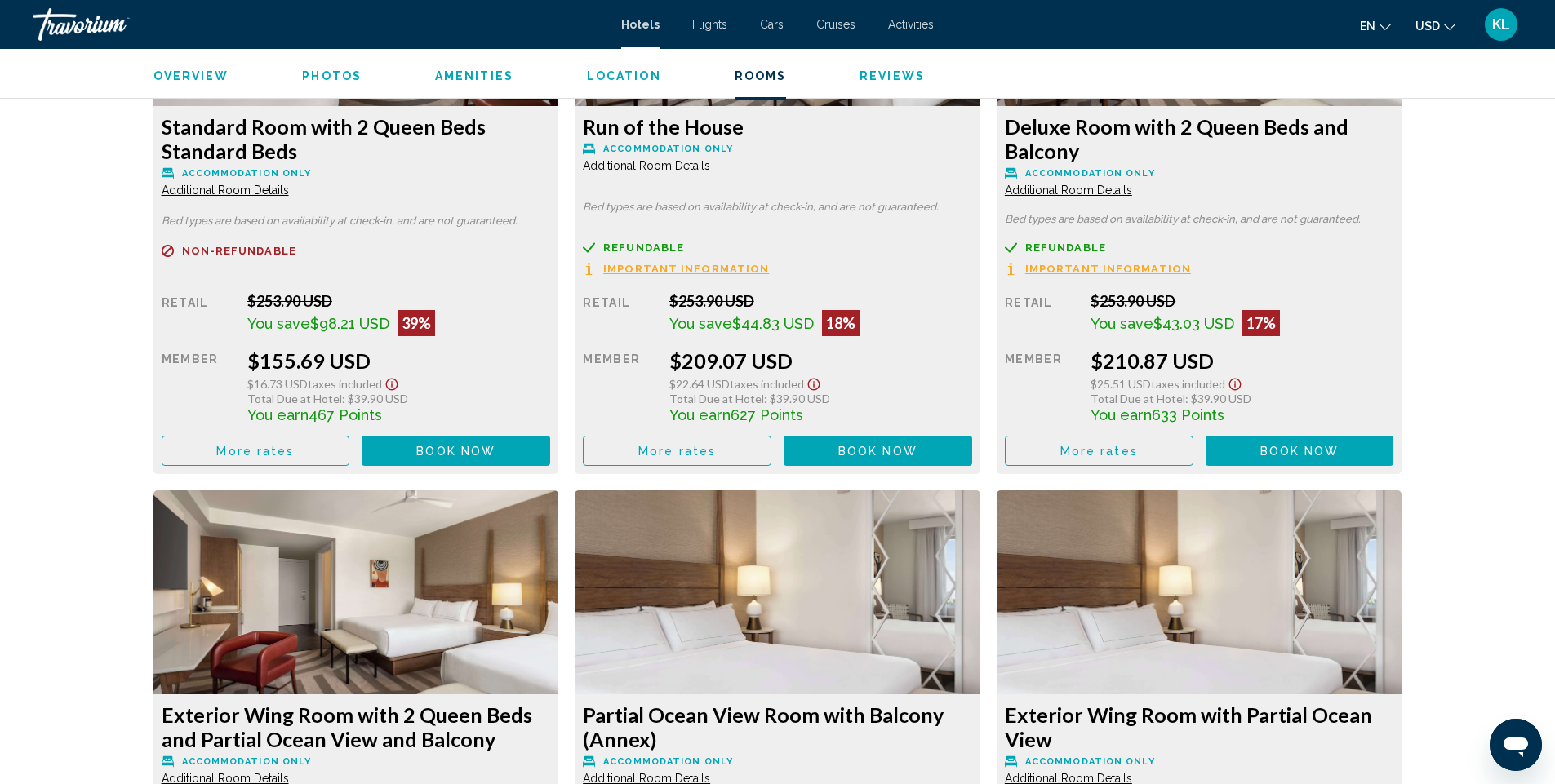
scroll to position [2370, 0]
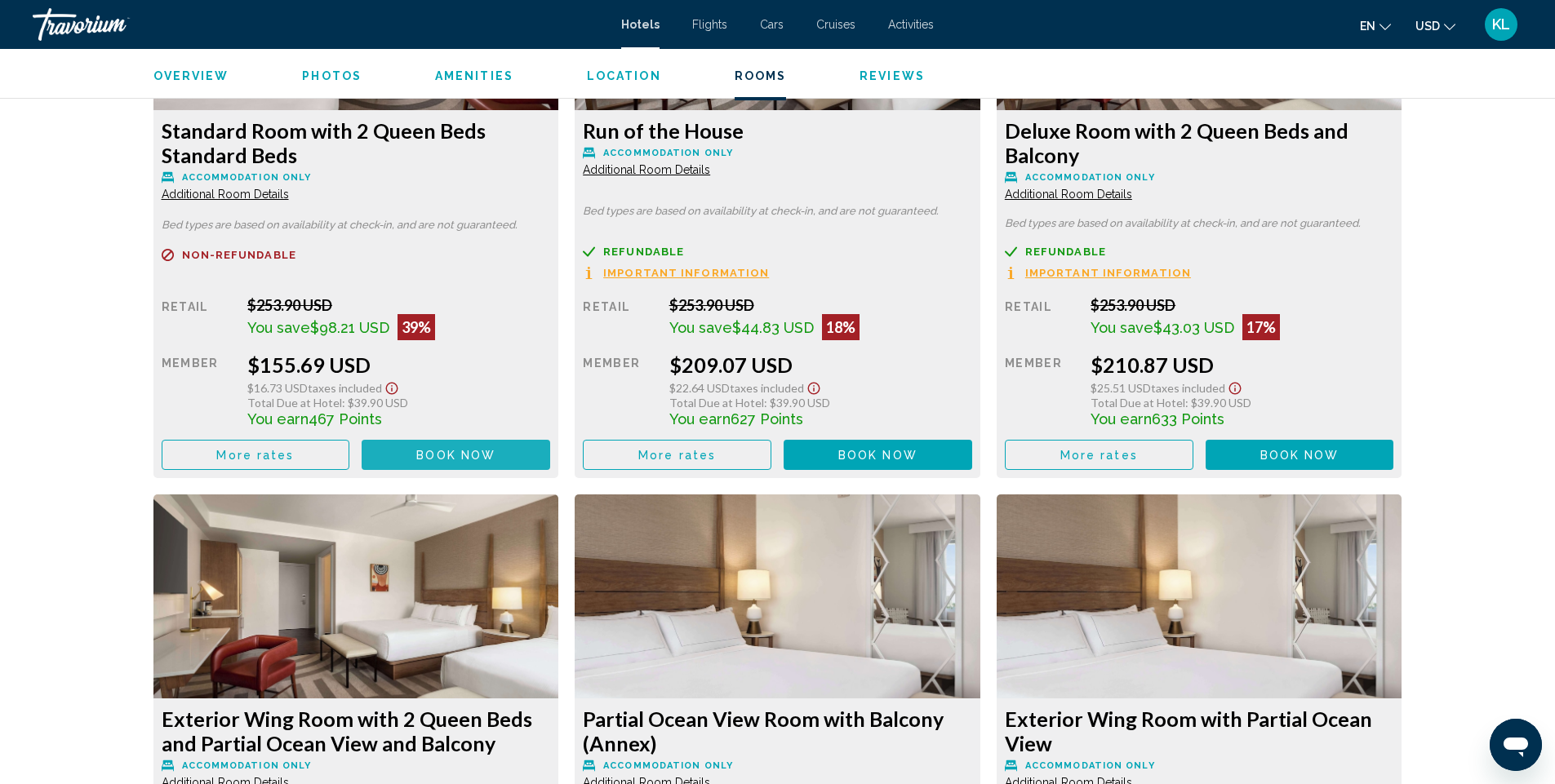
drag, startPoint x: 463, startPoint y: 443, endPoint x: 416, endPoint y: 533, distance: 101.5
click at [462, 449] on span "Book now" at bounding box center [455, 455] width 79 height 13
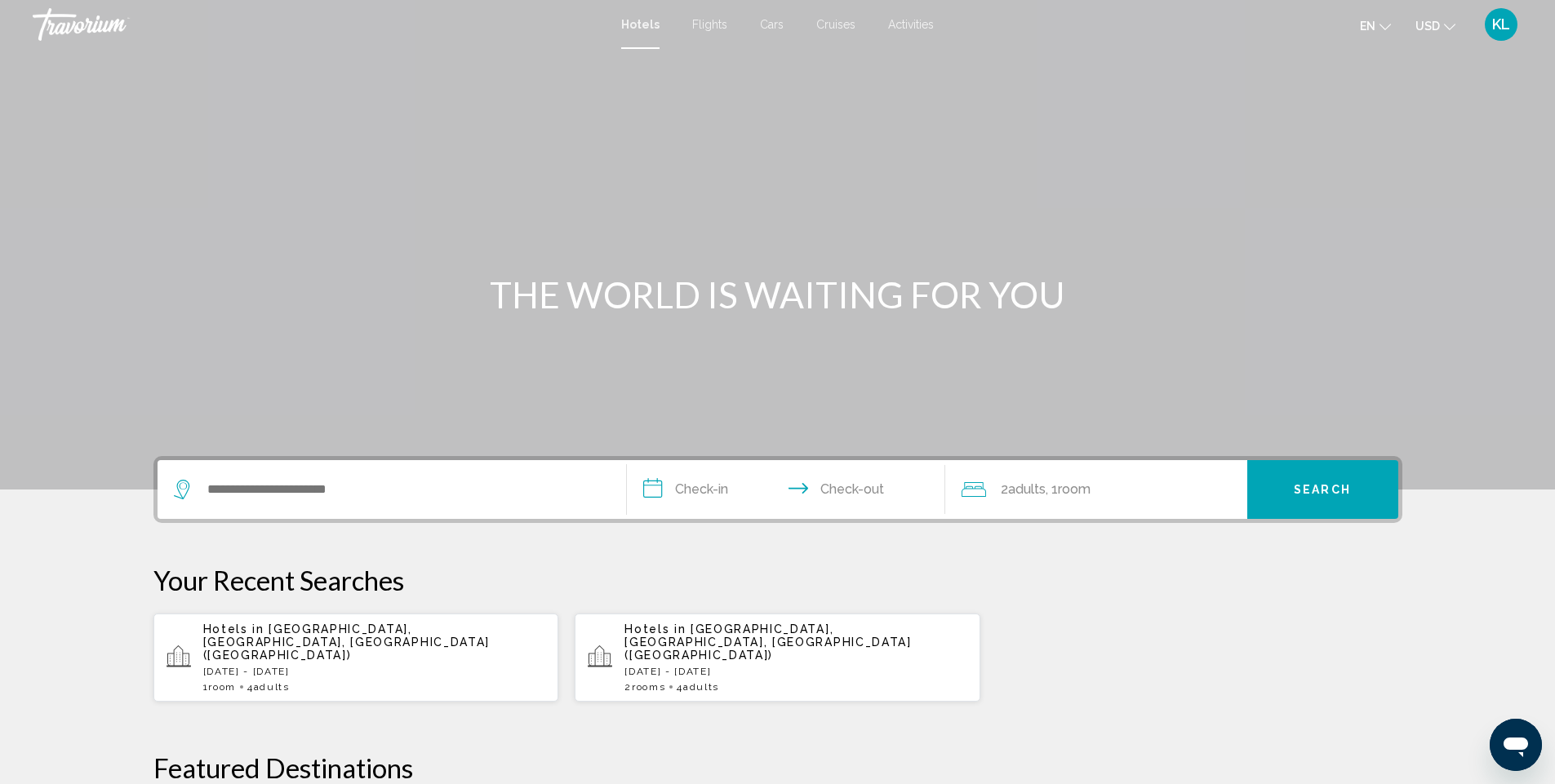
click at [317, 652] on div "Hotels in [GEOGRAPHIC_DATA], [GEOGRAPHIC_DATA], [GEOGRAPHIC_DATA] ([GEOGRAPHIC_…" at bounding box center [374, 658] width 343 height 70
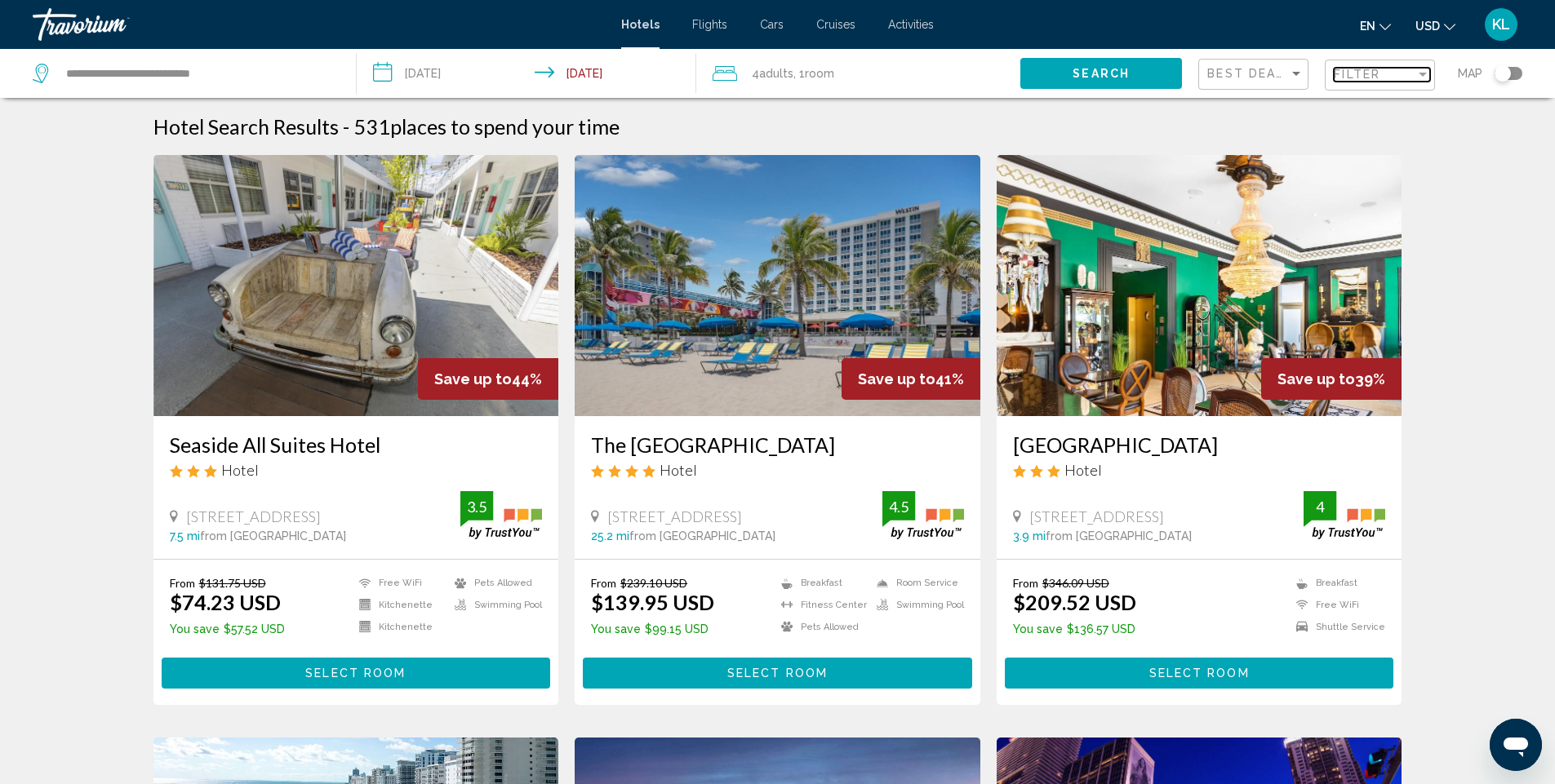
click at [1401, 75] on div "Filter" at bounding box center [1375, 74] width 82 height 13
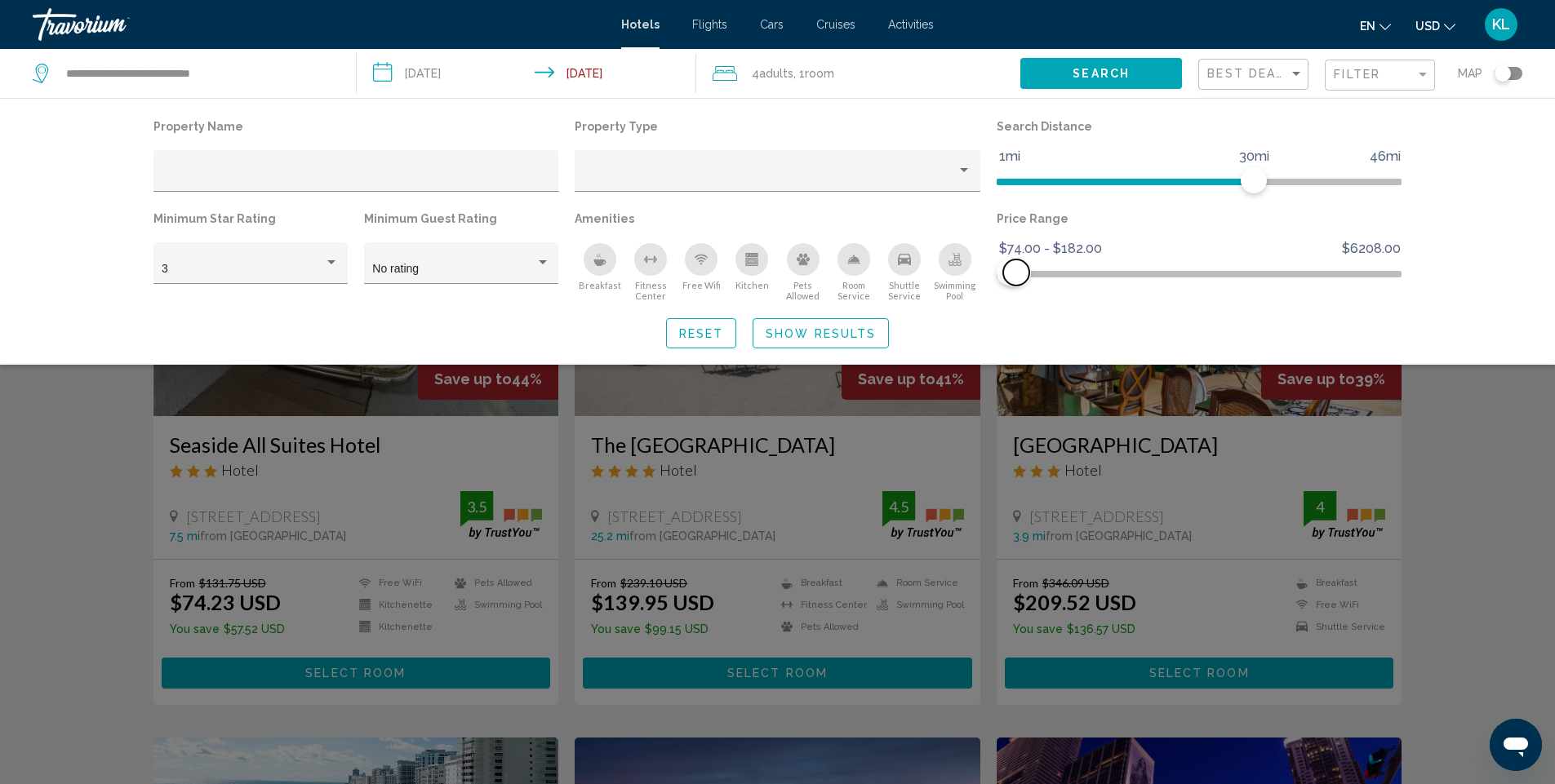
drag, startPoint x: 1393, startPoint y: 272, endPoint x: 1016, endPoint y: 282, distance: 376.5
click at [1016, 282] on span "Hotel Filters" at bounding box center [1016, 273] width 26 height 26
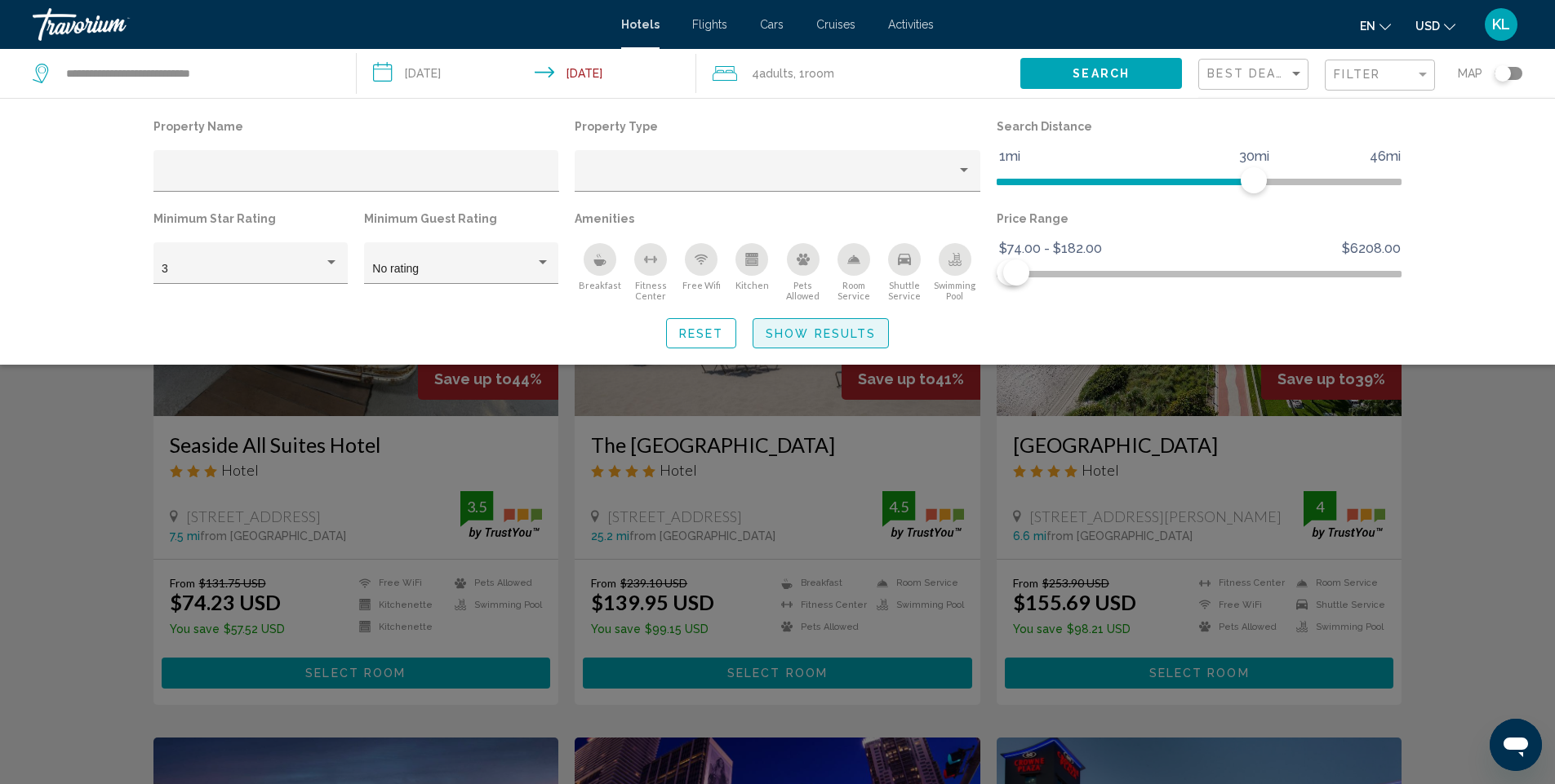
drag, startPoint x: 856, startPoint y: 326, endPoint x: 958, endPoint y: 361, distance: 107.9
click at [856, 327] on button "Show Results" at bounding box center [821, 333] width 136 height 30
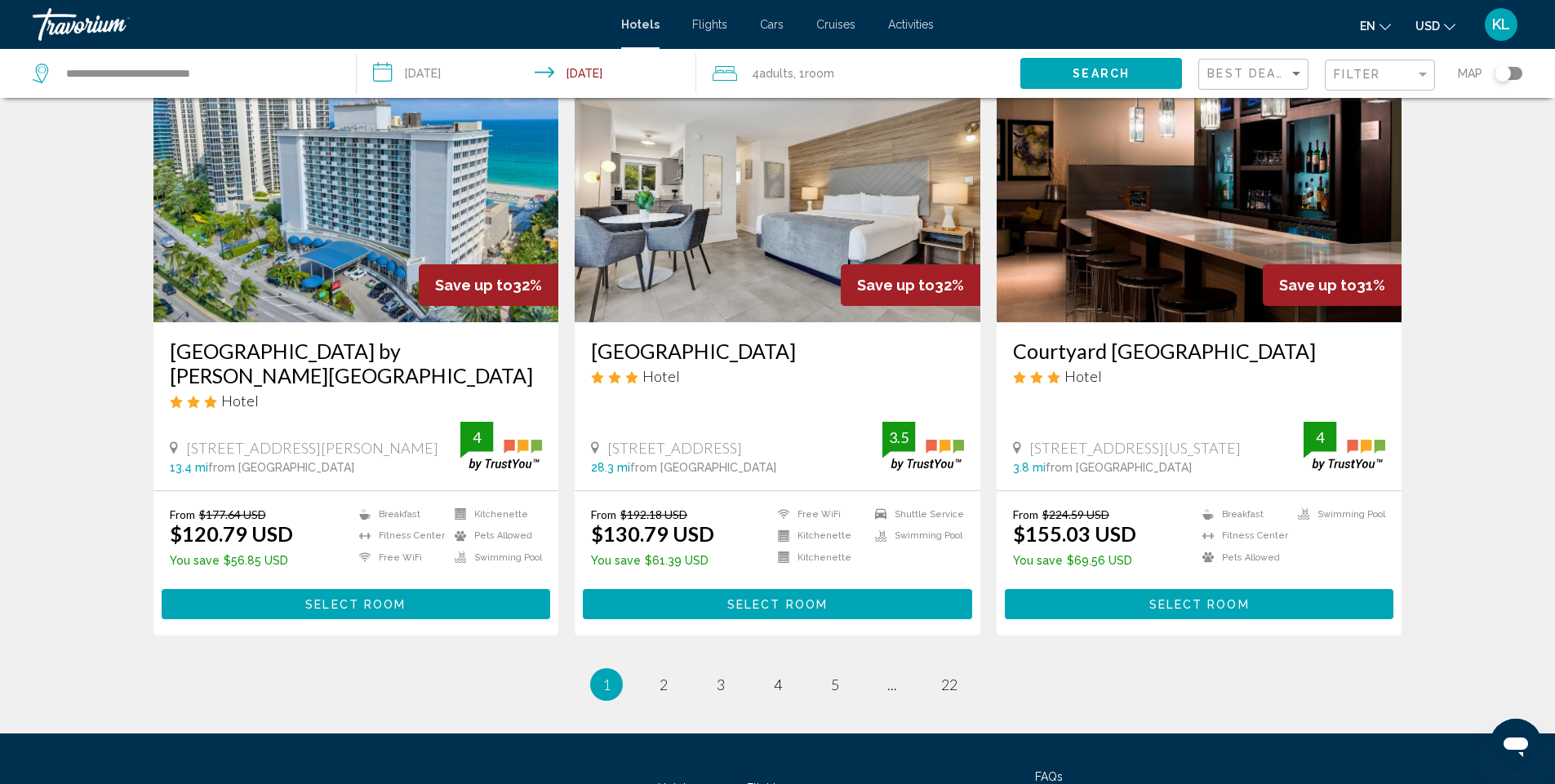
scroll to position [1878, 0]
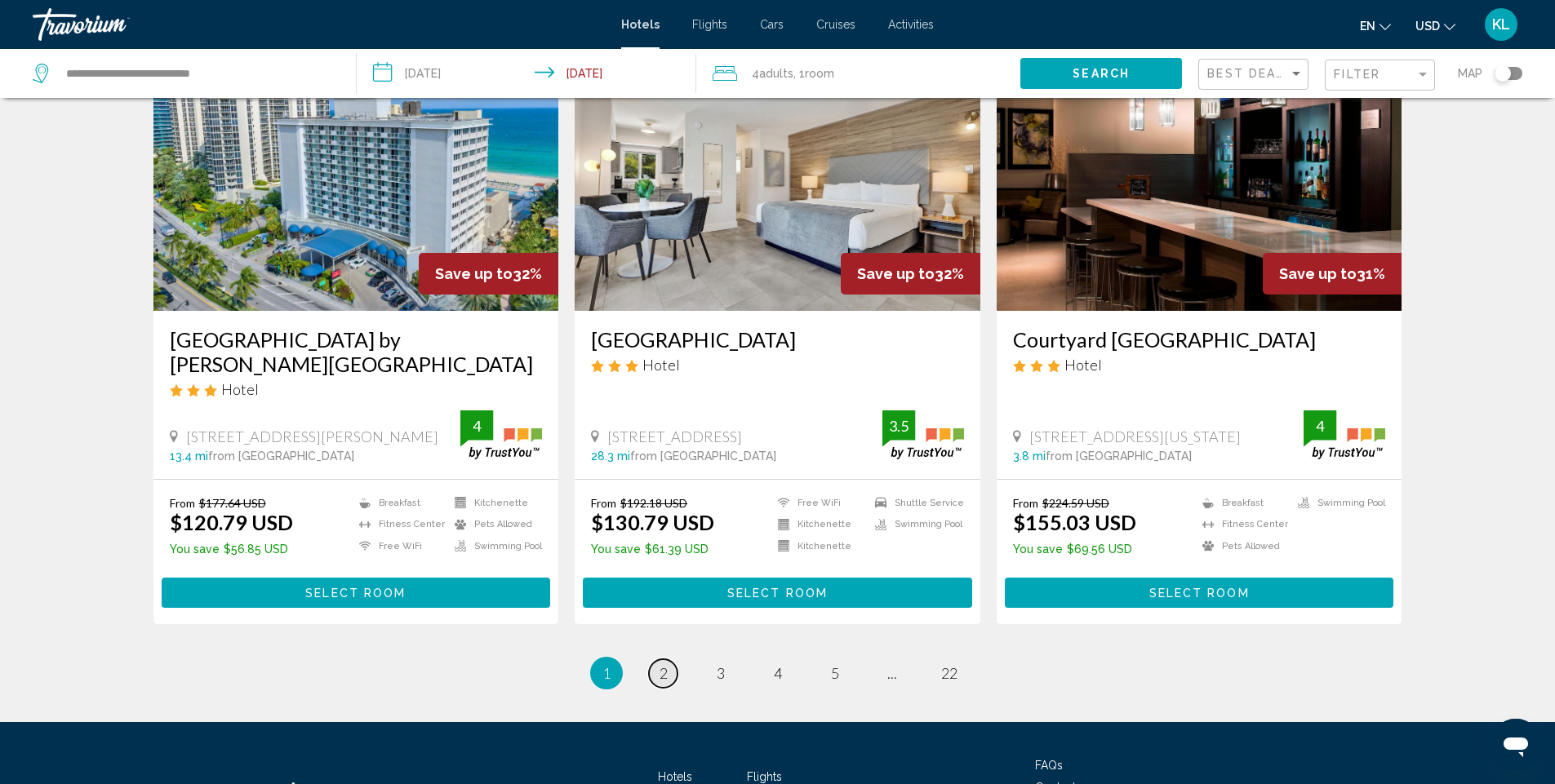
click at [663, 677] on span "2" at bounding box center [664, 673] width 8 height 18
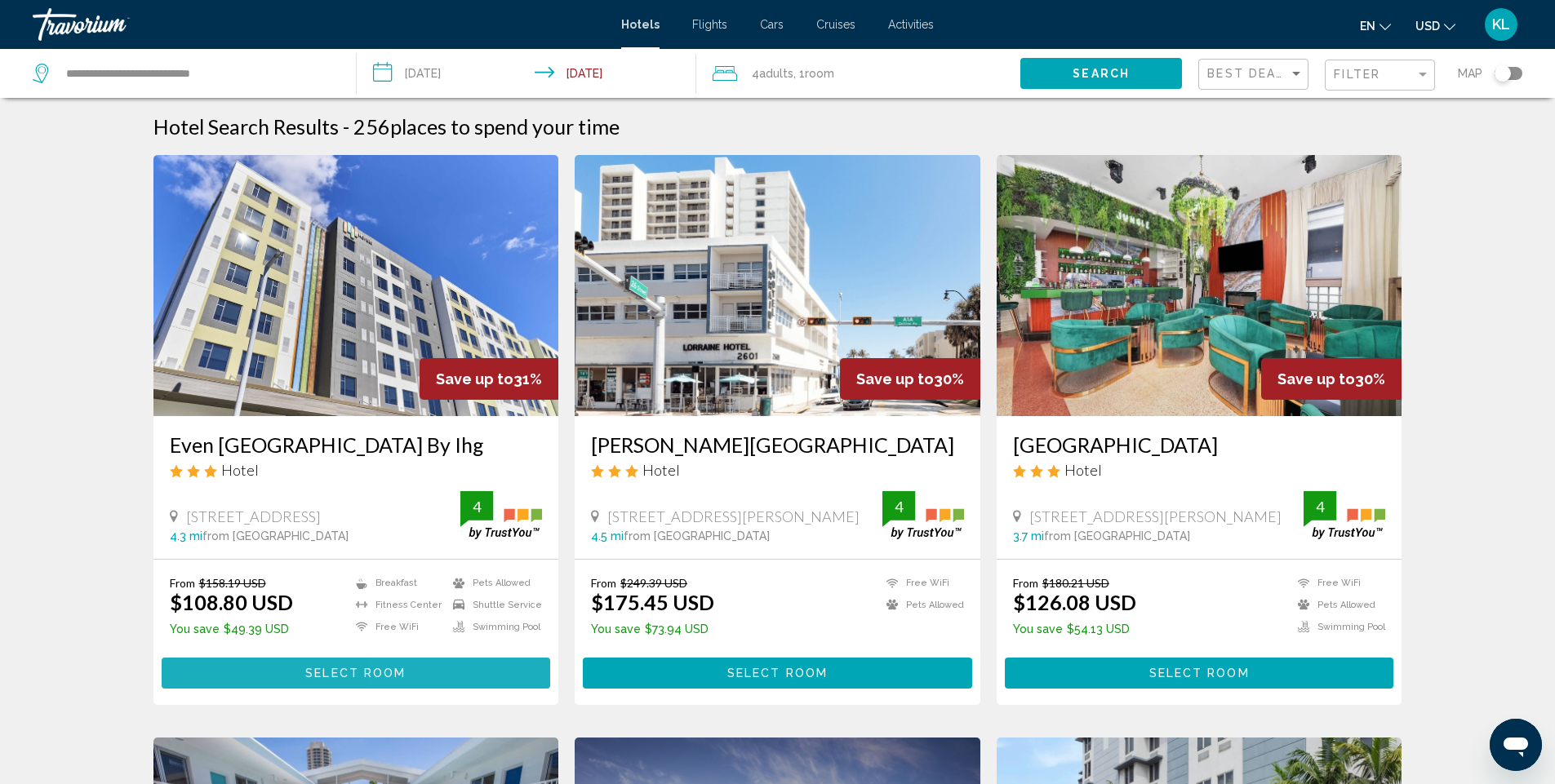
drag, startPoint x: 407, startPoint y: 664, endPoint x: 413, endPoint y: 658, distance: 9.2
click at [408, 663] on button "Select Room" at bounding box center [356, 673] width 389 height 30
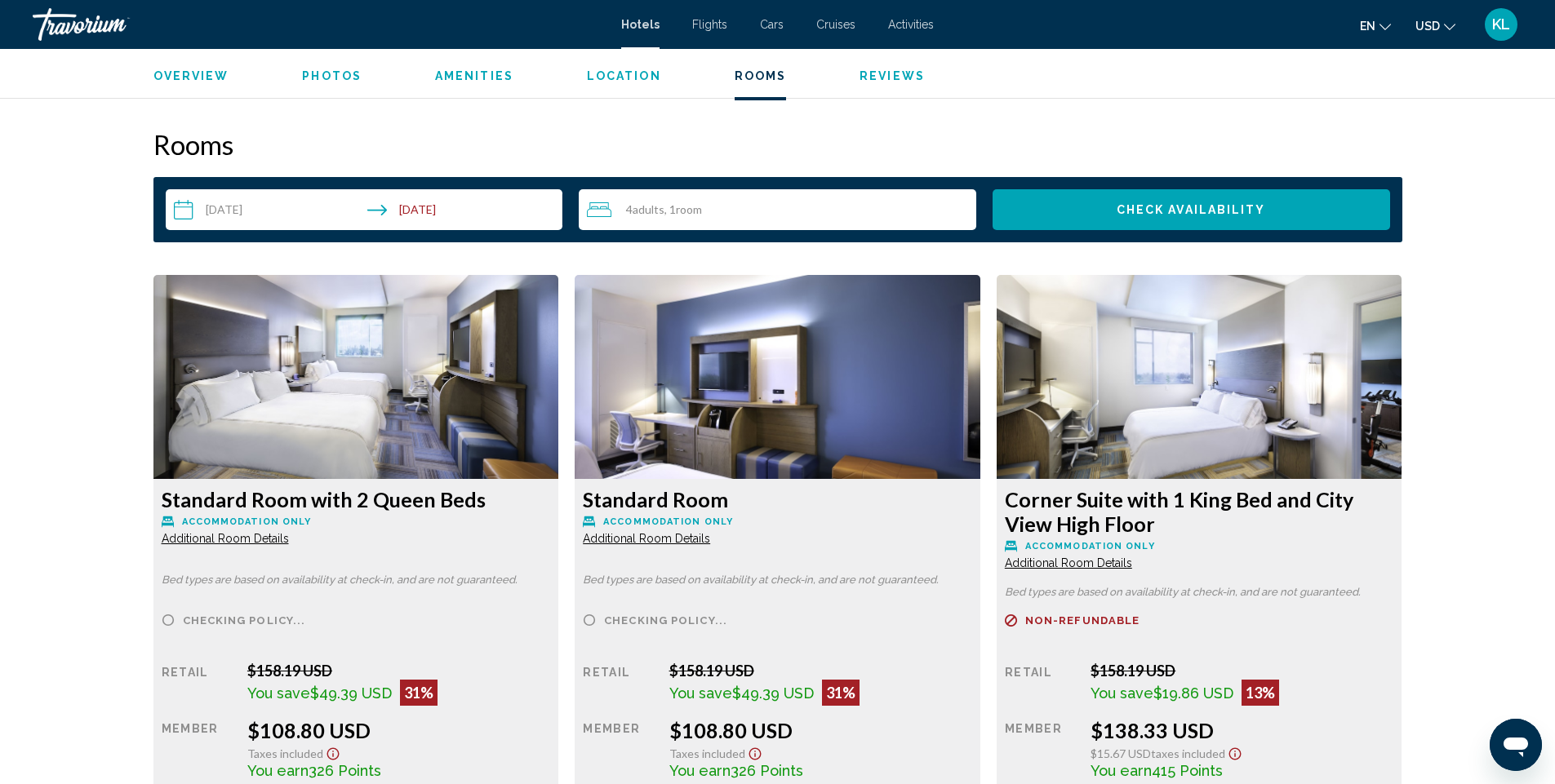
scroll to position [2205, 0]
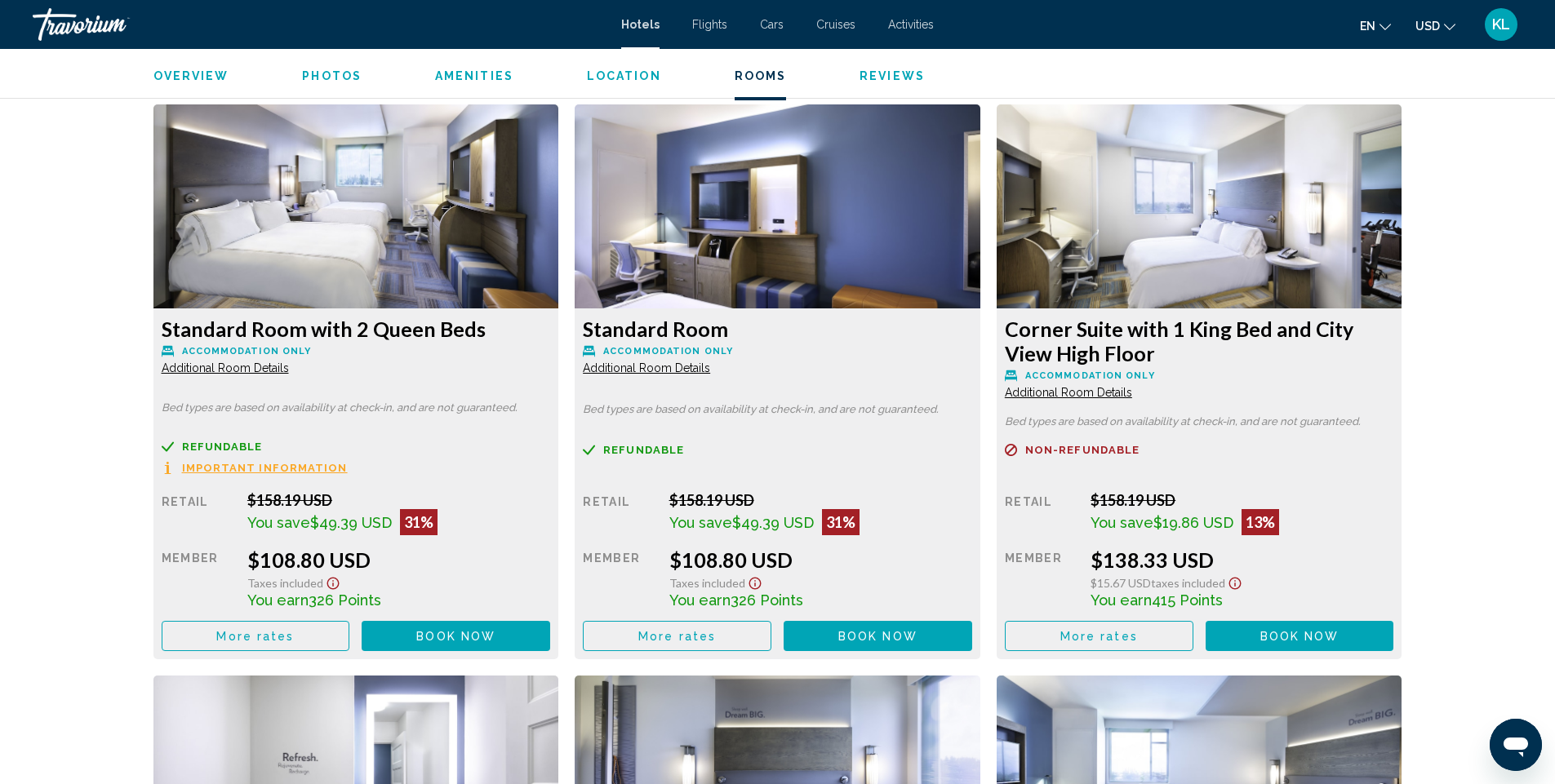
click at [454, 638] on span "Book now" at bounding box center [455, 636] width 79 height 13
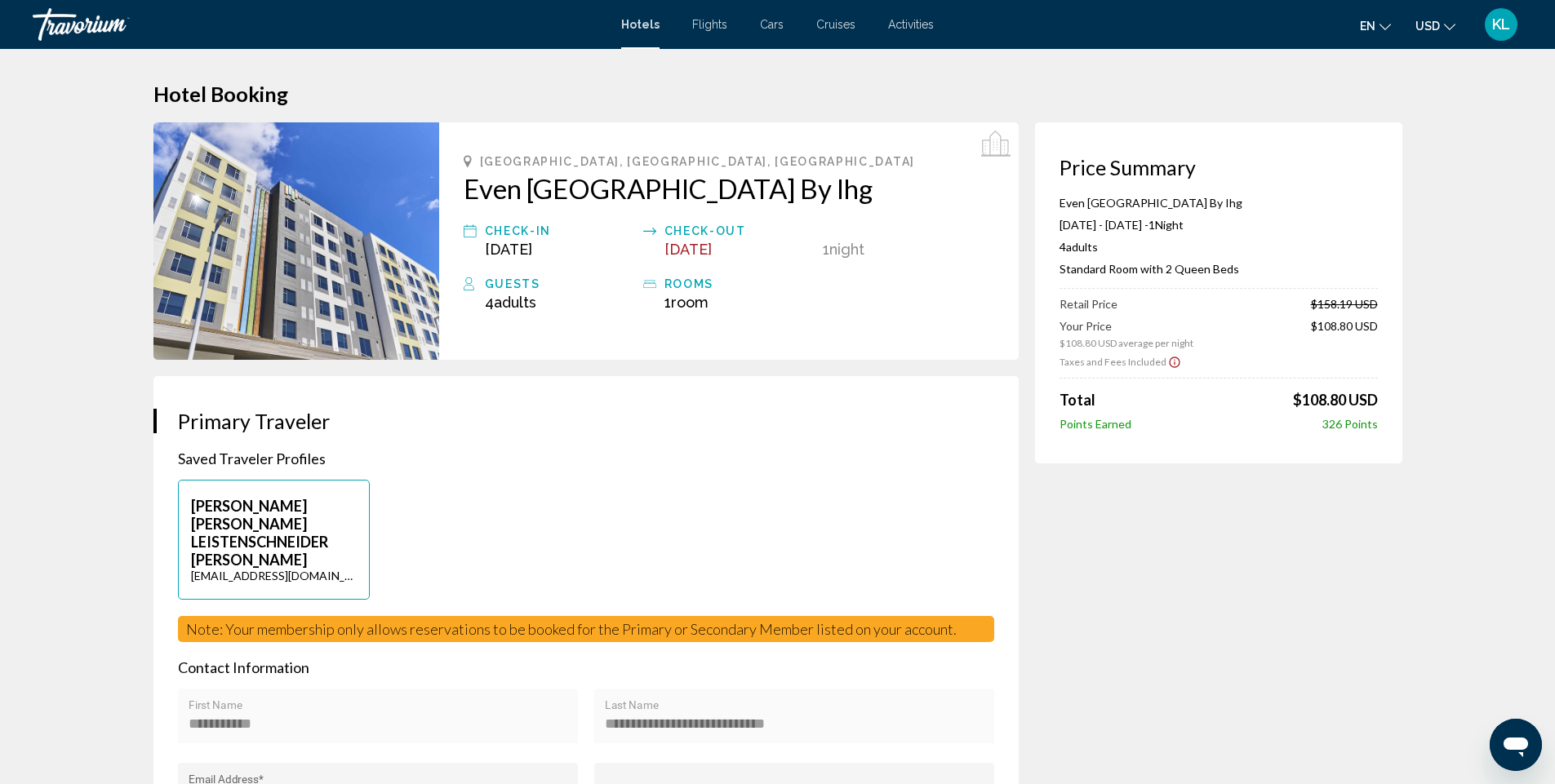
scroll to position [327, 0]
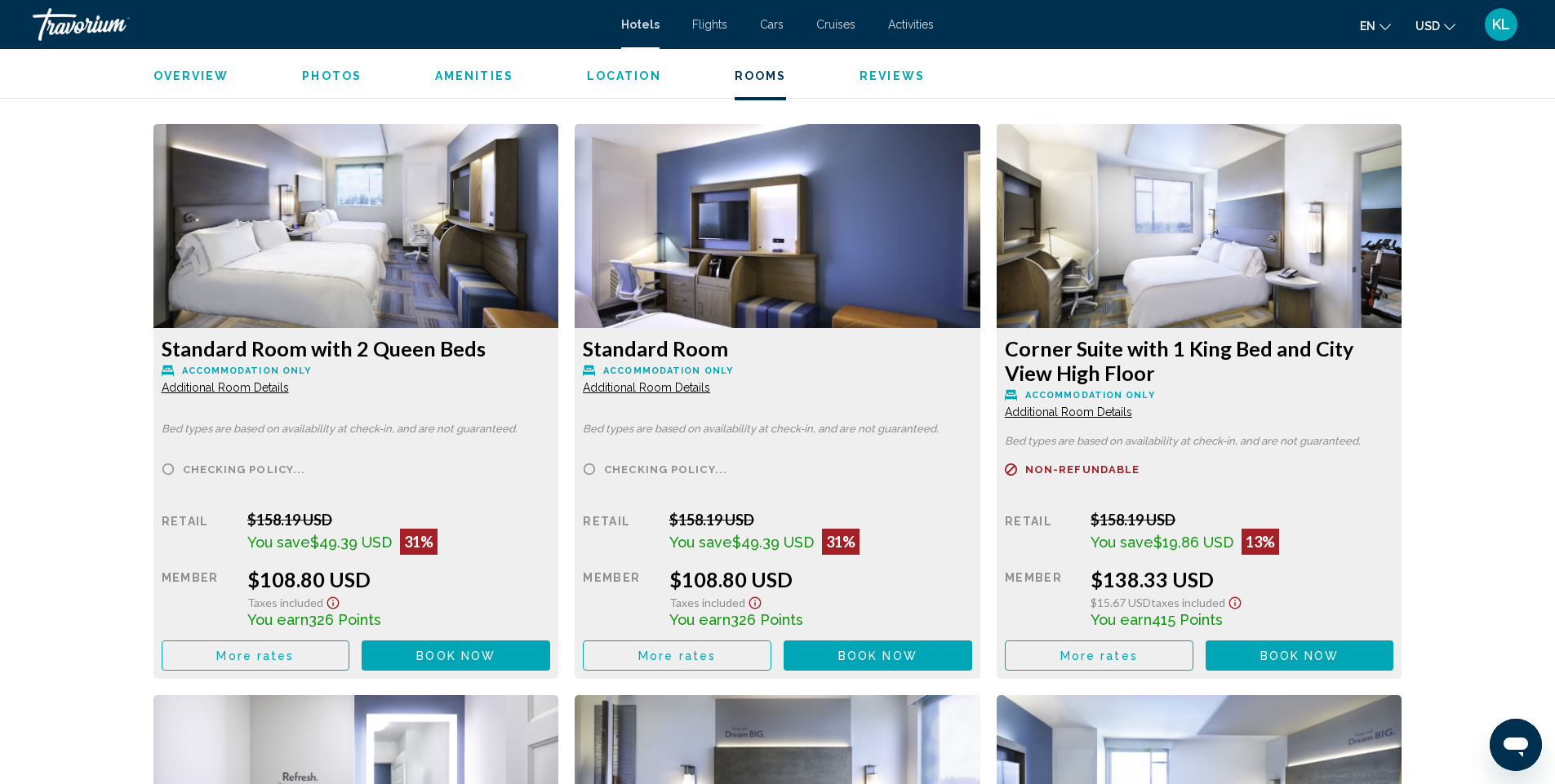
scroll to position [2204, 0]
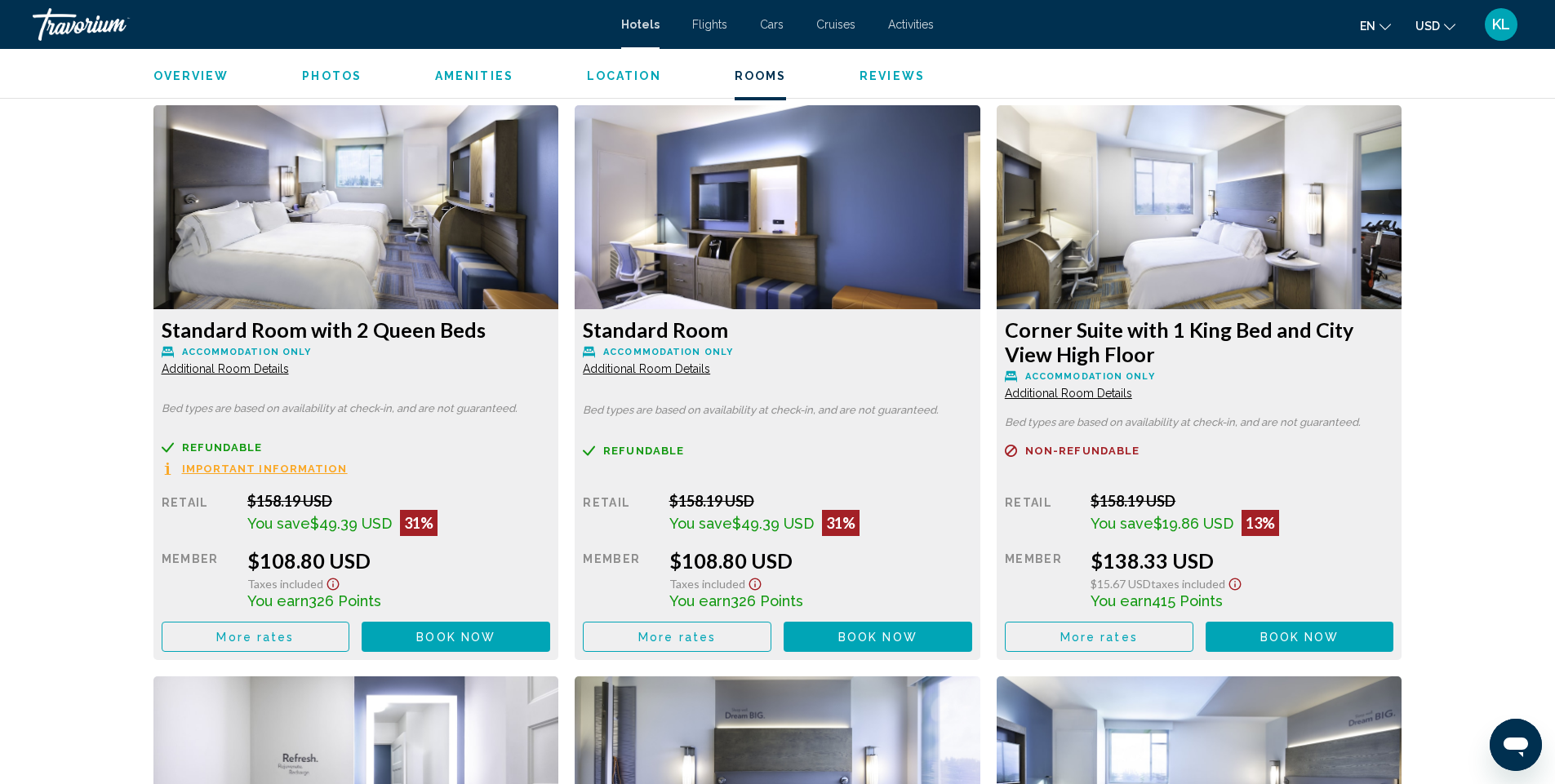
click at [239, 469] on span "Important Information" at bounding box center [265, 469] width 166 height 11
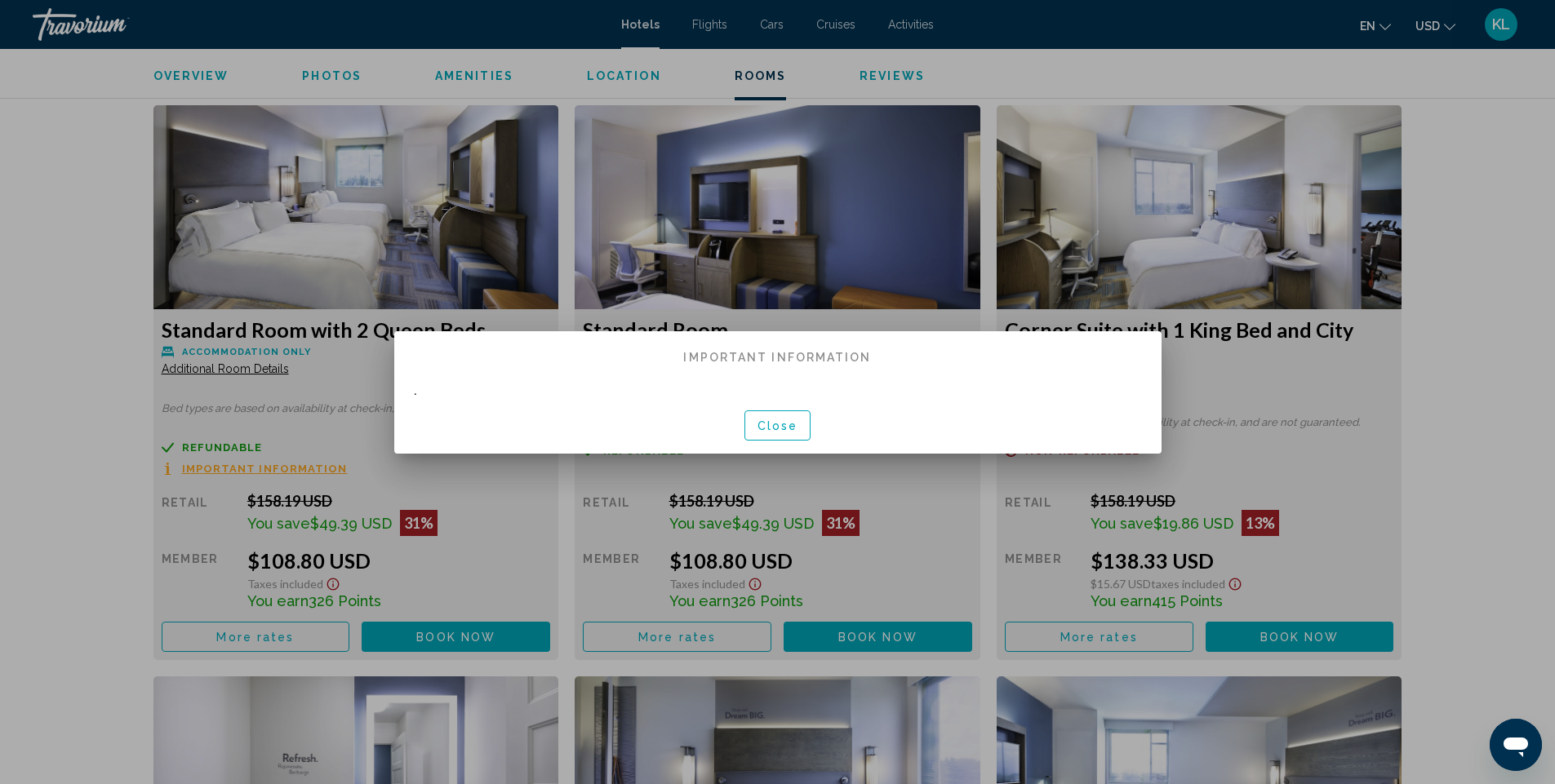
scroll to position [0, 0]
click at [798, 428] on button "Close" at bounding box center [777, 426] width 67 height 30
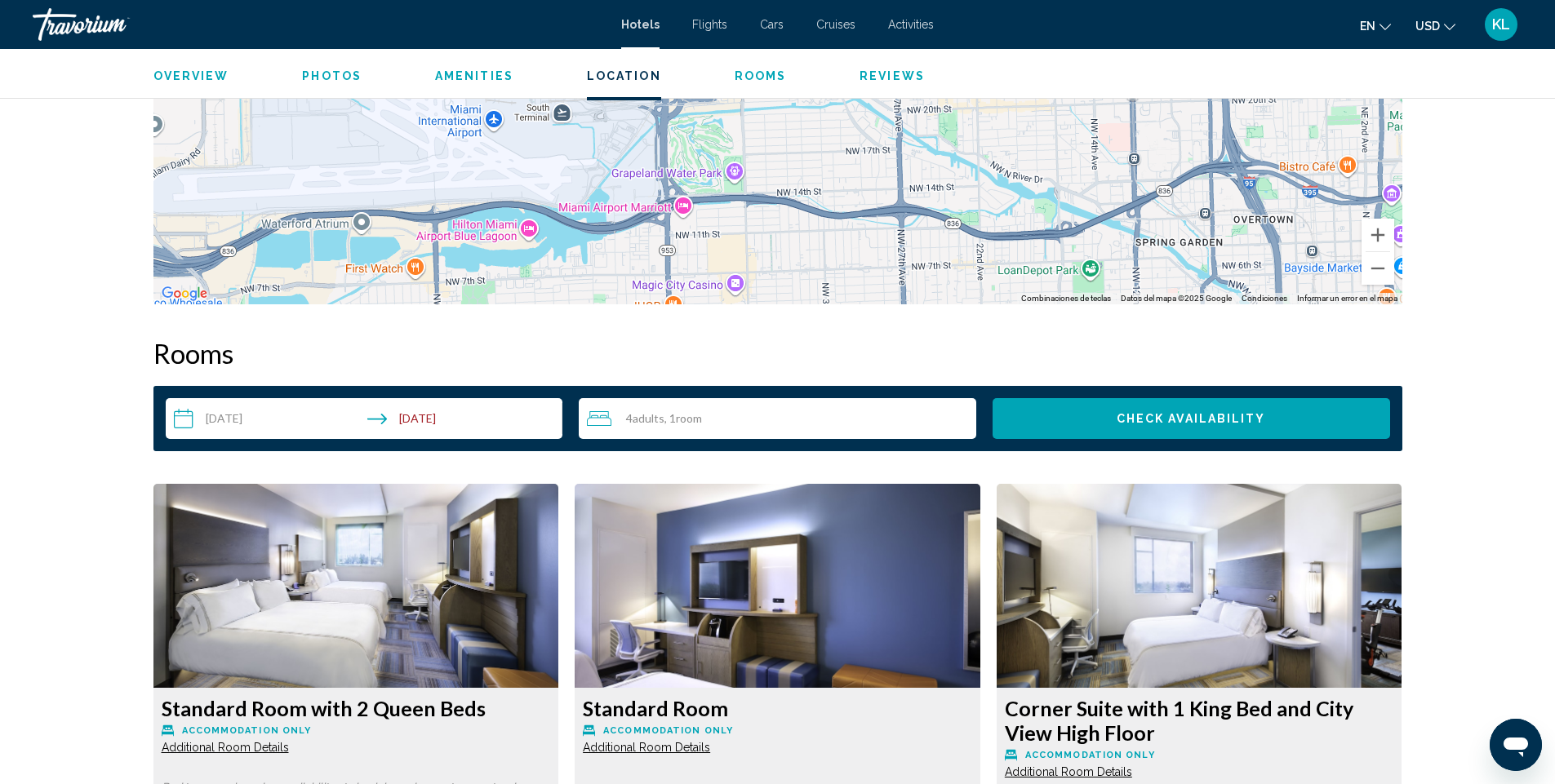
scroll to position [1714, 0]
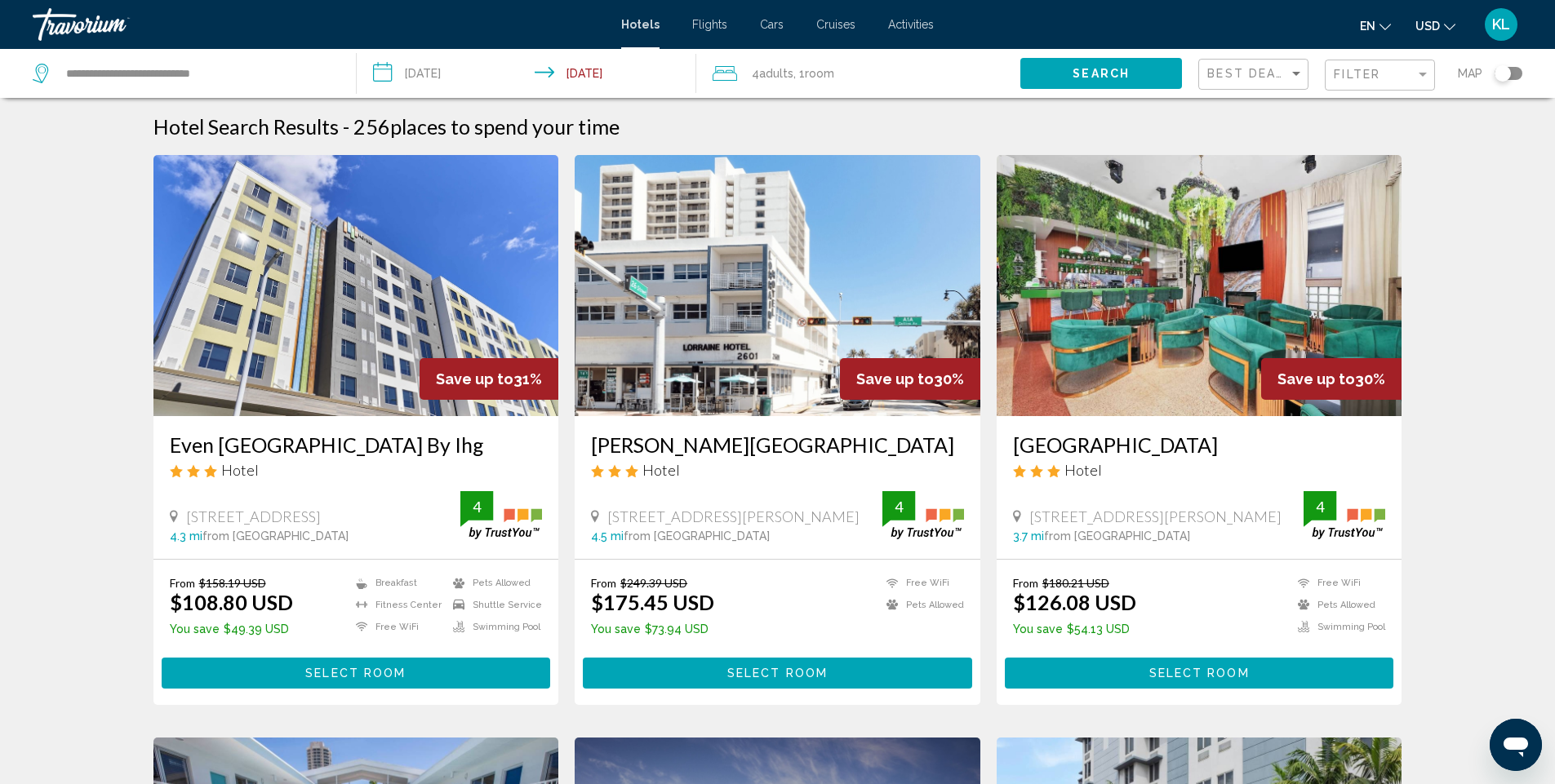
click at [462, 80] on input "**********" at bounding box center [530, 76] width 347 height 54
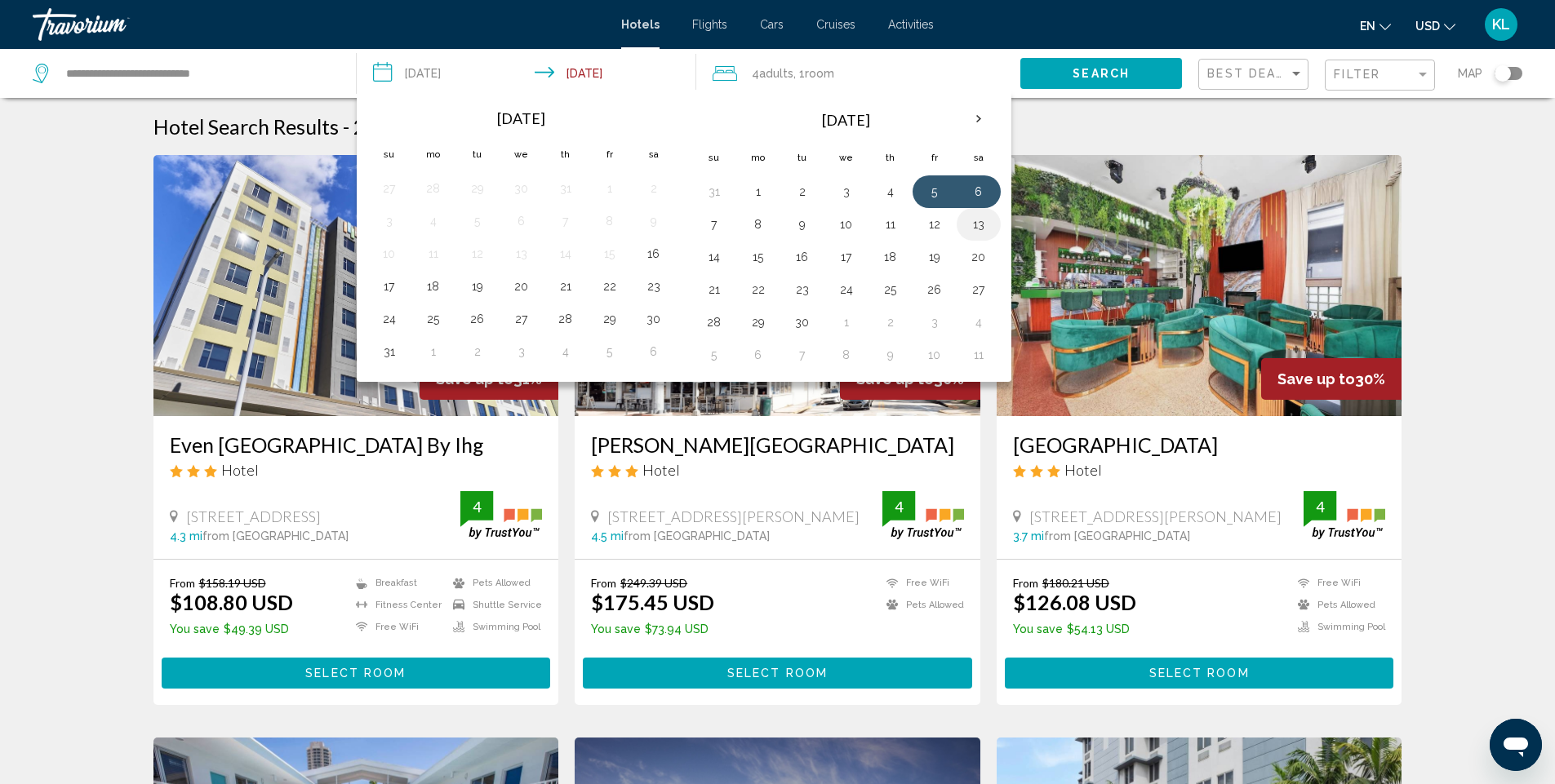
click at [980, 222] on button "13" at bounding box center [979, 224] width 26 height 23
click at [711, 256] on button "14" at bounding box center [714, 257] width 26 height 23
type input "**********"
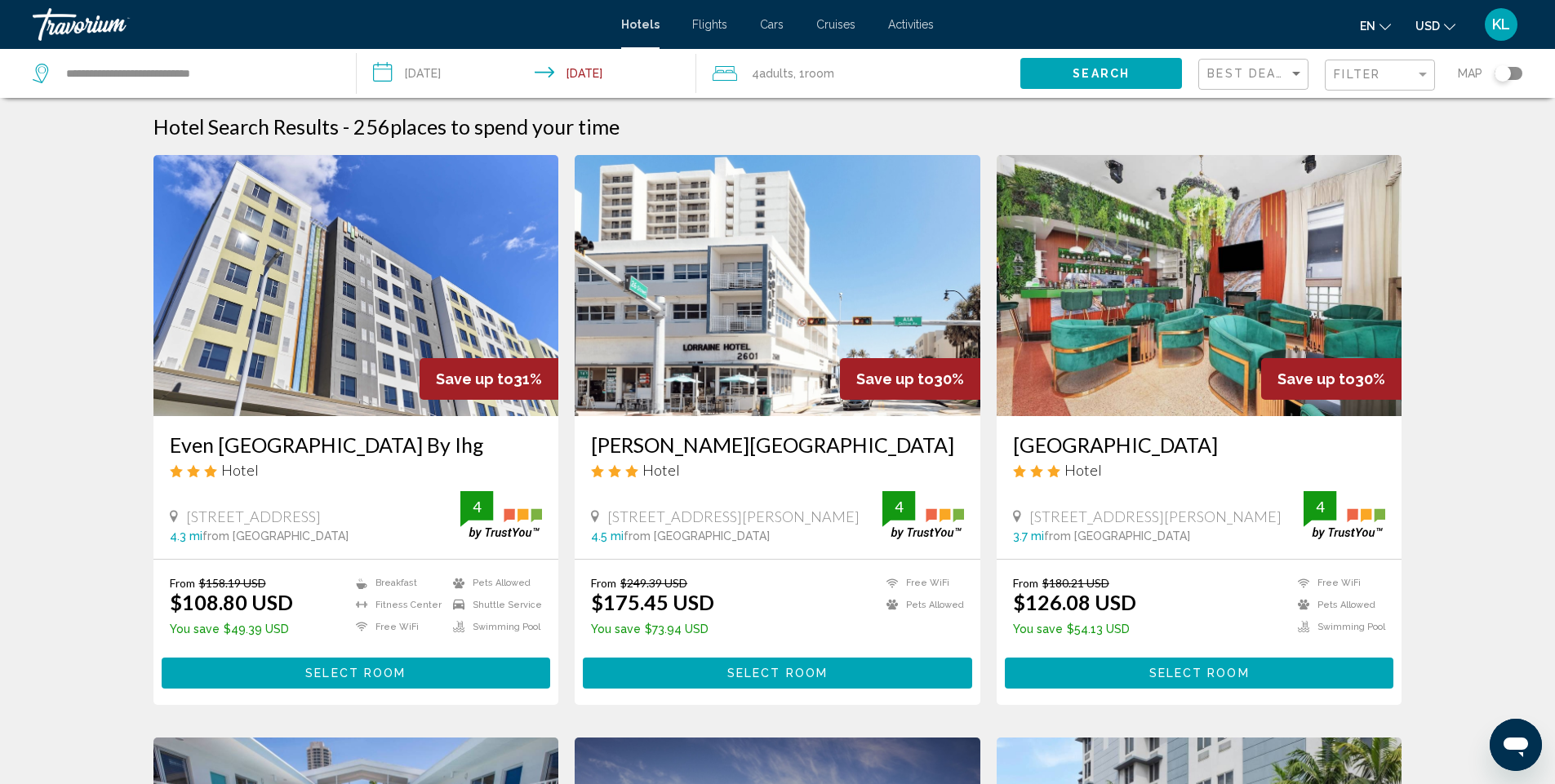
click at [1078, 78] on span "Search" at bounding box center [1101, 74] width 57 height 13
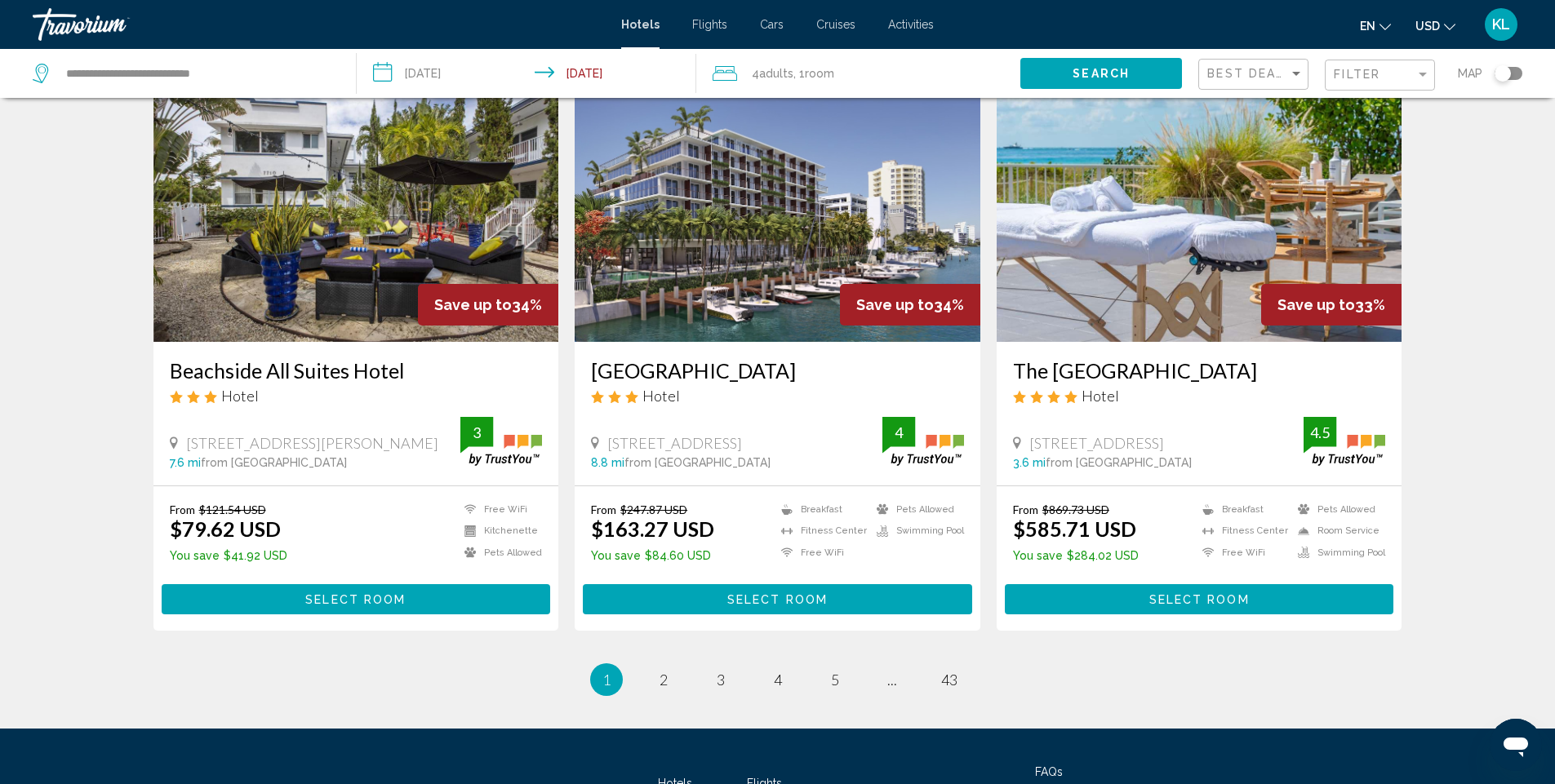
scroll to position [1723, 0]
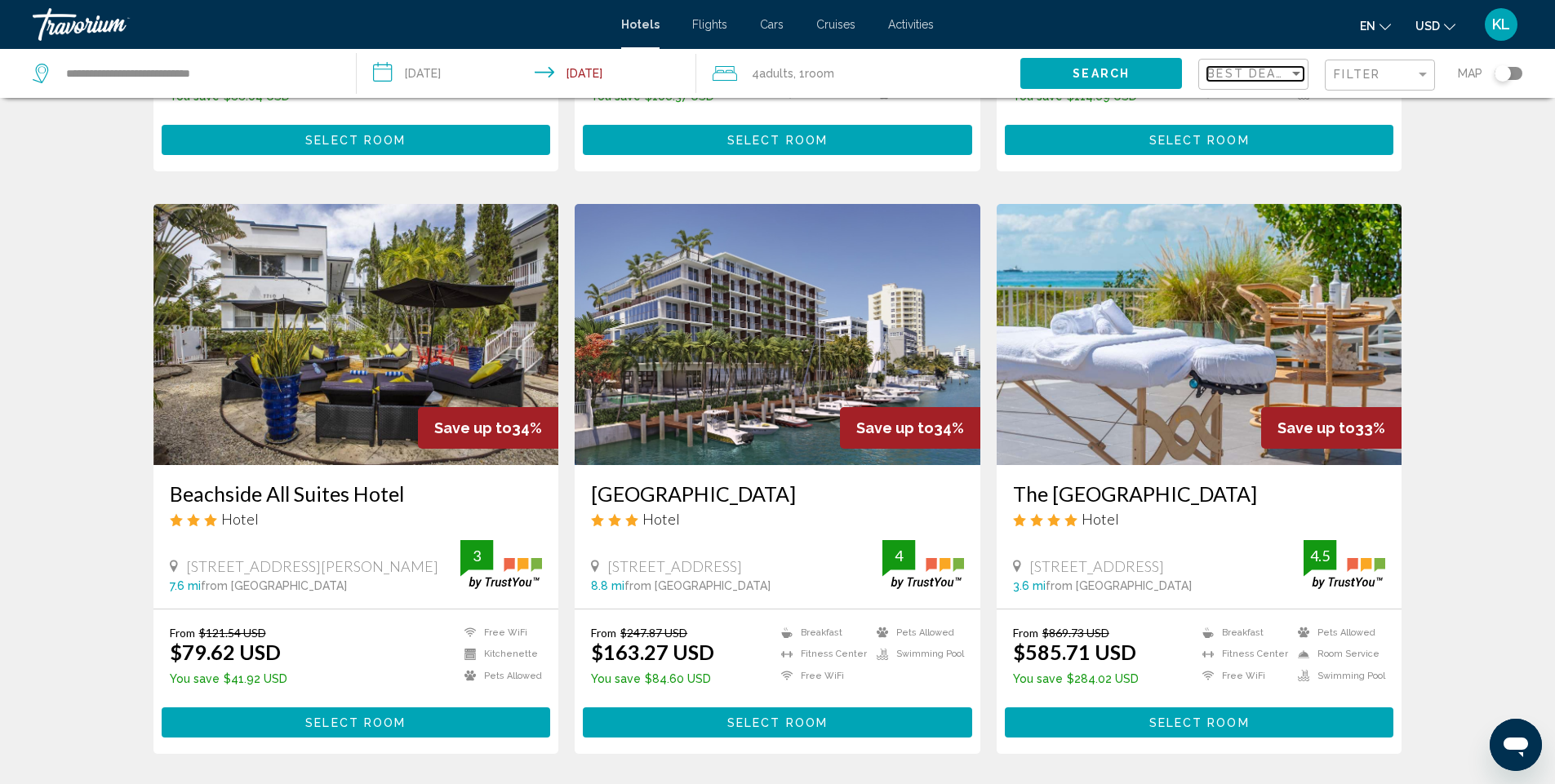
click at [1245, 75] on span "Best Deals" at bounding box center [1250, 73] width 86 height 13
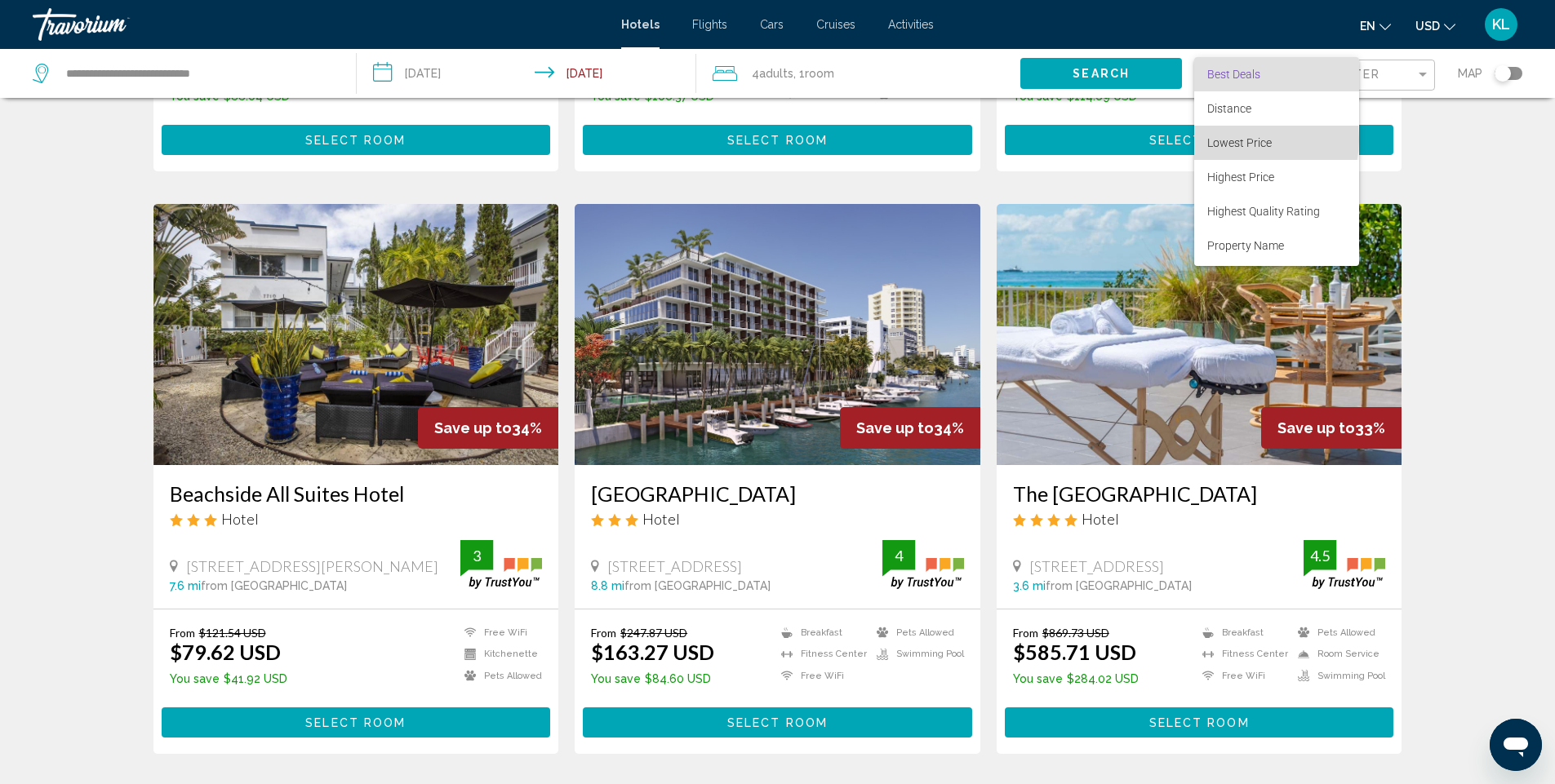
click at [1244, 140] on span "Lowest Price" at bounding box center [1239, 142] width 64 height 13
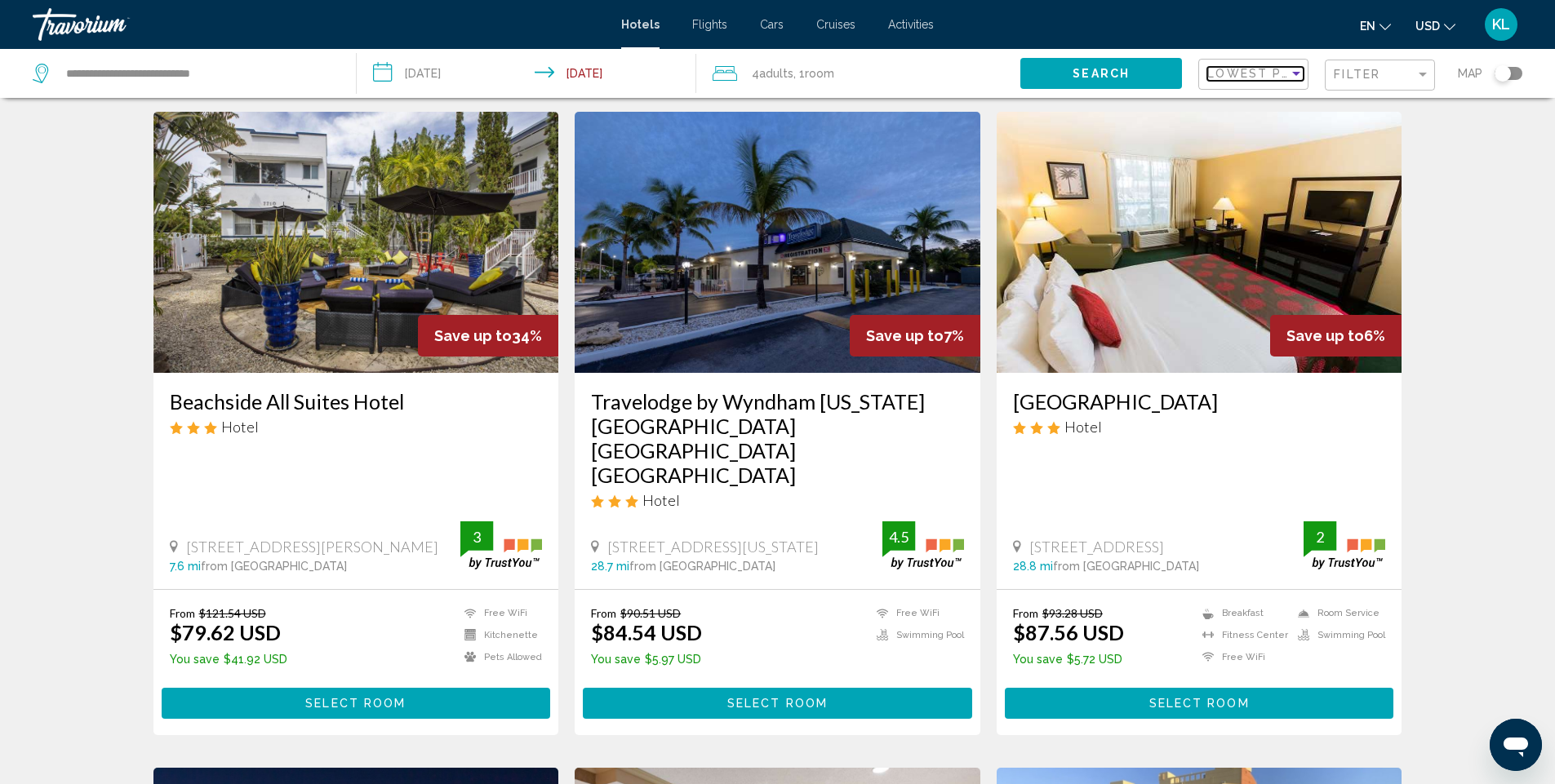
scroll to position [82, 0]
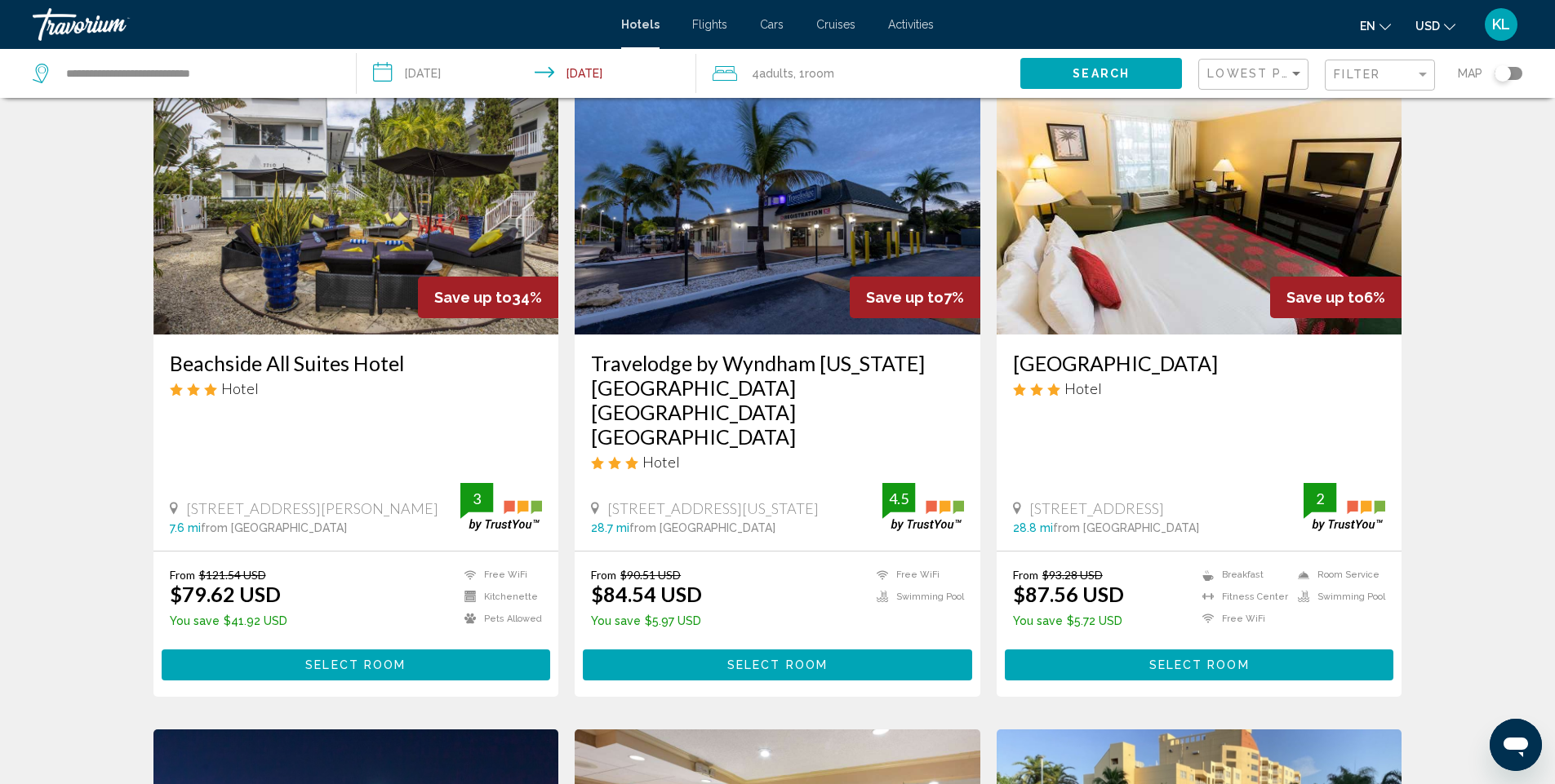
drag, startPoint x: 424, startPoint y: 615, endPoint x: 454, endPoint y: 593, distance: 37.4
click at [426, 650] on button "Select Room" at bounding box center [356, 665] width 389 height 30
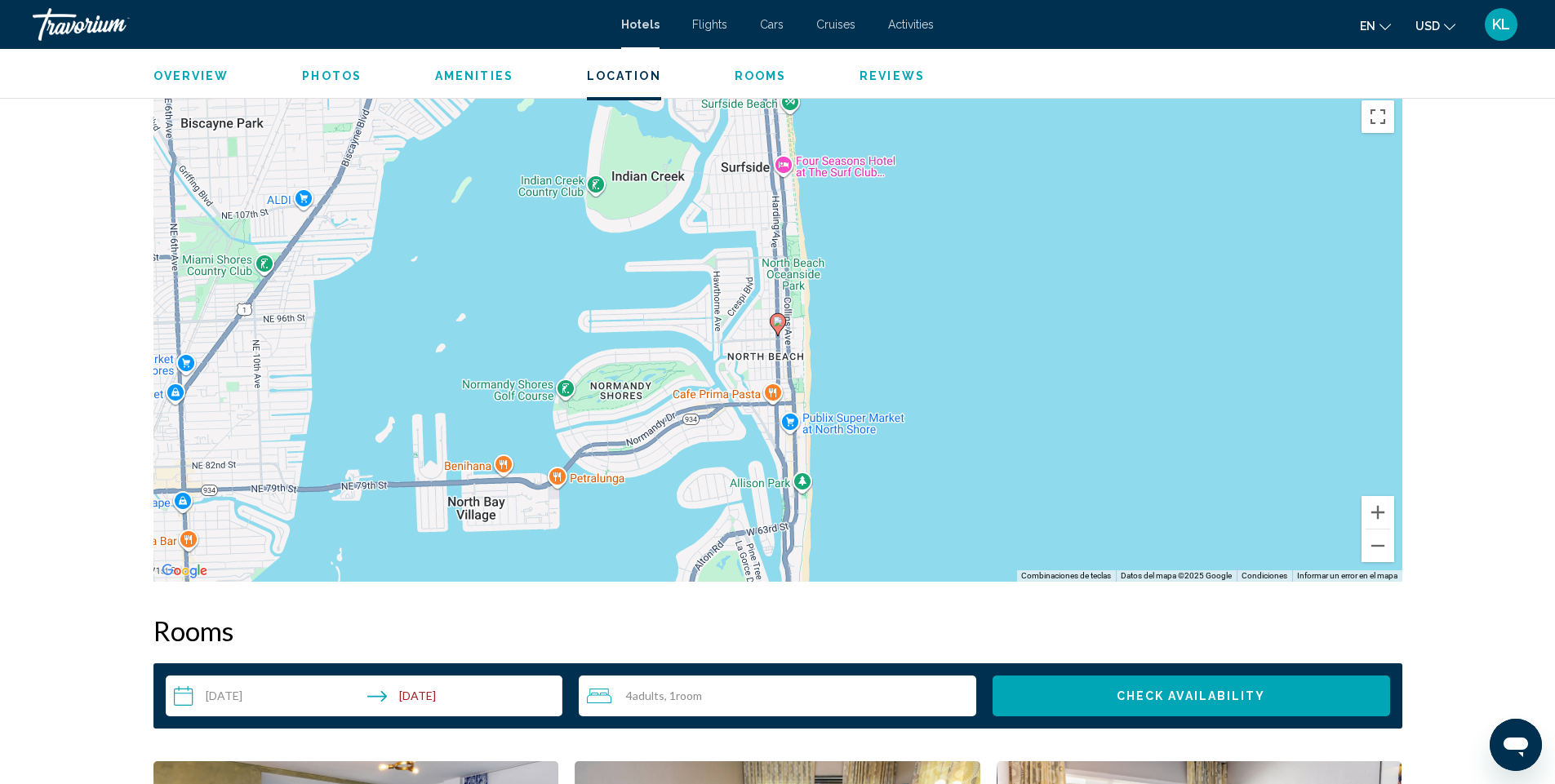
scroll to position [1551, 0]
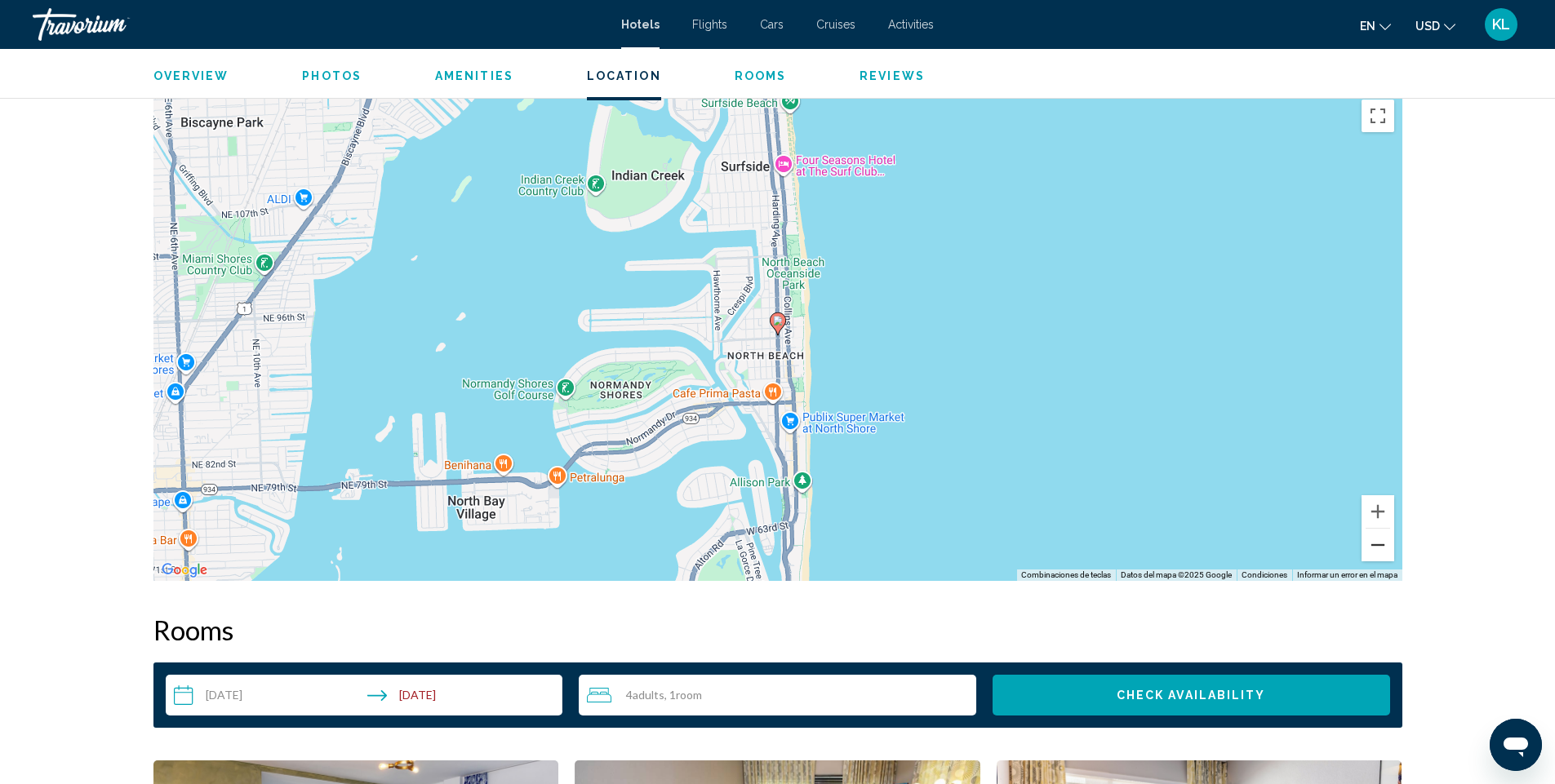
click at [1376, 543] on button "Alejar" at bounding box center [1378, 545] width 33 height 33
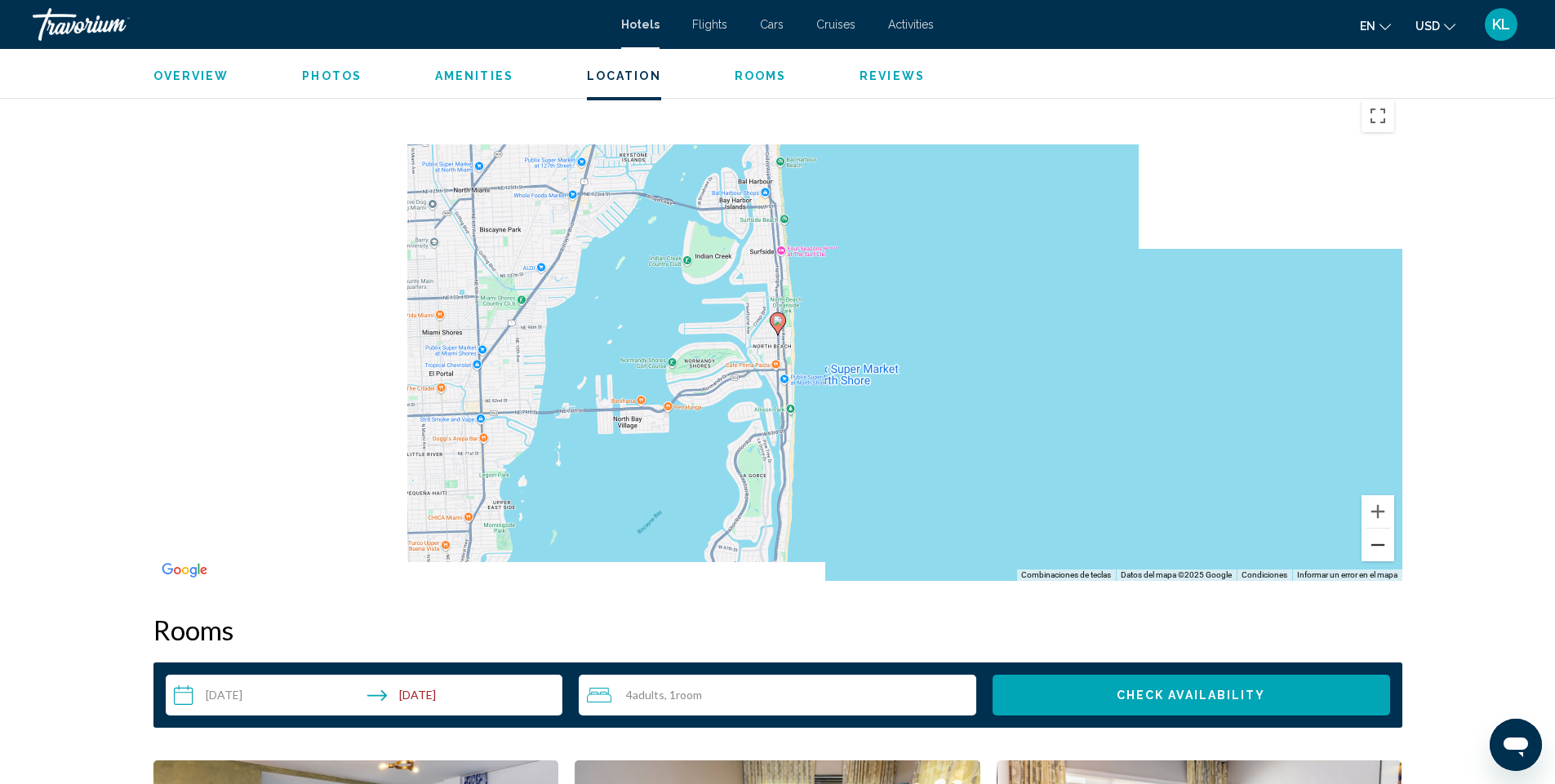
click at [1376, 543] on button "Alejar" at bounding box center [1378, 545] width 33 height 33
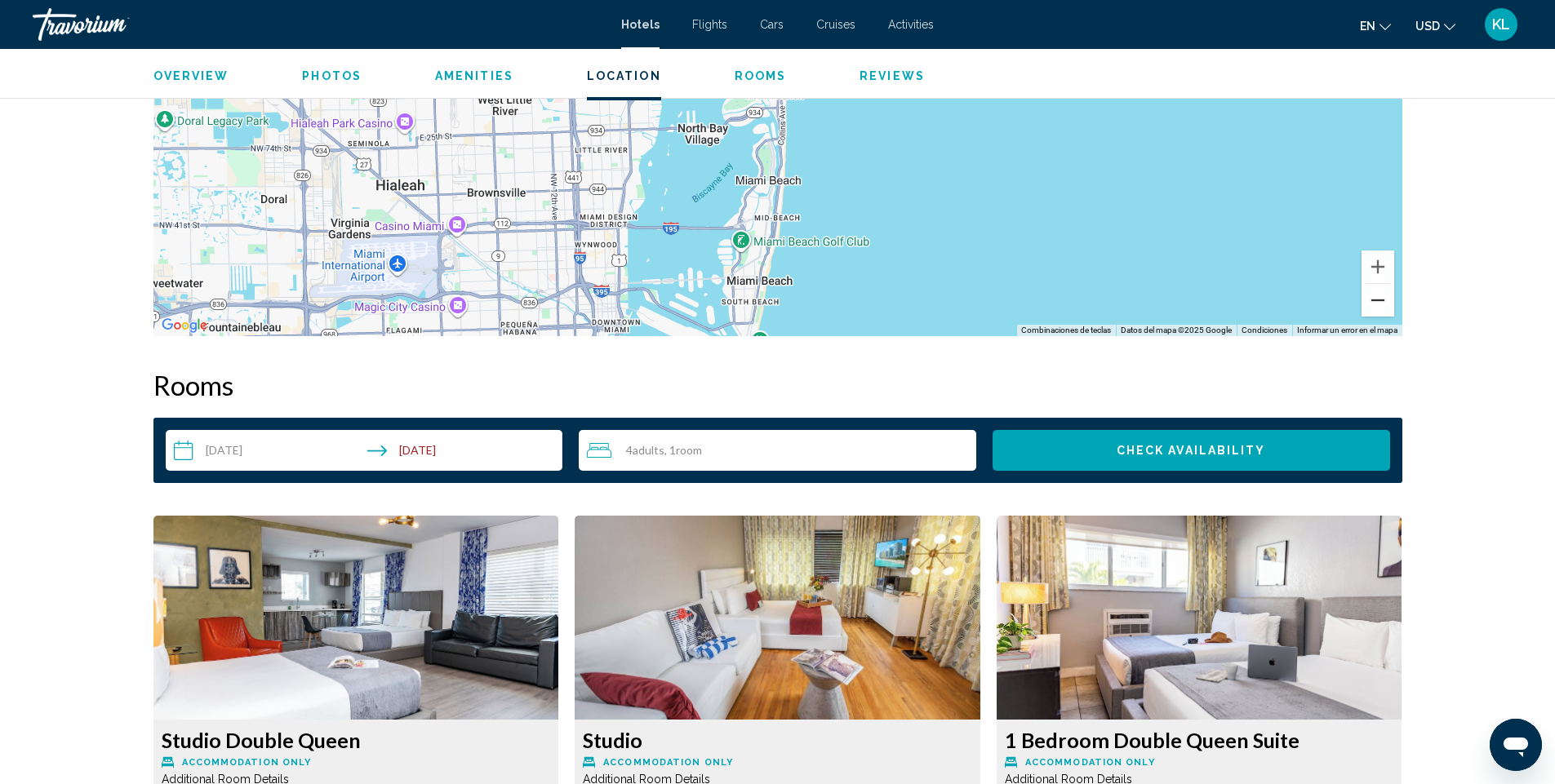
scroll to position [1633, 0]
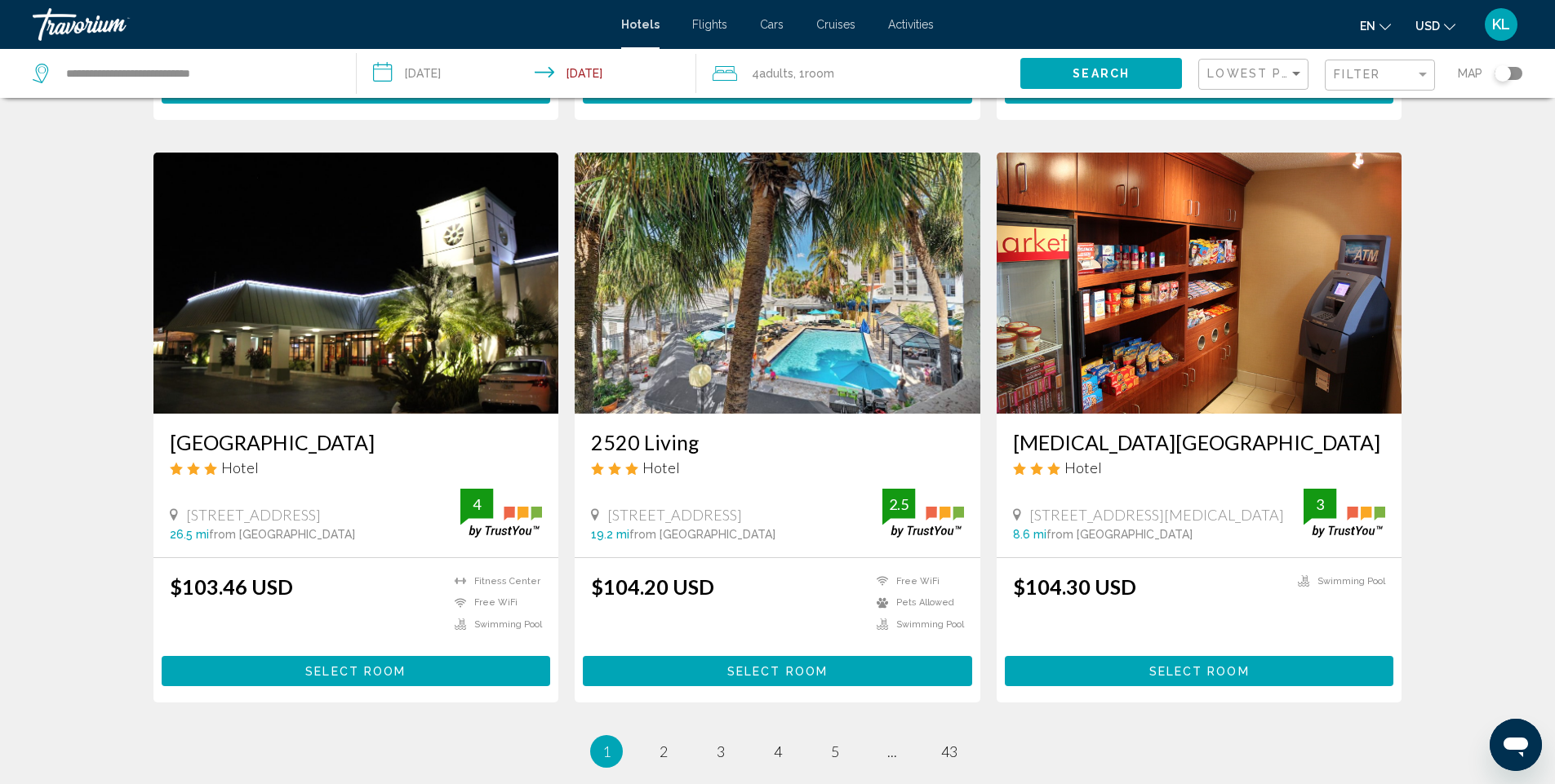
scroll to position [1878, 0]
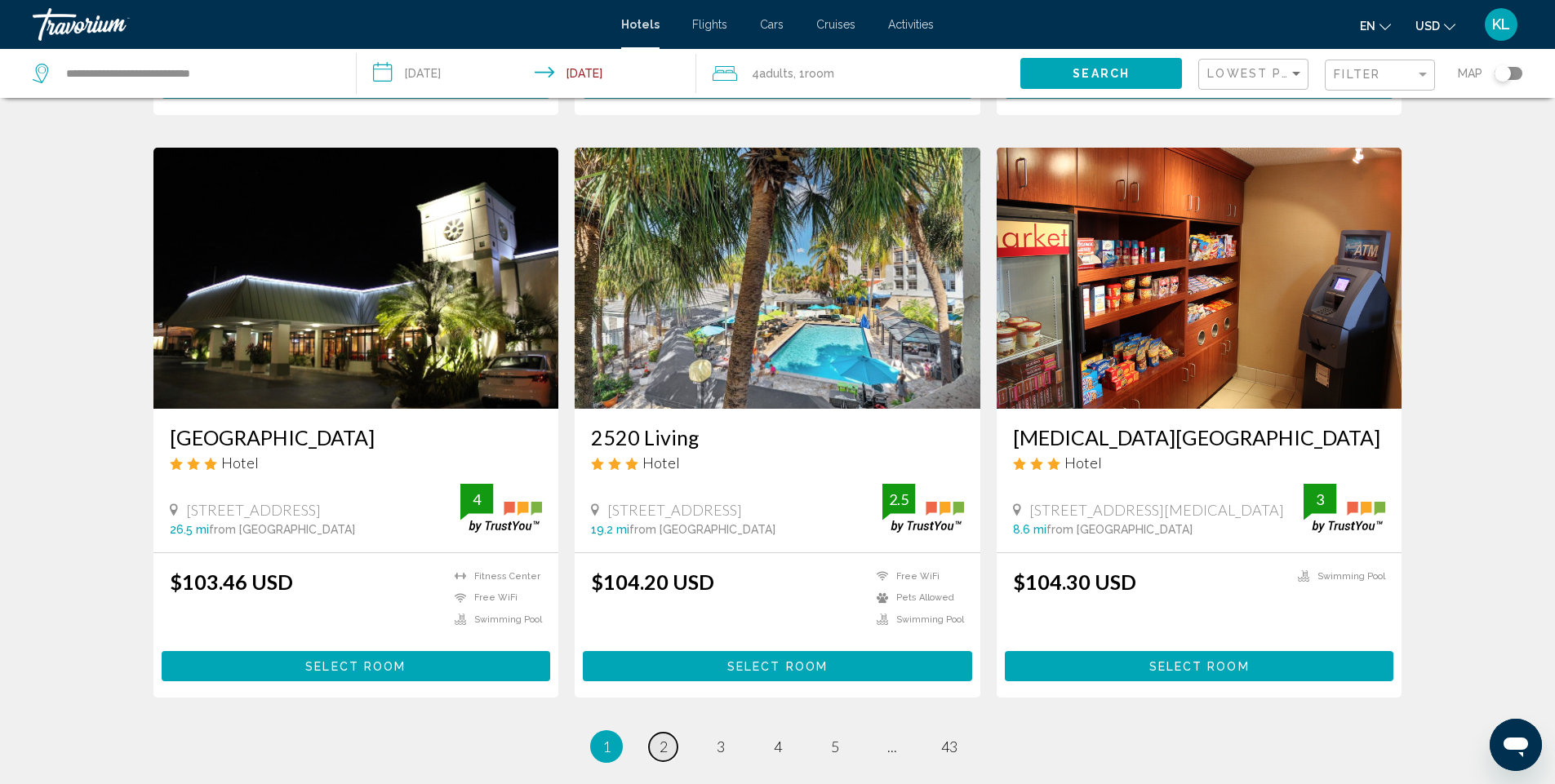
click at [662, 738] on span "2" at bounding box center [664, 747] width 8 height 18
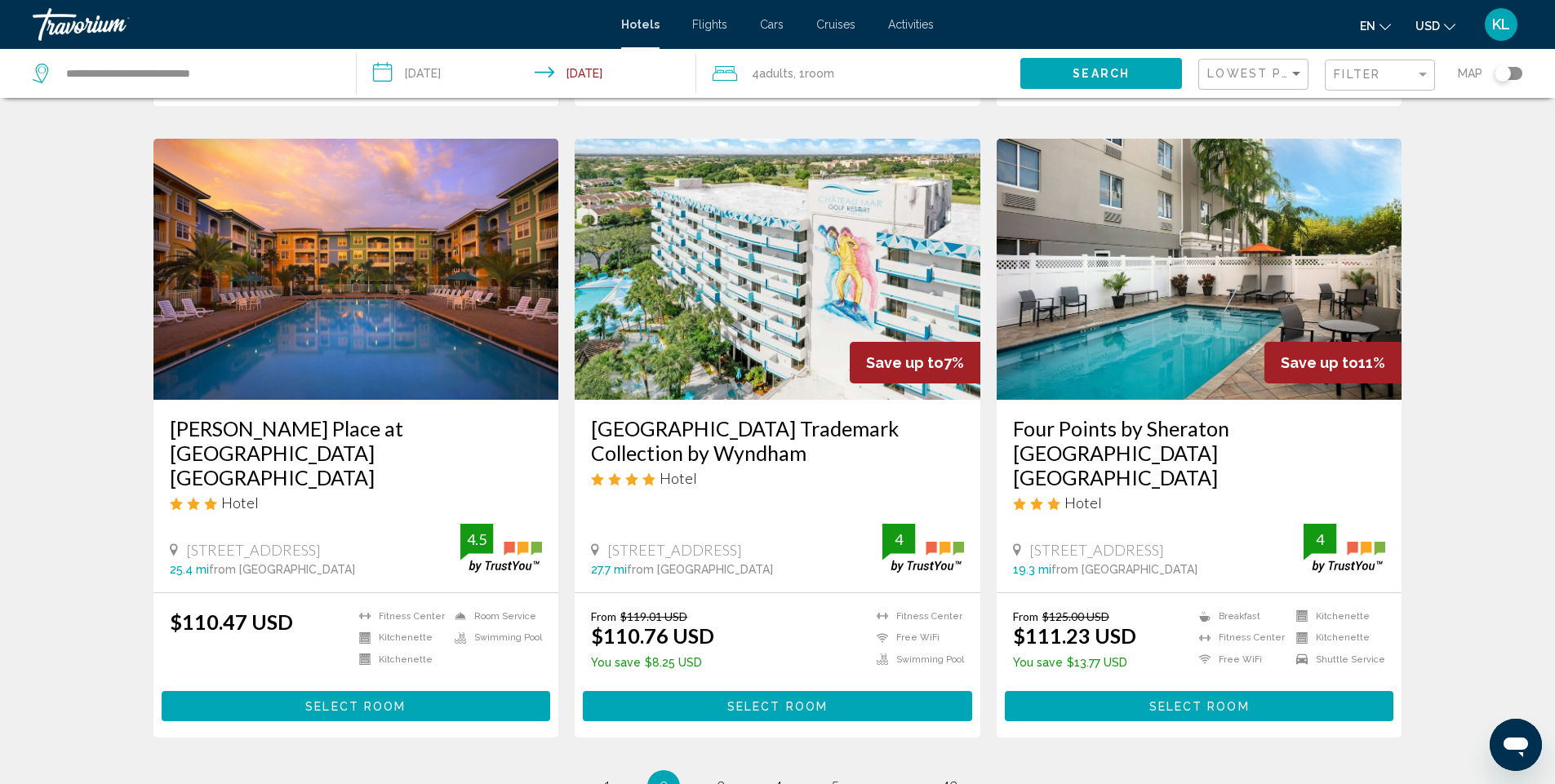
scroll to position [1959, 0]
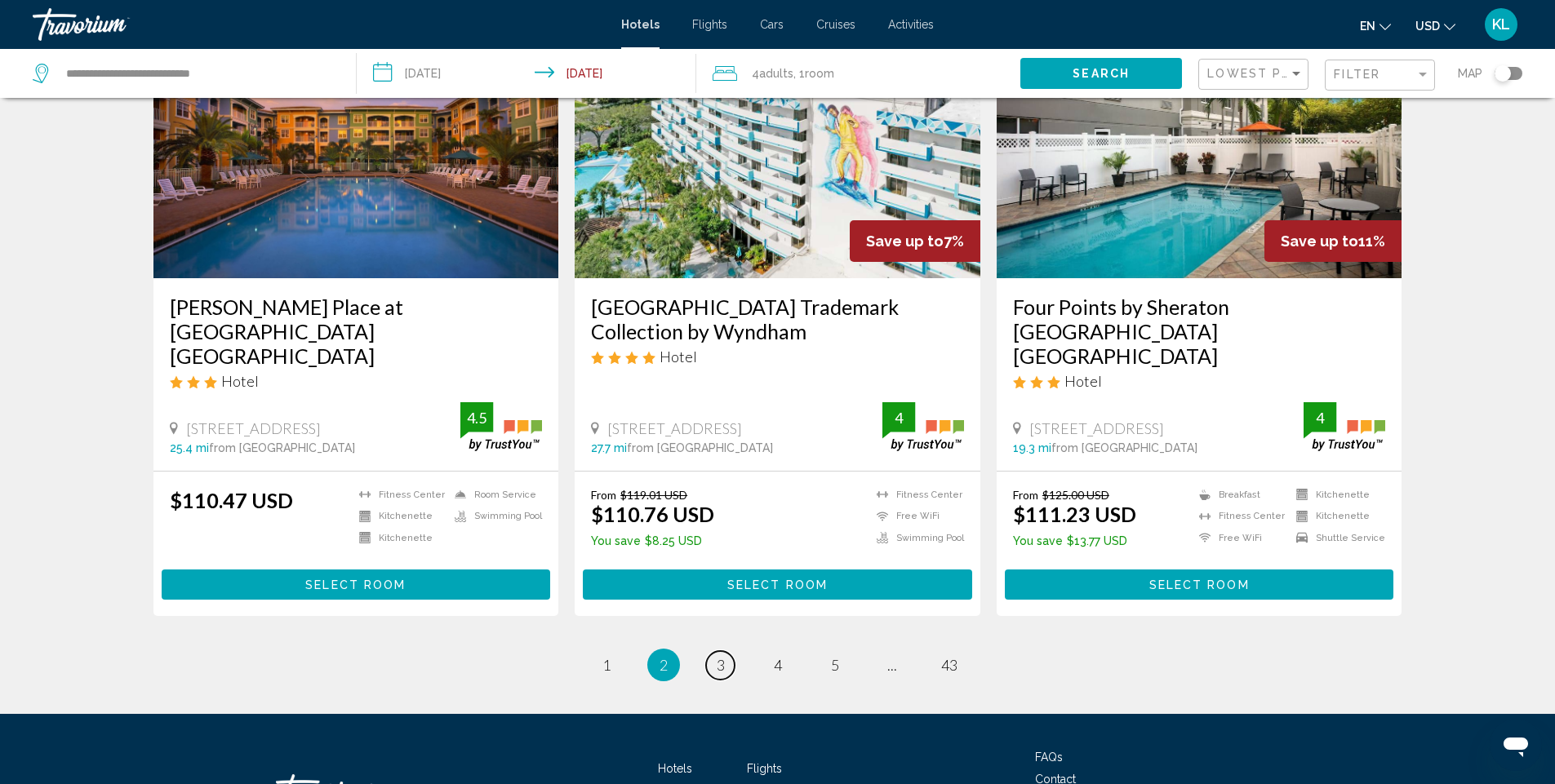
click at [718, 656] on span "3" at bounding box center [721, 665] width 8 height 18
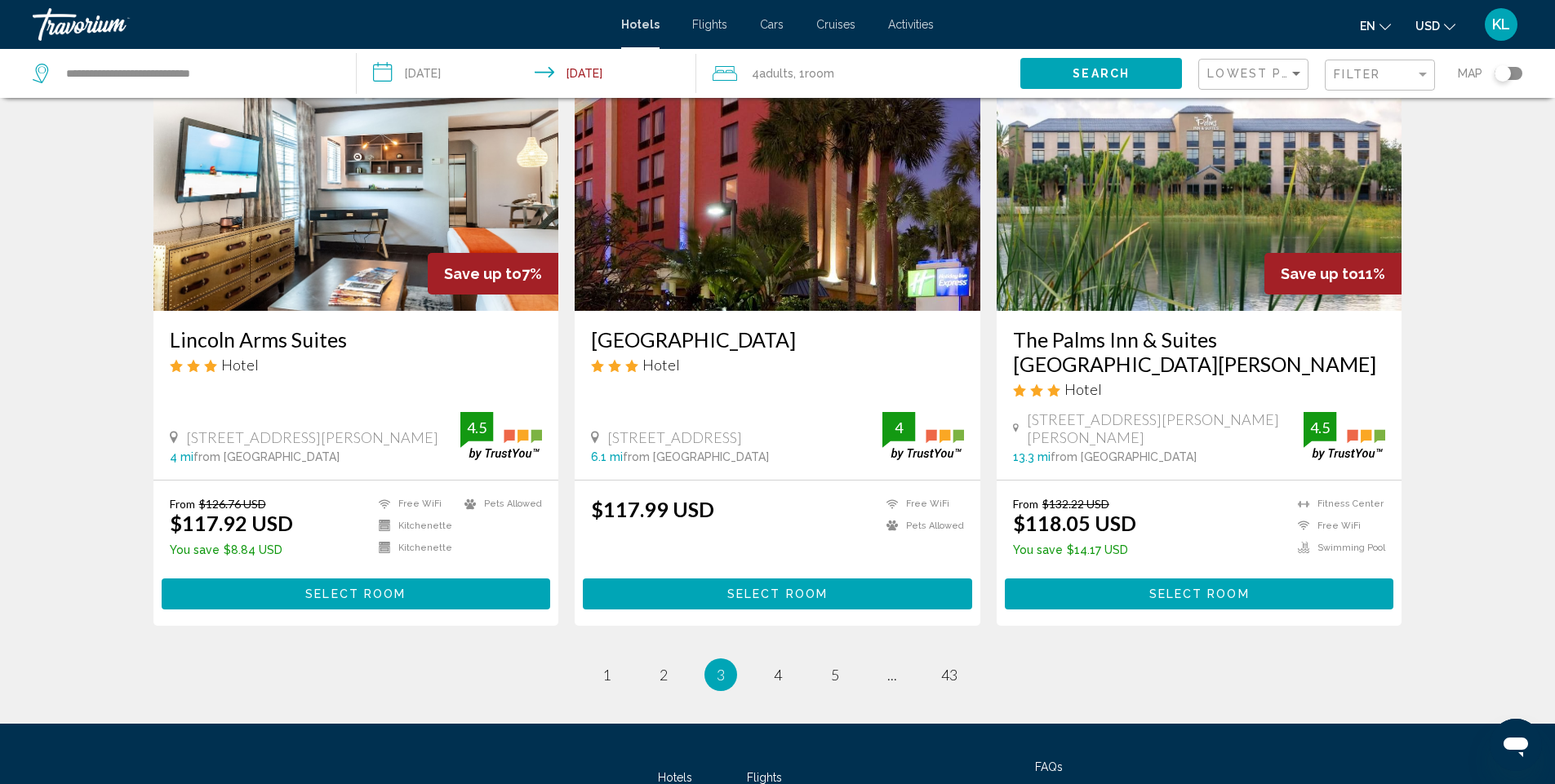
scroll to position [1959, 0]
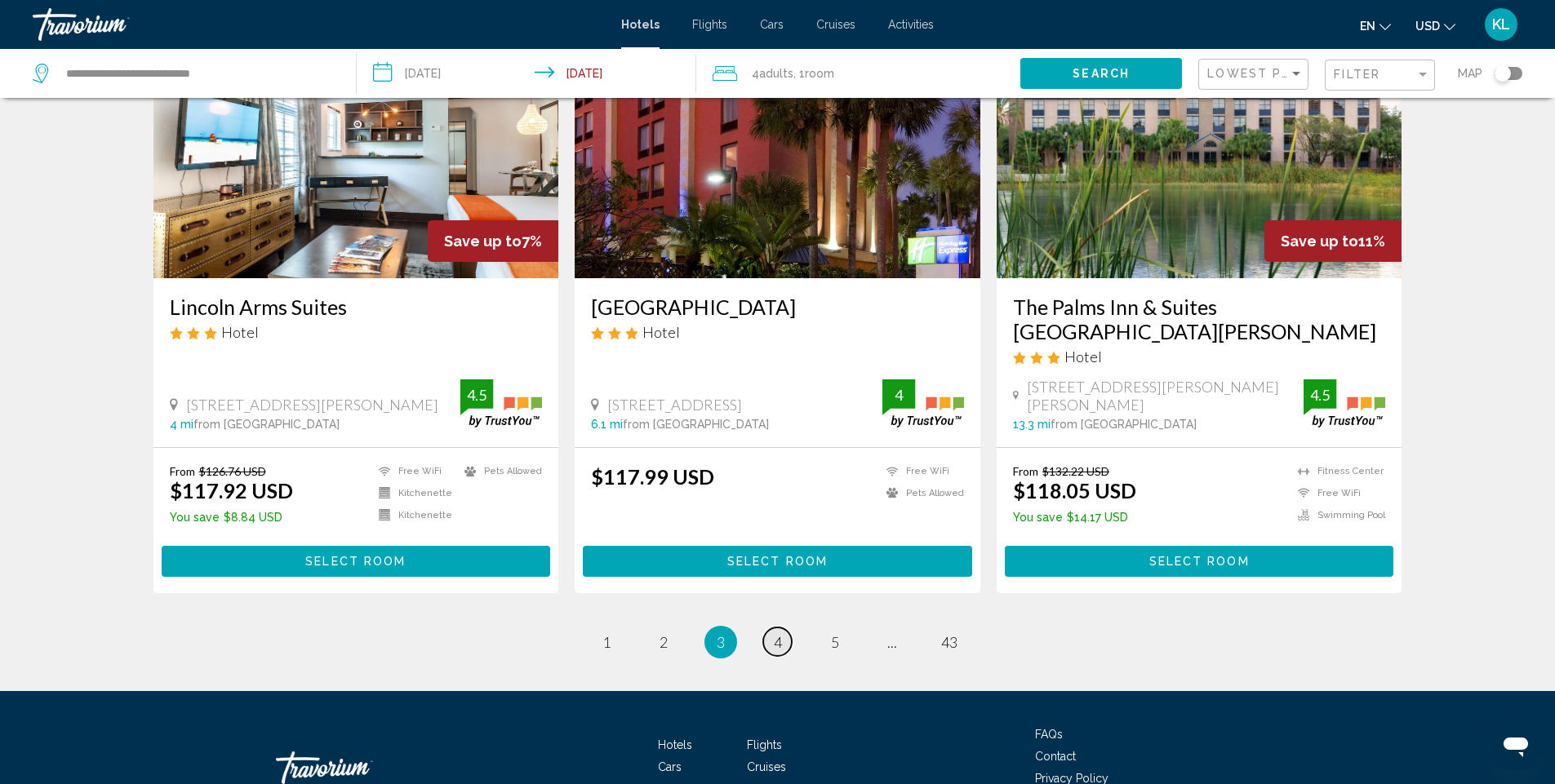
click at [776, 633] on span "4" at bounding box center [778, 642] width 8 height 18
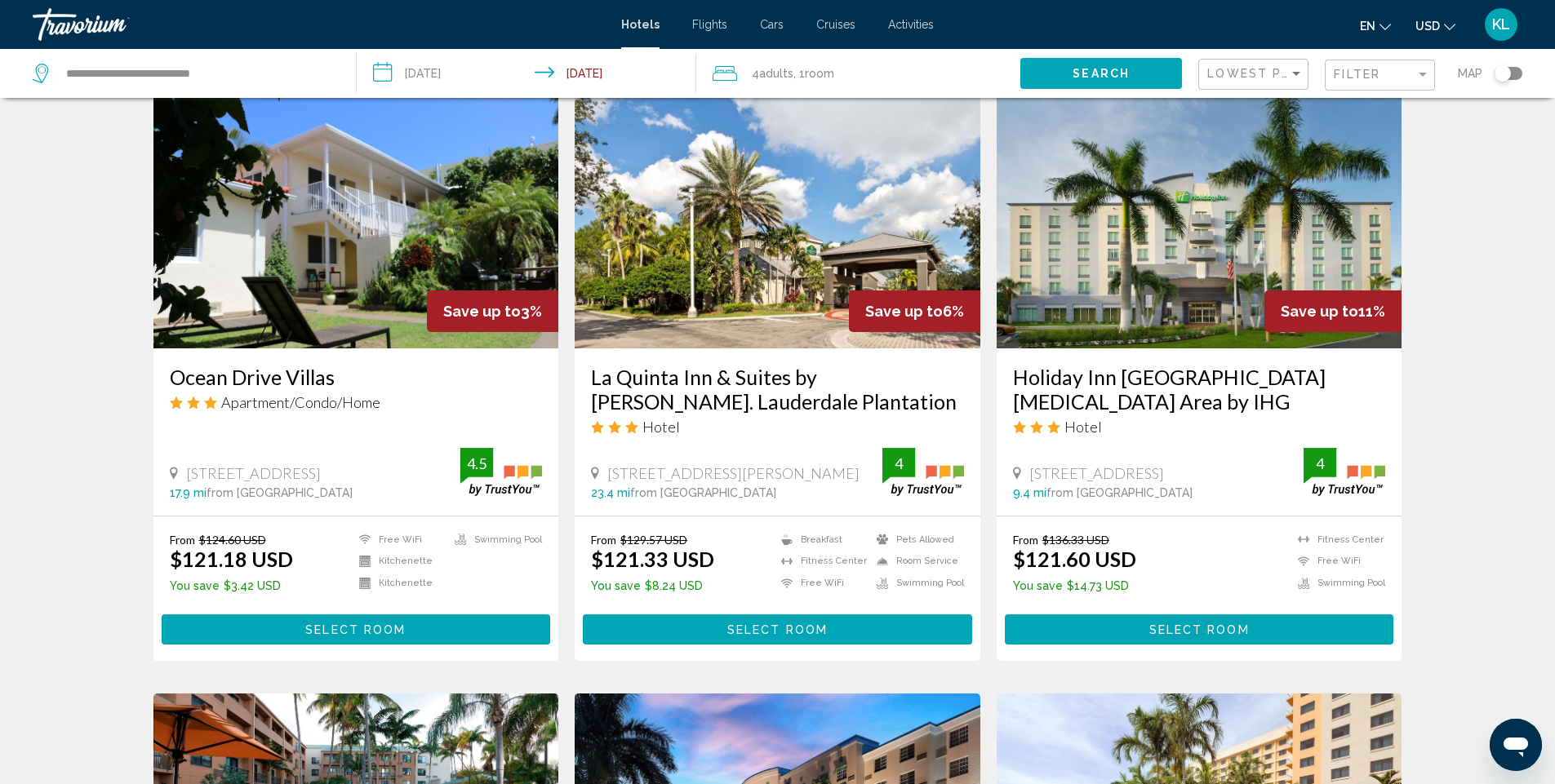
scroll to position [1306, 0]
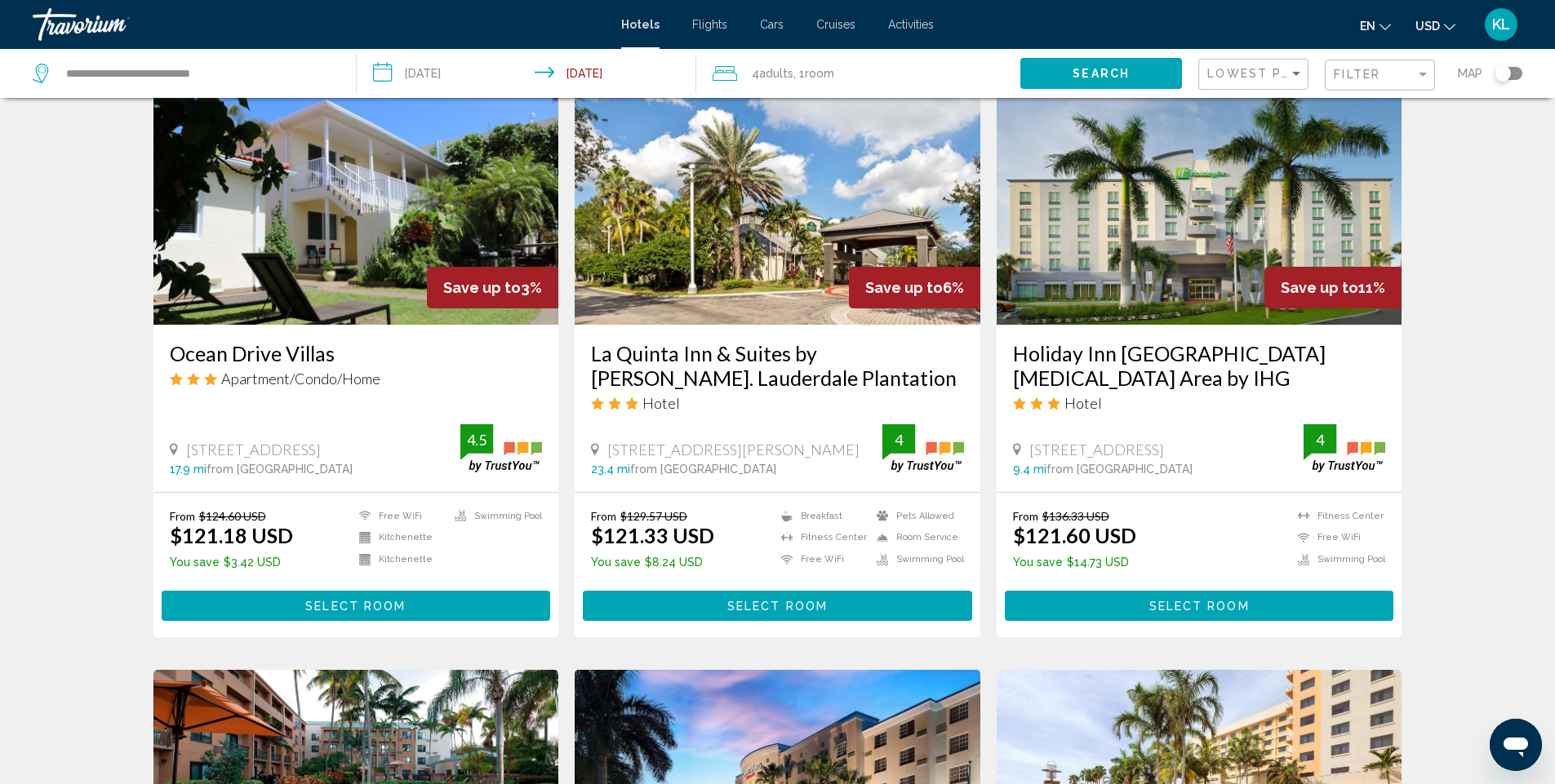
click at [403, 589] on div "From $124.60 USD $121.18 USD You save $3.42 USD Free WiFi Kitchenette Kitchenet…" at bounding box center [356, 565] width 373 height 112
click at [393, 604] on span "Select Room" at bounding box center [355, 606] width 100 height 13
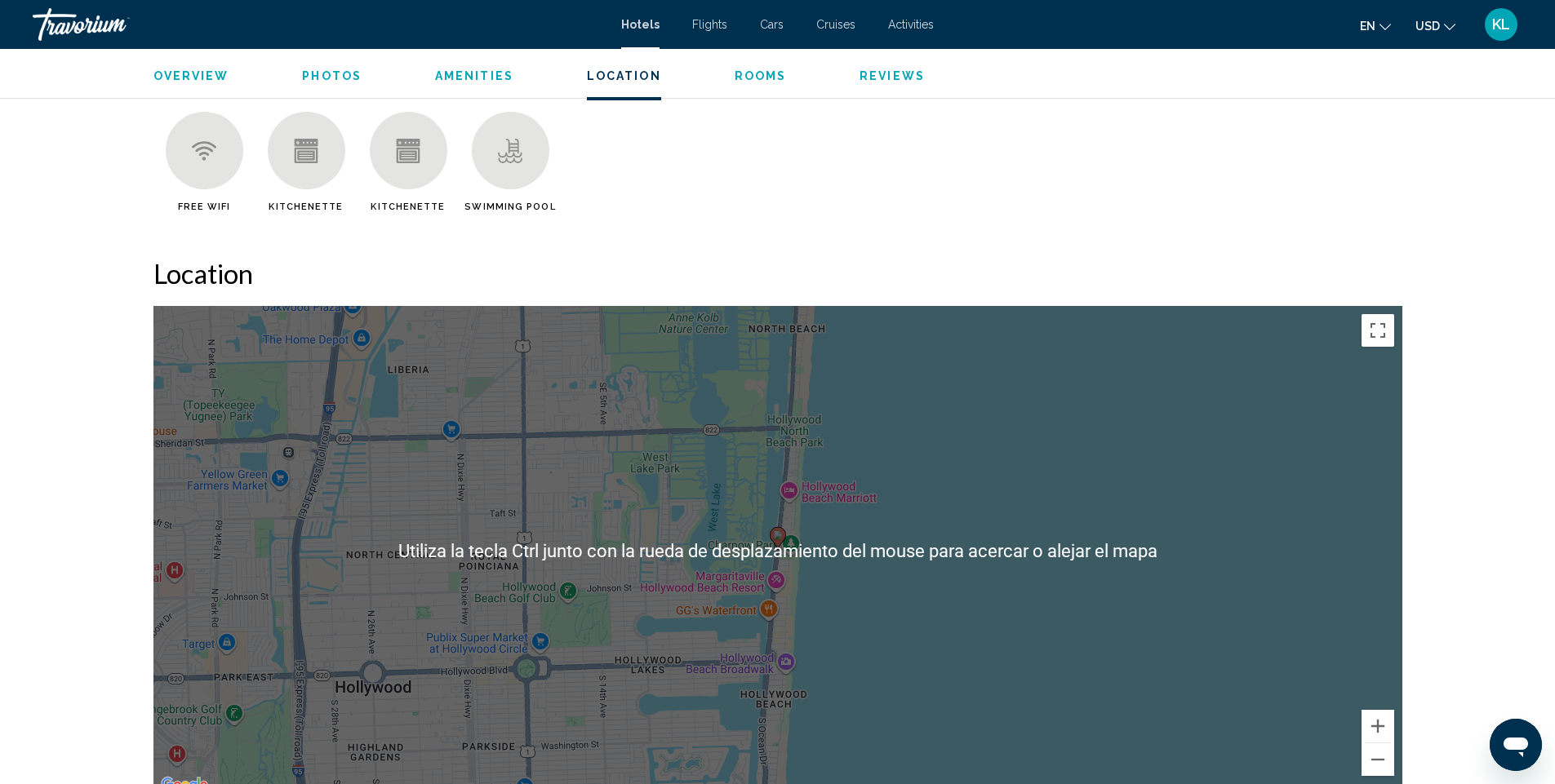
scroll to position [1551, 0]
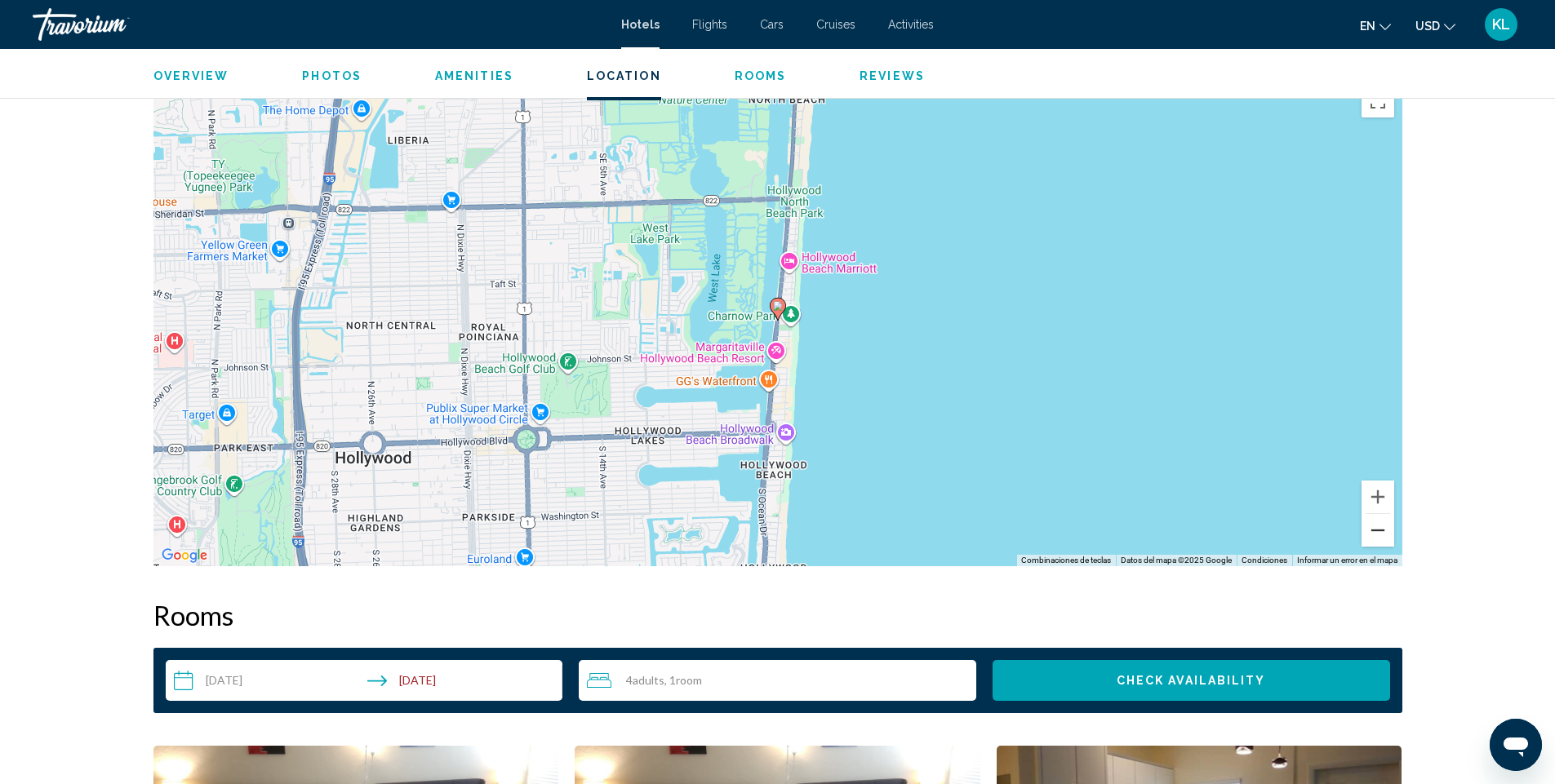
click at [1383, 534] on button "Alejar" at bounding box center [1378, 530] width 33 height 33
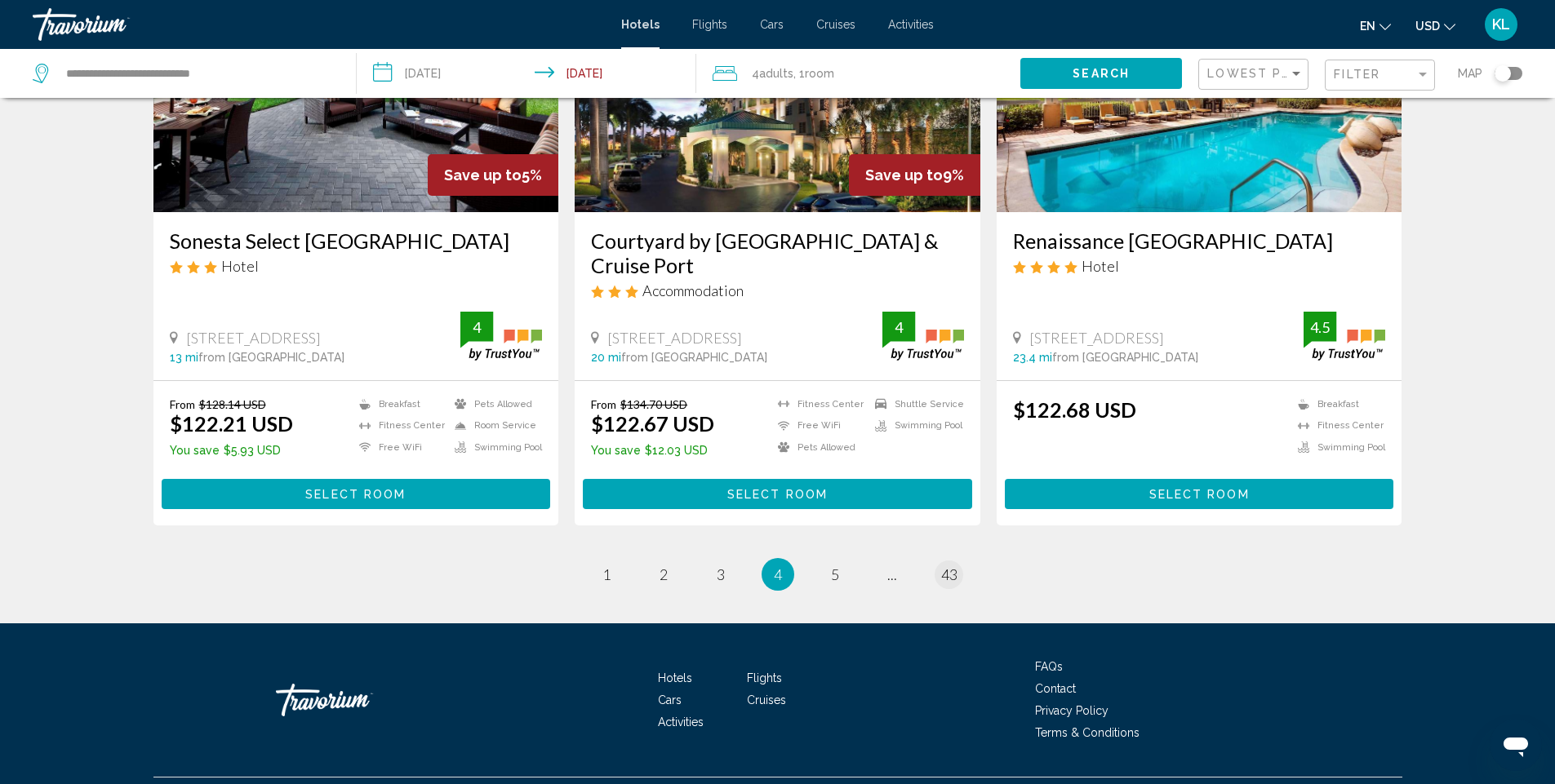
scroll to position [2066, 0]
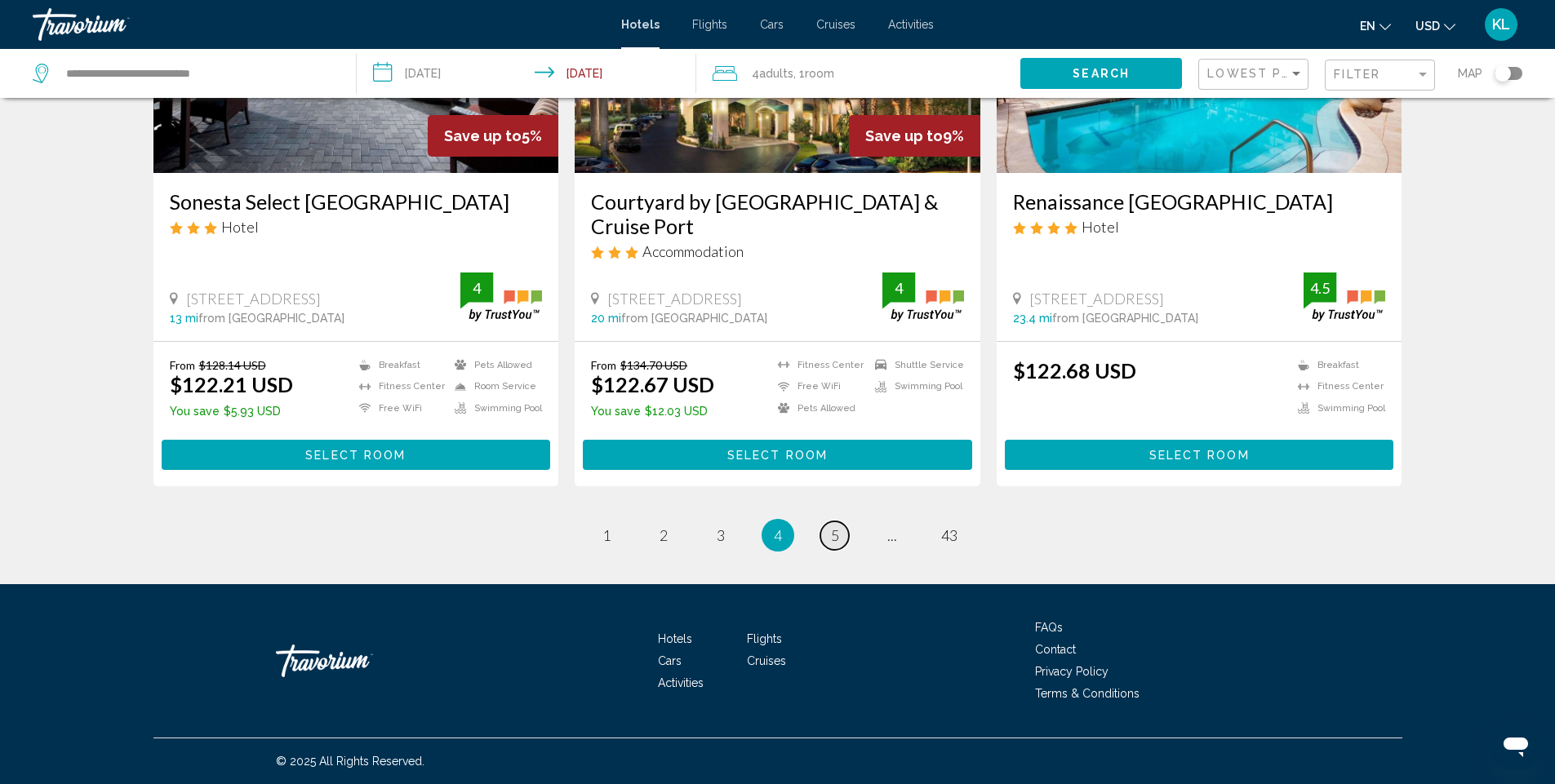
click at [826, 541] on link "page 5" at bounding box center [834, 536] width 29 height 29
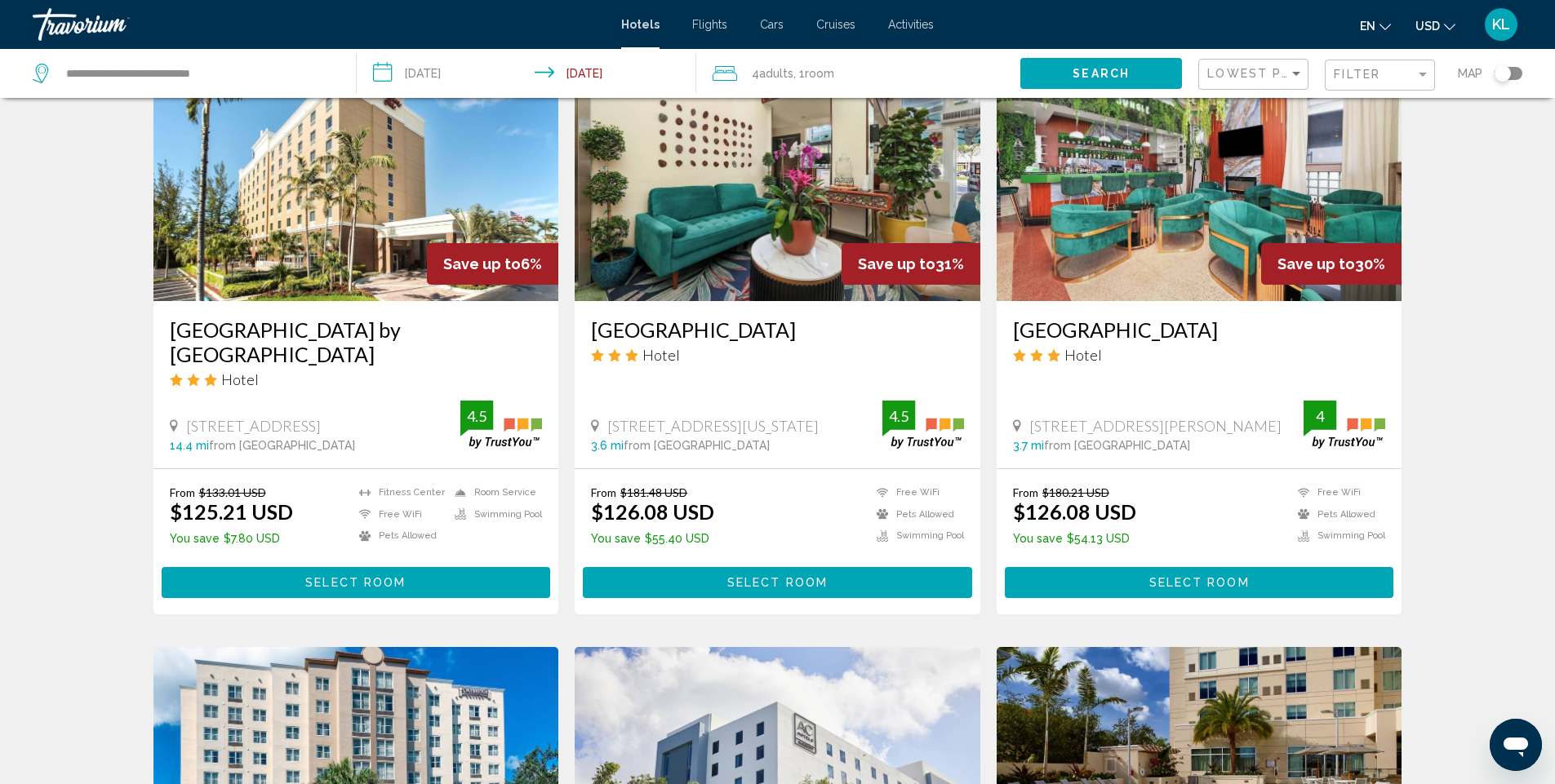
scroll to position [735, 0]
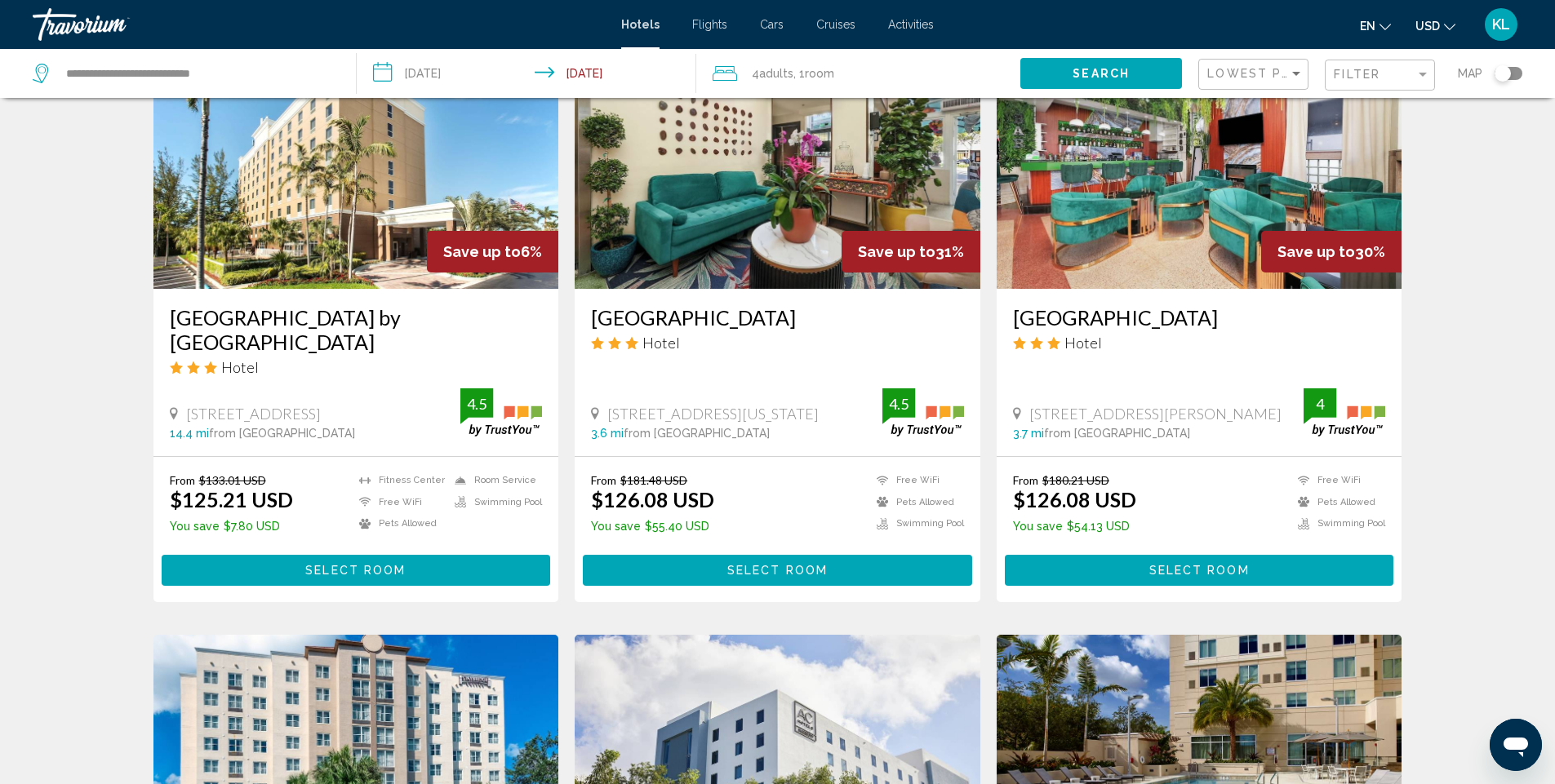
click at [1133, 563] on button "Select Room" at bounding box center [1199, 570] width 389 height 30
